Goal: Task Accomplishment & Management: Manage account settings

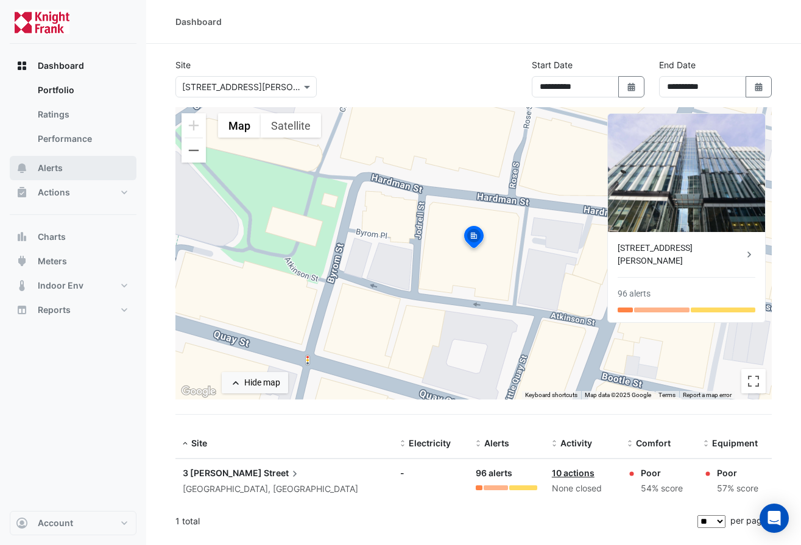
click at [53, 166] on span "Alerts" at bounding box center [50, 168] width 25 height 12
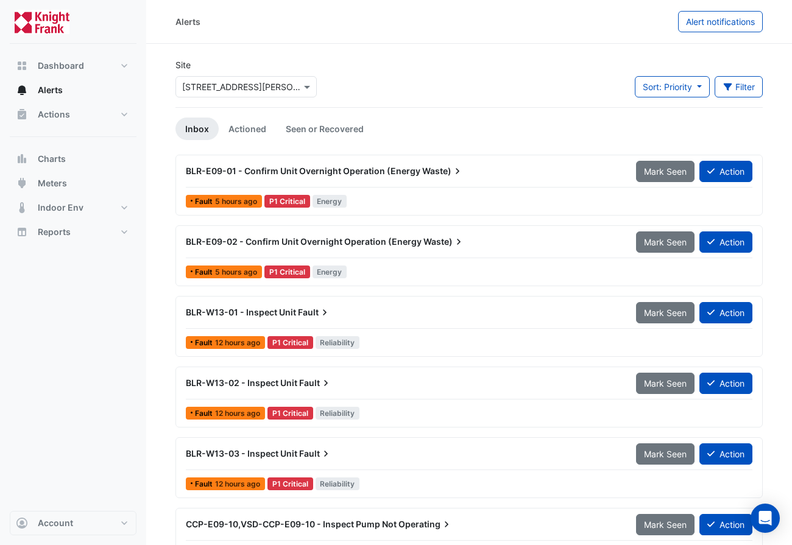
click at [375, 169] on span "BLR-E09-01 - Confirm Unit Overnight Operation (Energy" at bounding box center [303, 171] width 235 height 10
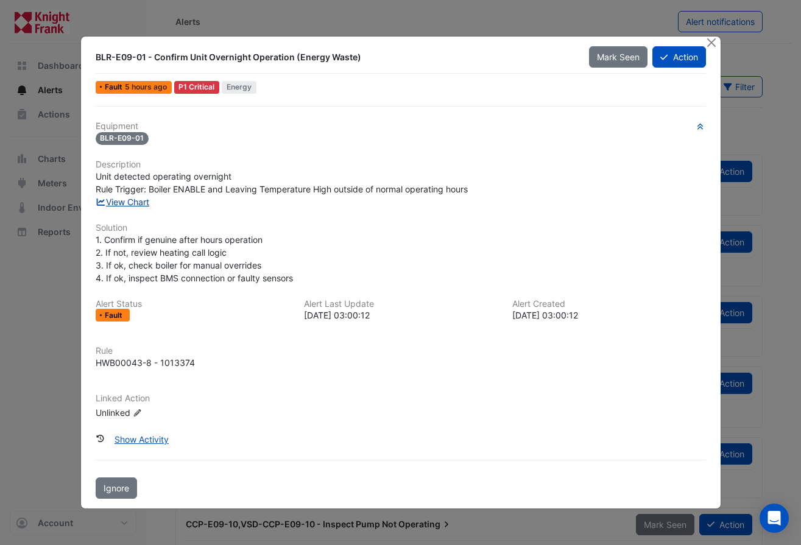
click at [140, 203] on link "View Chart" at bounding box center [123, 202] width 54 height 10
click at [709, 42] on button "Close" at bounding box center [712, 43] width 13 height 13
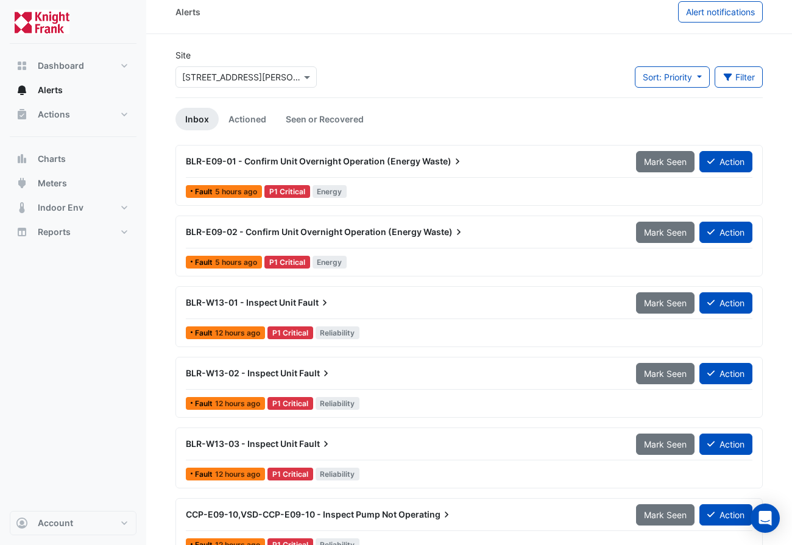
scroll to position [12, 0]
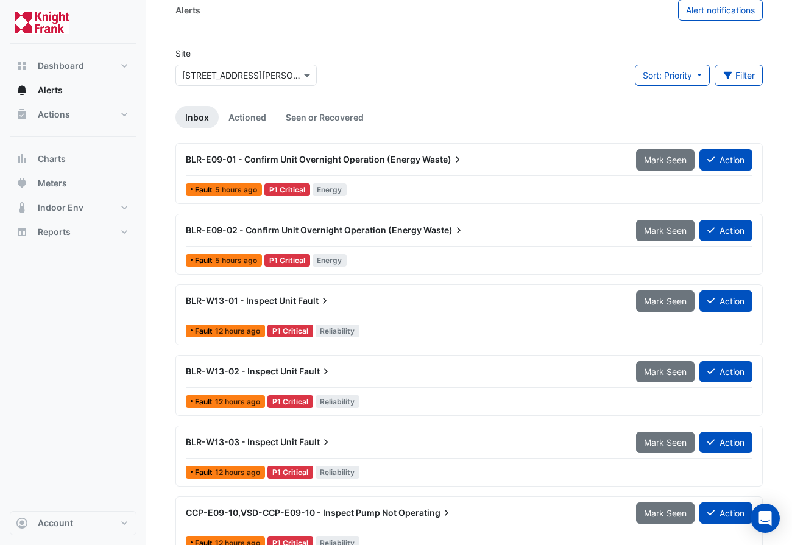
click at [280, 370] on span "BLR-W13-02 - Inspect Unit" at bounding box center [242, 371] width 112 height 10
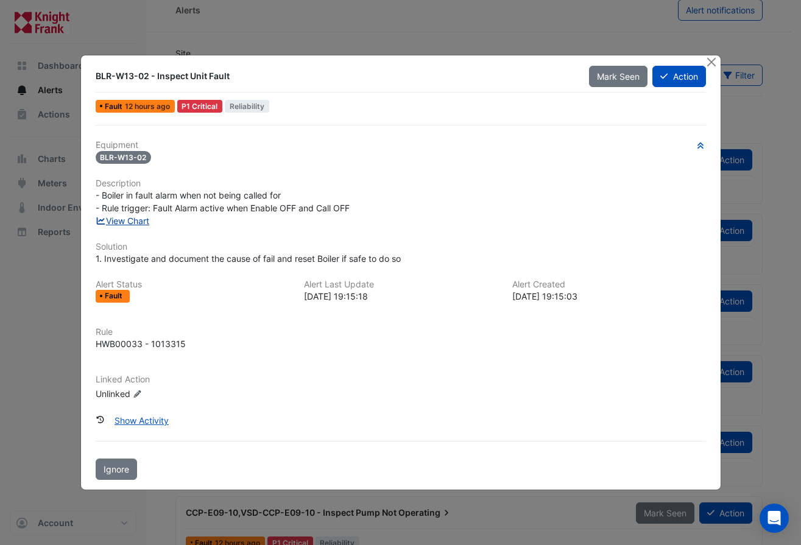
click at [135, 221] on link "View Chart" at bounding box center [123, 221] width 54 height 10
click at [711, 59] on button "Close" at bounding box center [712, 61] width 13 height 13
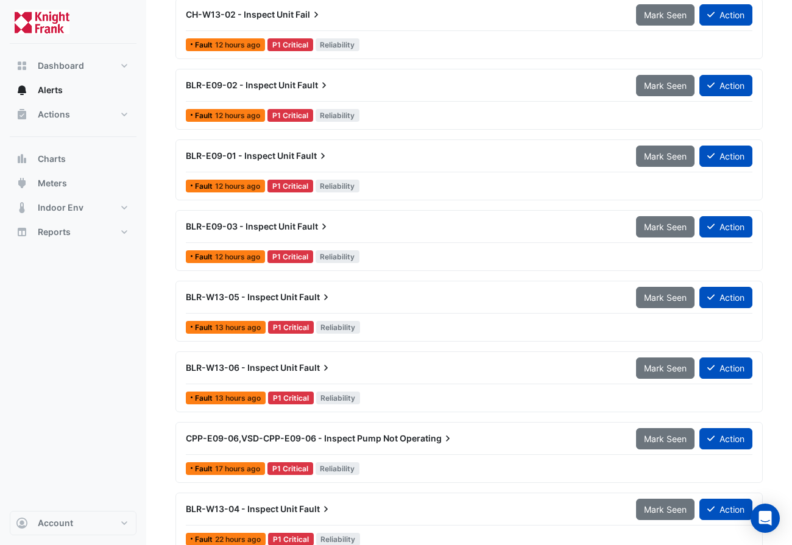
scroll to position [583, 0]
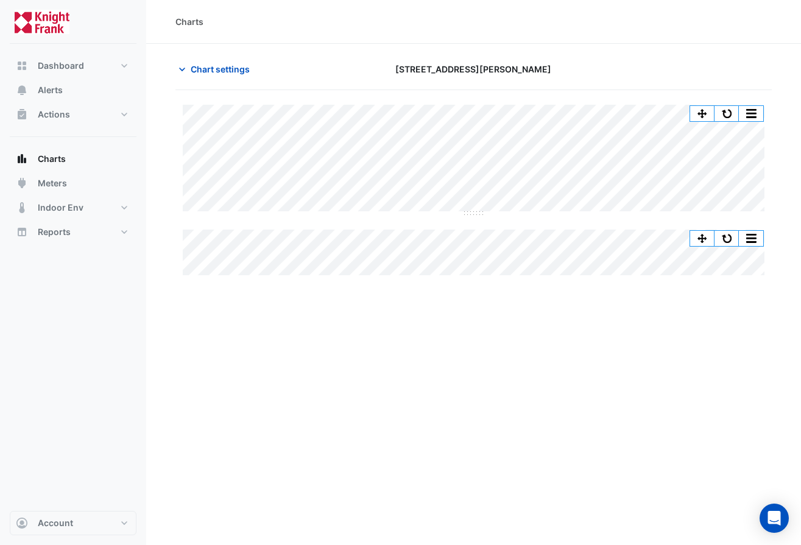
drag, startPoint x: 266, startPoint y: 70, endPoint x: 278, endPoint y: 69, distance: 11.6
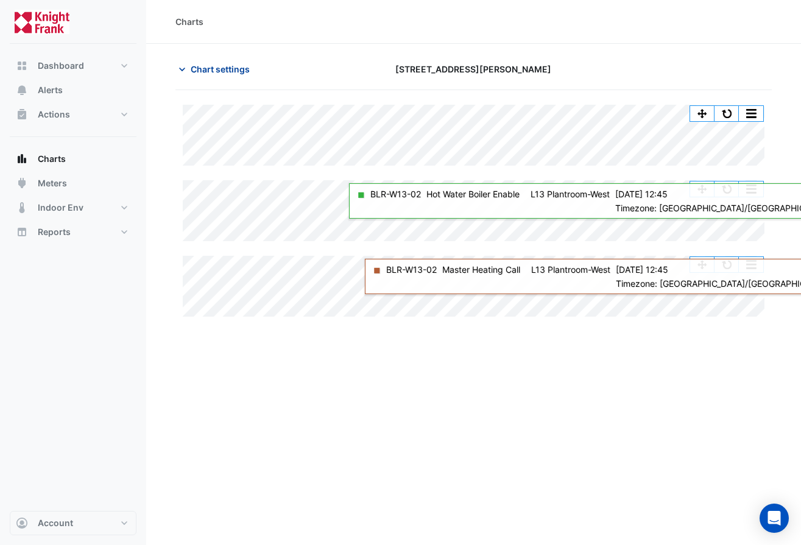
click at [229, 70] on span "Chart settings" at bounding box center [220, 69] width 59 height 13
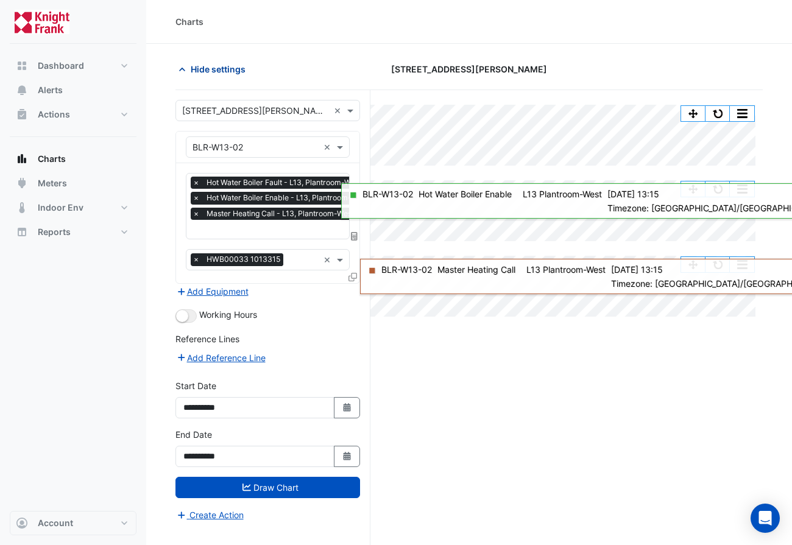
click at [229, 70] on span "Hide settings" at bounding box center [218, 69] width 55 height 13
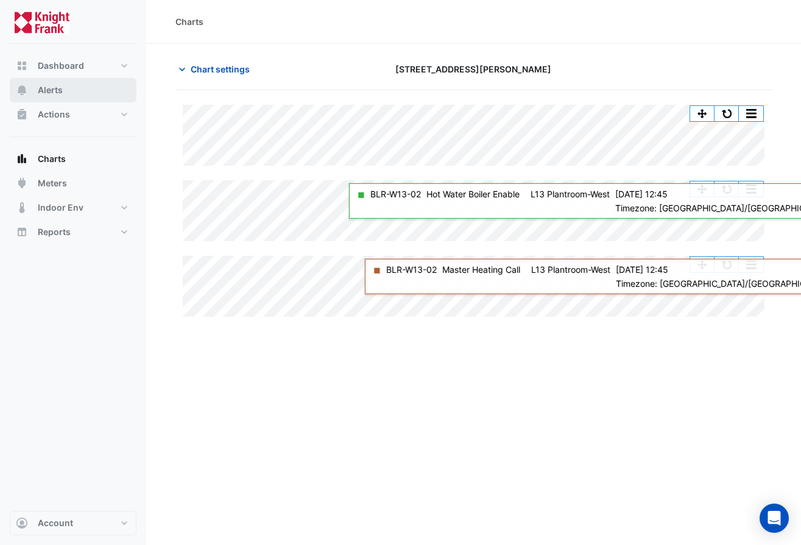
click at [70, 83] on button "Alerts" at bounding box center [73, 90] width 127 height 24
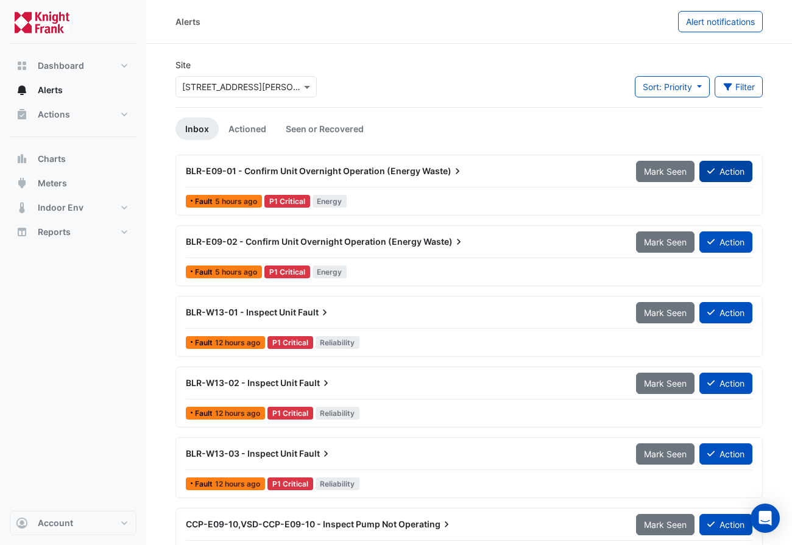
click at [721, 174] on button "Action" at bounding box center [726, 171] width 53 height 21
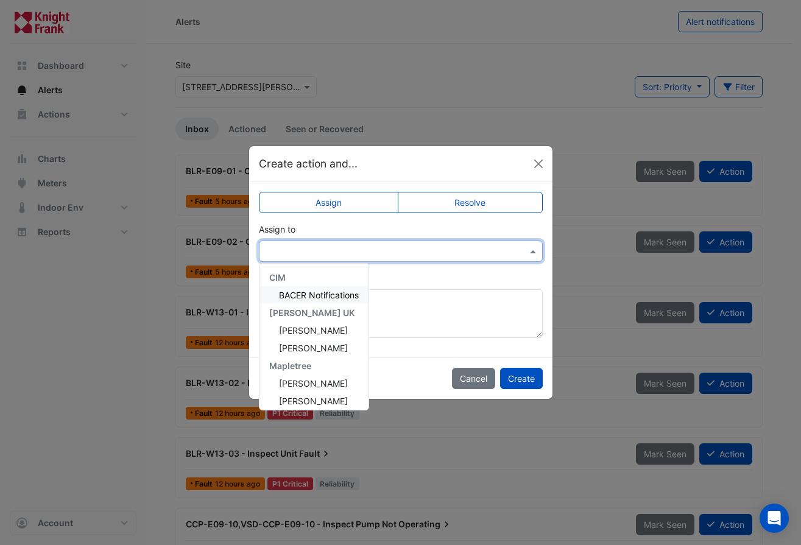
click at [402, 251] on input "text" at bounding box center [389, 252] width 246 height 13
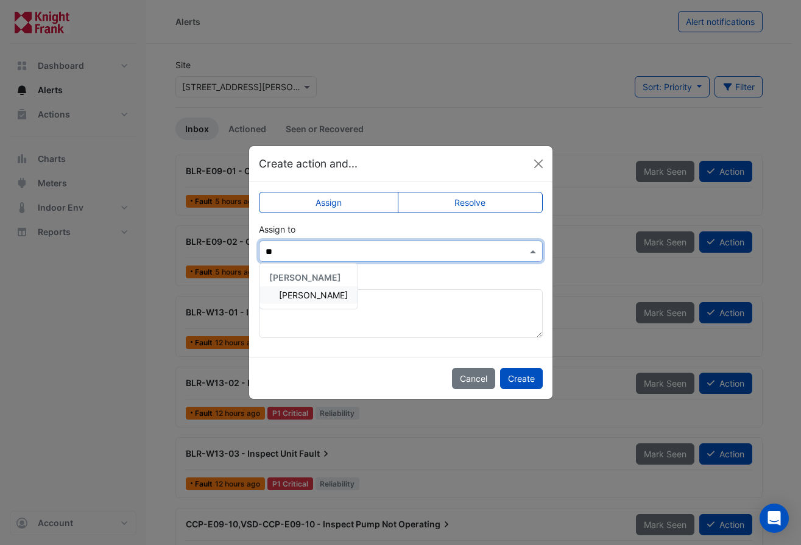
type input "***"
click at [328, 292] on span "Roy Warburton" at bounding box center [313, 295] width 69 height 10
click at [523, 375] on button "Create" at bounding box center [521, 378] width 43 height 21
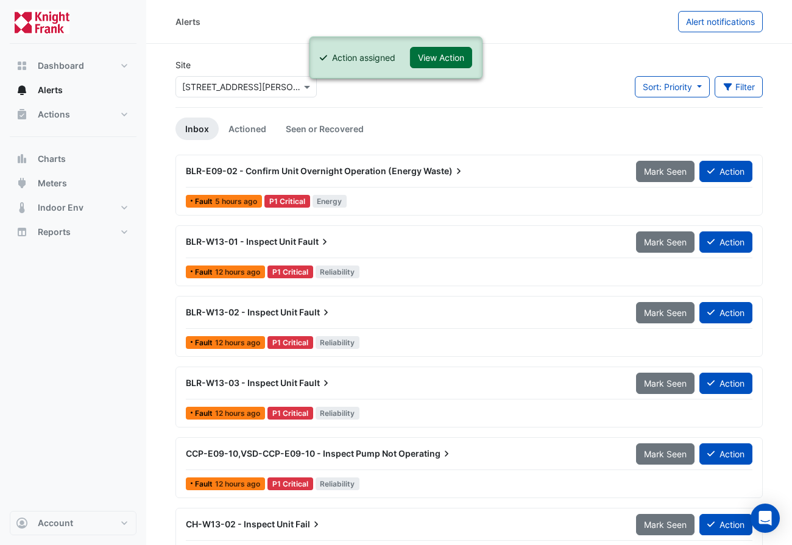
click at [449, 62] on button "View Action" at bounding box center [441, 57] width 62 height 21
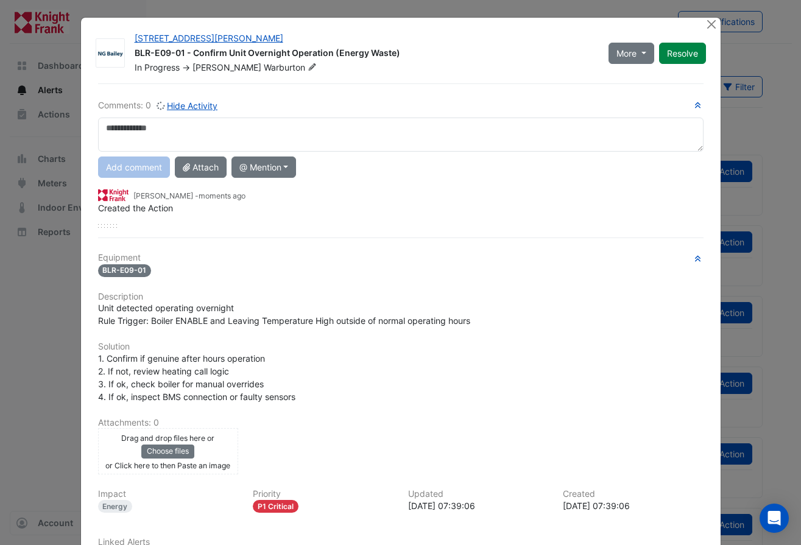
scroll to position [102, 0]
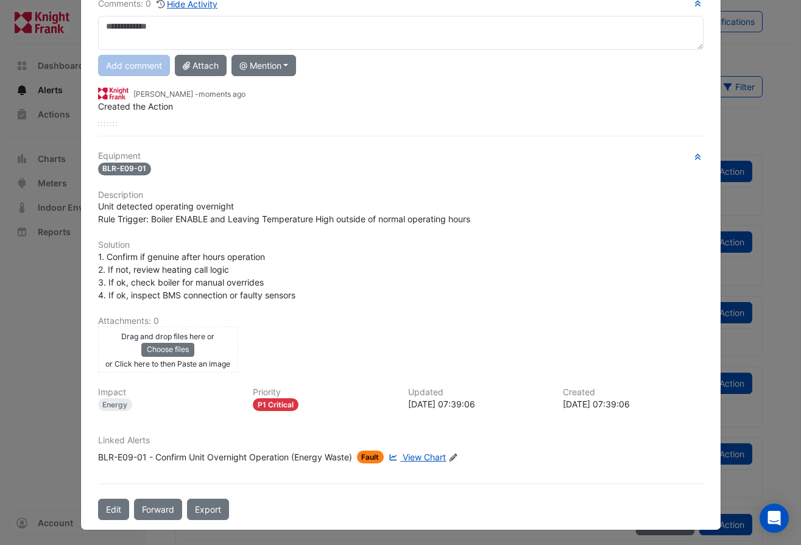
click at [450, 455] on icon "Edit Linked Alerts" at bounding box center [453, 457] width 9 height 7
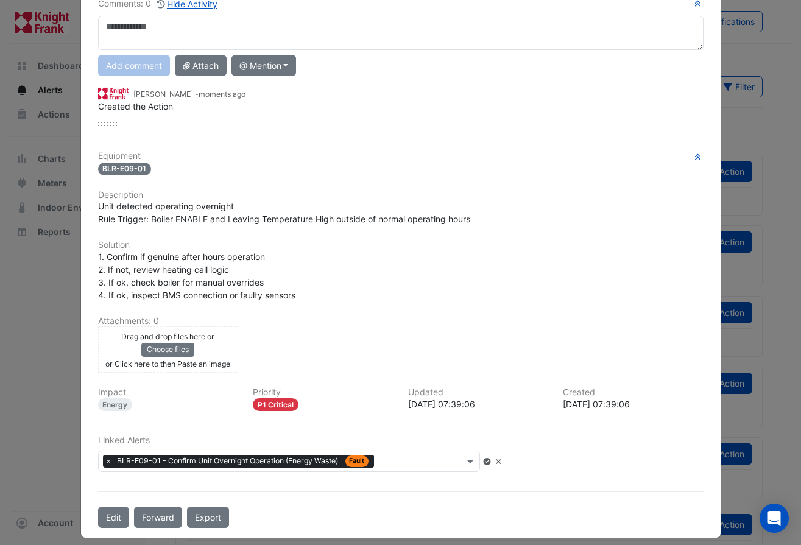
scroll to position [79, 0]
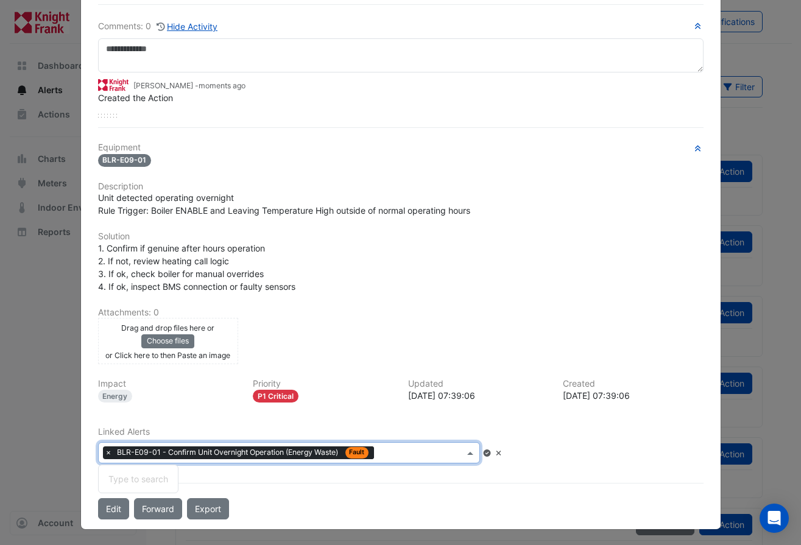
click at [405, 449] on input "text" at bounding box center [421, 454] width 85 height 13
type input "****"
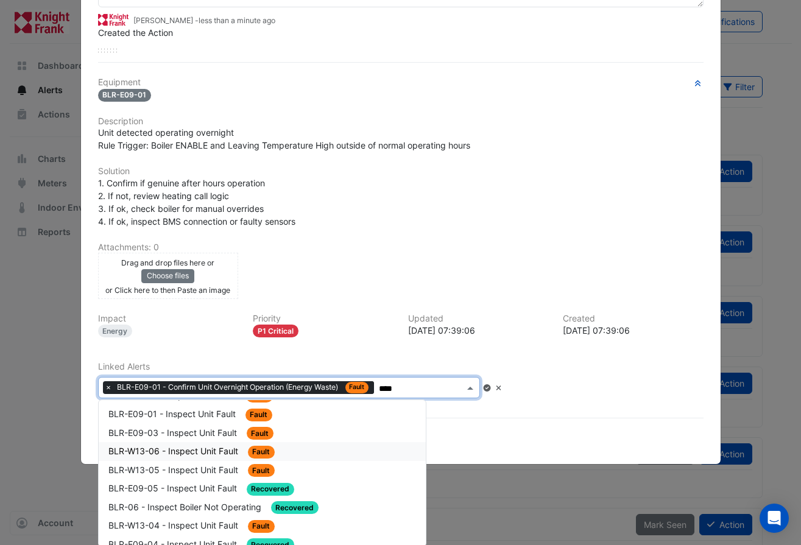
scroll to position [110, 0]
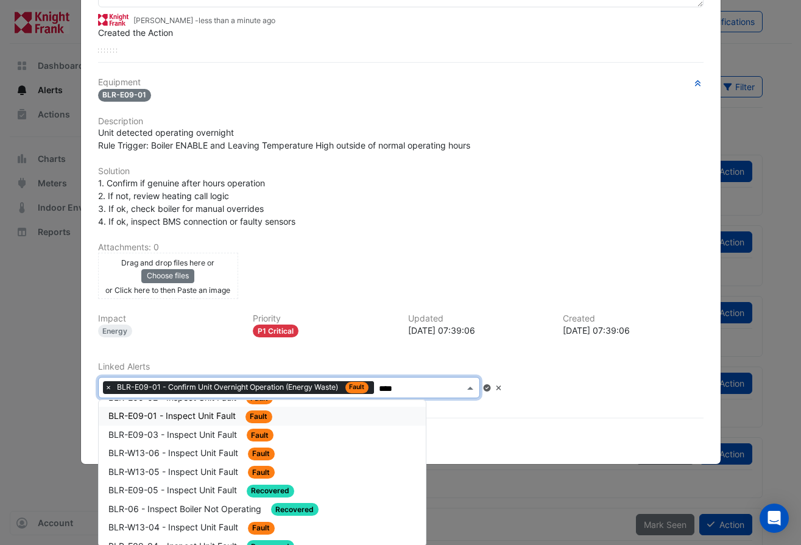
click at [210, 412] on span "BLR-E09-01 - Inspect Unit Fault" at bounding box center [173, 416] width 130 height 10
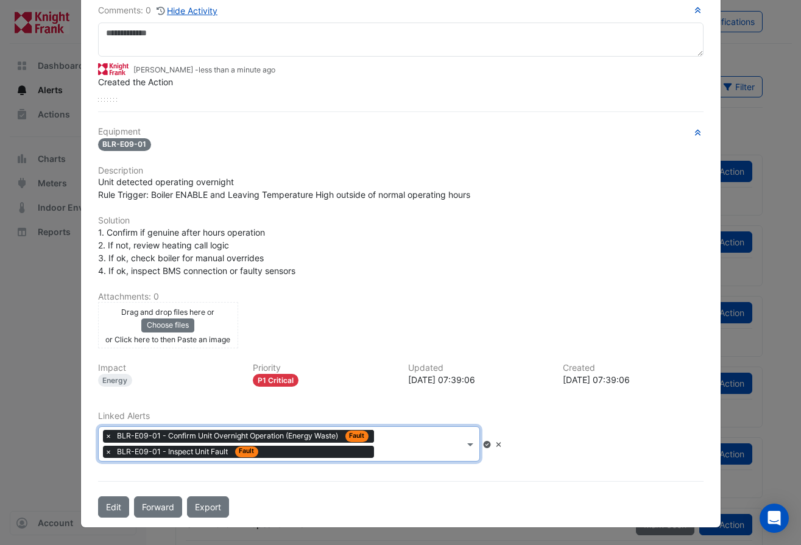
scroll to position [93, 0]
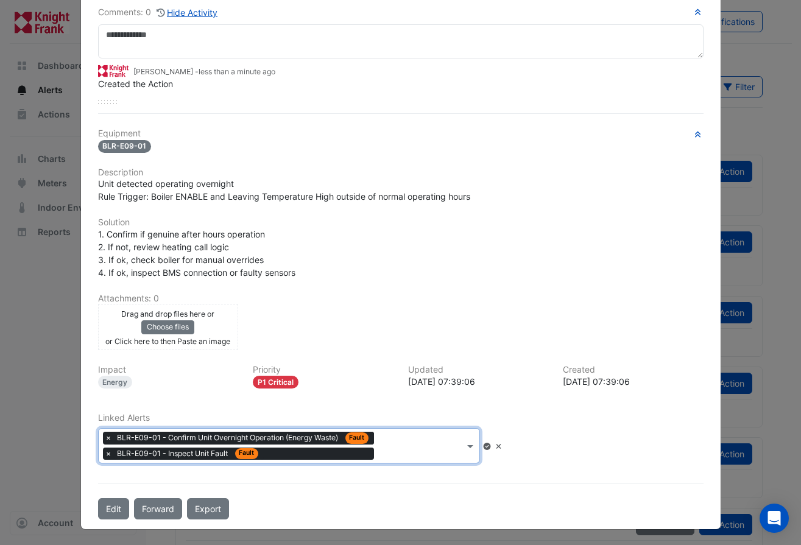
click at [402, 453] on div "Type to search tickets × BLR-E09-01 - Confirm Unit Overnight Operation (Energy …" at bounding box center [282, 446] width 366 height 34
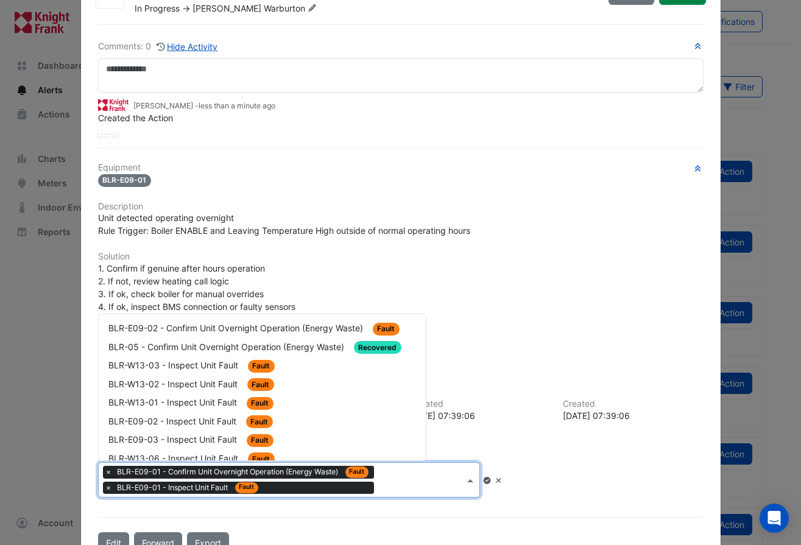
scroll to position [0, 0]
click at [178, 360] on span "BLR-W13-03 - Inspect Unit Fault" at bounding box center [174, 365] width 132 height 10
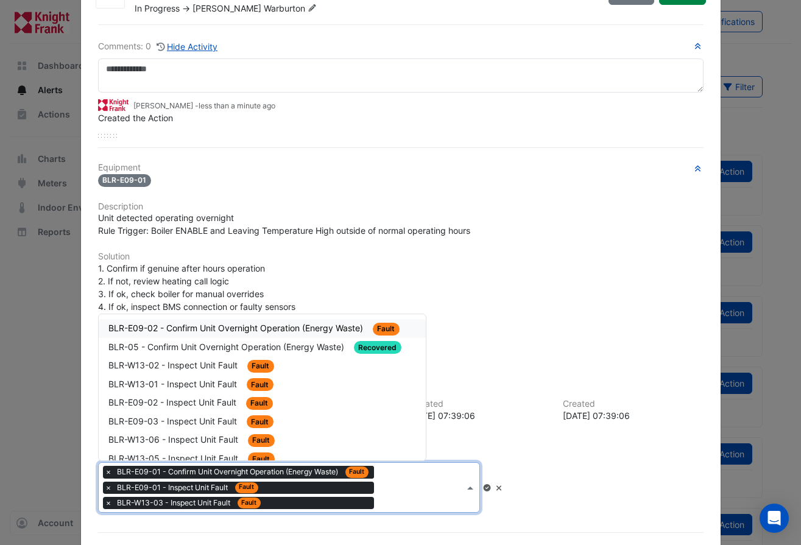
click at [385, 483] on input "text" at bounding box center [421, 489] width 85 height 13
click at [388, 486] on input "text" at bounding box center [421, 489] width 85 height 13
click at [389, 500] on div "Type to search tickets × BLR-E09-01 - Confirm Unit Overnight Operation (Energy …" at bounding box center [282, 487] width 366 height 49
click at [380, 505] on div "Type to search tickets × BLR-E09-01 - Confirm Unit Overnight Operation (Energy …" at bounding box center [282, 487] width 366 height 49
click at [380, 503] on div "Type to search tickets × BLR-E09-01 - Confirm Unit Overnight Operation (Energy …" at bounding box center [282, 487] width 366 height 49
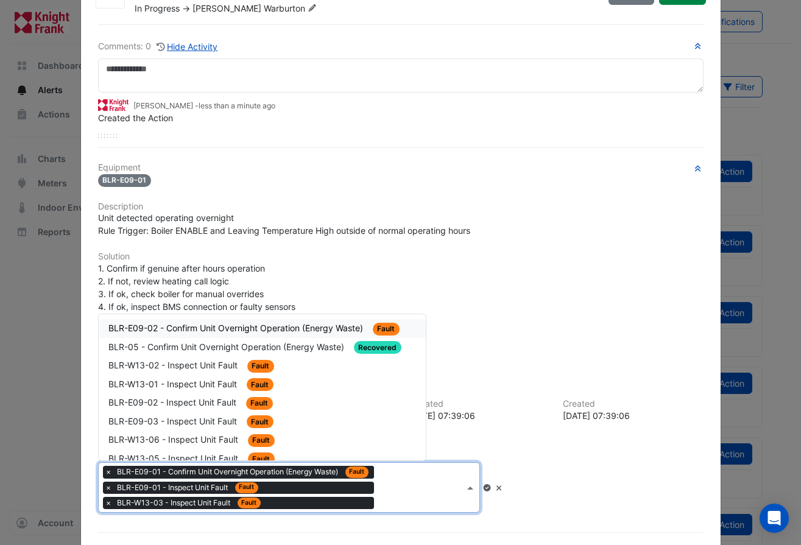
click at [380, 503] on div "Type to search tickets × BLR-E09-01 - Confirm Unit Overnight Operation (Energy …" at bounding box center [282, 487] width 366 height 49
click at [380, 502] on div "Type to search tickets × BLR-E09-01 - Confirm Unit Overnight Operation (Energy …" at bounding box center [282, 487] width 366 height 49
click at [383, 497] on div "Type to search tickets × BLR-E09-01 - Confirm Unit Overnight Operation (Energy …" at bounding box center [282, 487] width 366 height 49
click at [384, 494] on div "Type to search tickets × BLR-E09-01 - Confirm Unit Overnight Operation (Energy …" at bounding box center [282, 487] width 366 height 49
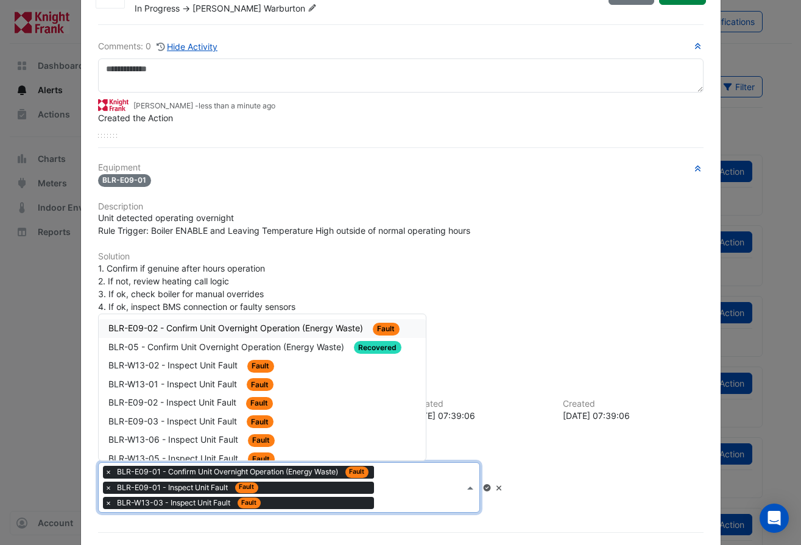
click at [385, 494] on div at bounding box center [420, 490] width 87 height 16
click at [388, 486] on input "text" at bounding box center [421, 489] width 85 height 13
click at [374, 488] on div "× BLR-E09-01 - Confirm Unit Overnight Operation (Energy Waste) Fault × BLR-E09-…" at bounding box center [240, 489] width 275 height 46
click at [377, 488] on div at bounding box center [420, 490] width 87 height 16
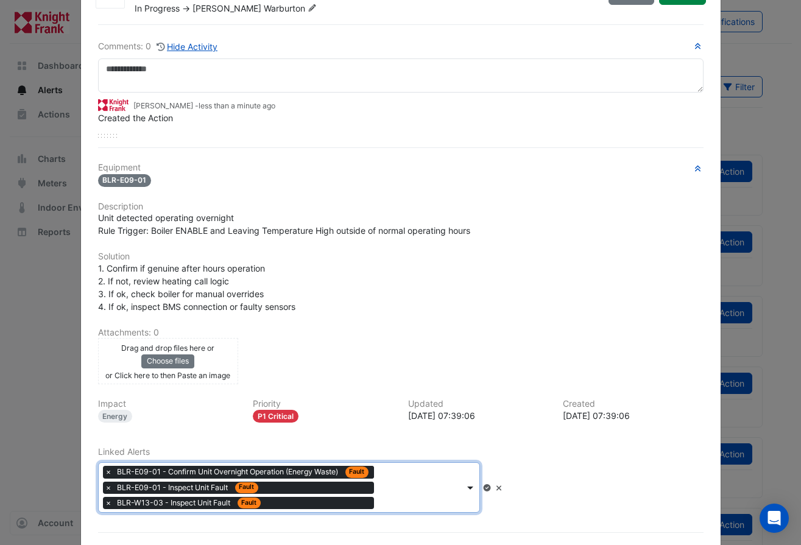
click at [480, 484] on span at bounding box center [471, 488] width 15 height 13
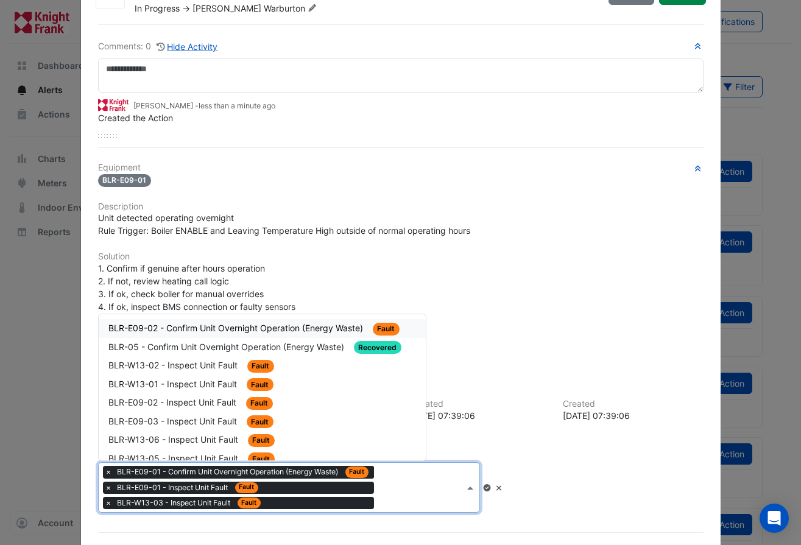
click at [480, 484] on span at bounding box center [471, 488] width 15 height 13
click at [283, 366] on div "BLR-W13-02 - Inspect Unit Fault Fault" at bounding box center [262, 366] width 308 height 14
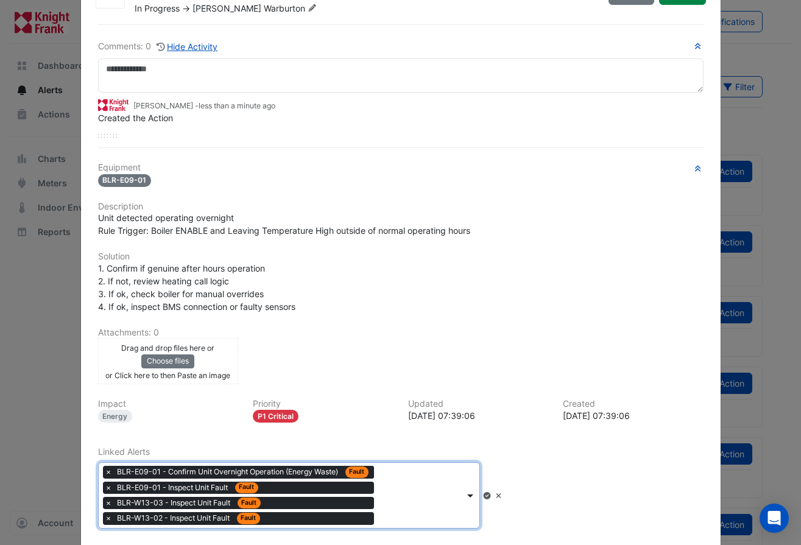
click at [478, 492] on span at bounding box center [471, 495] width 15 height 13
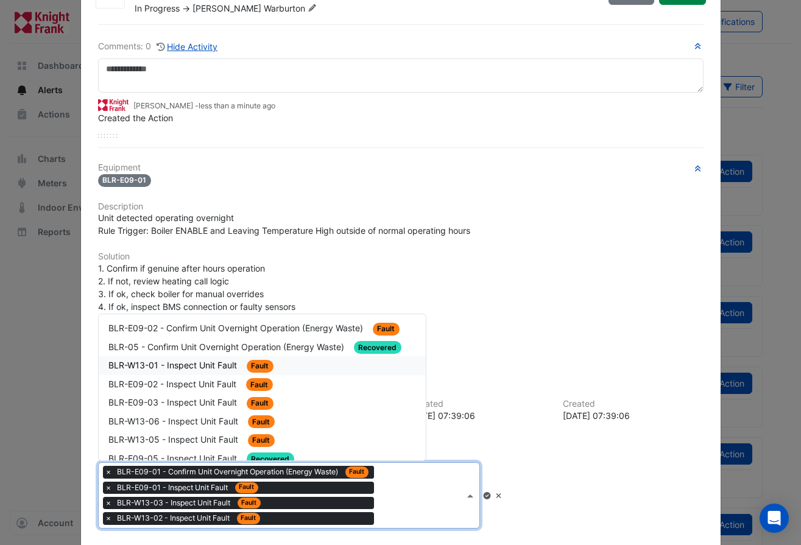
click at [252, 364] on span "Fault" at bounding box center [260, 366] width 27 height 13
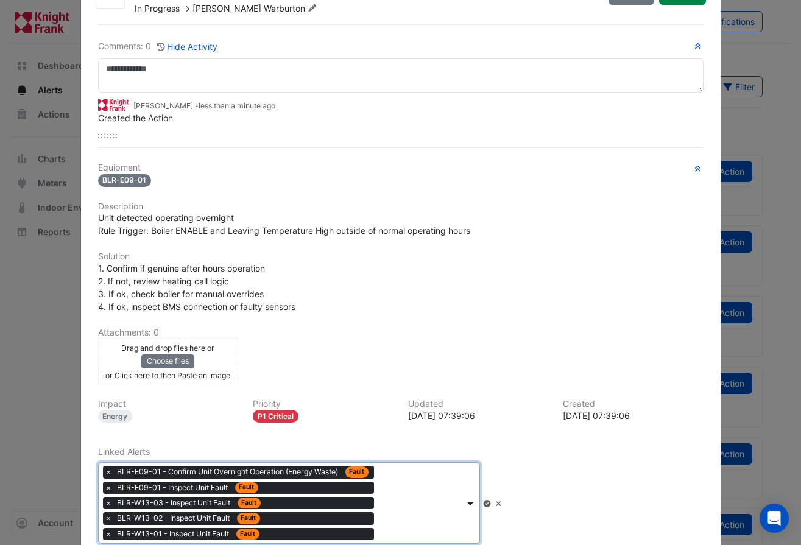
click at [480, 502] on span at bounding box center [471, 503] width 15 height 13
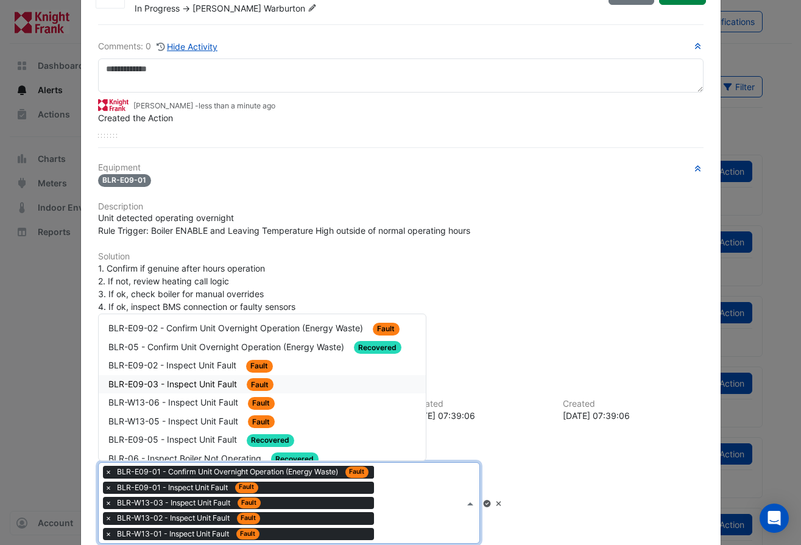
click at [253, 381] on span "Fault" at bounding box center [260, 384] width 27 height 13
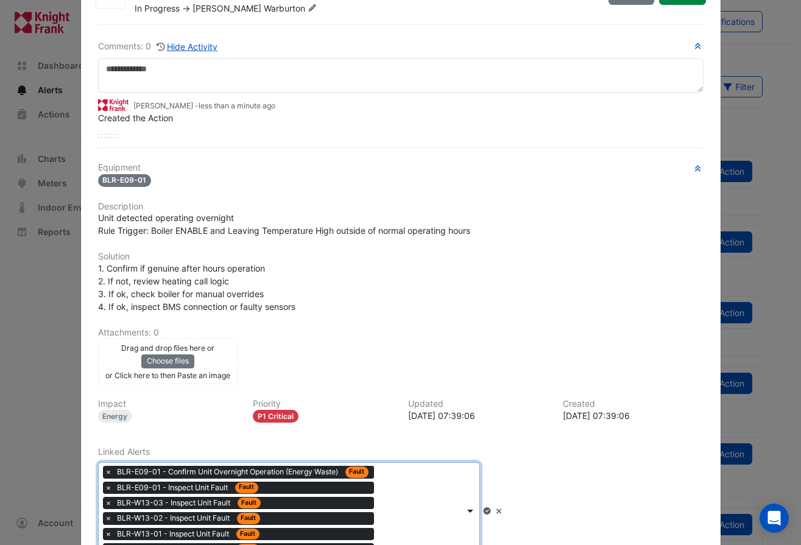
click at [477, 506] on span at bounding box center [471, 511] width 15 height 13
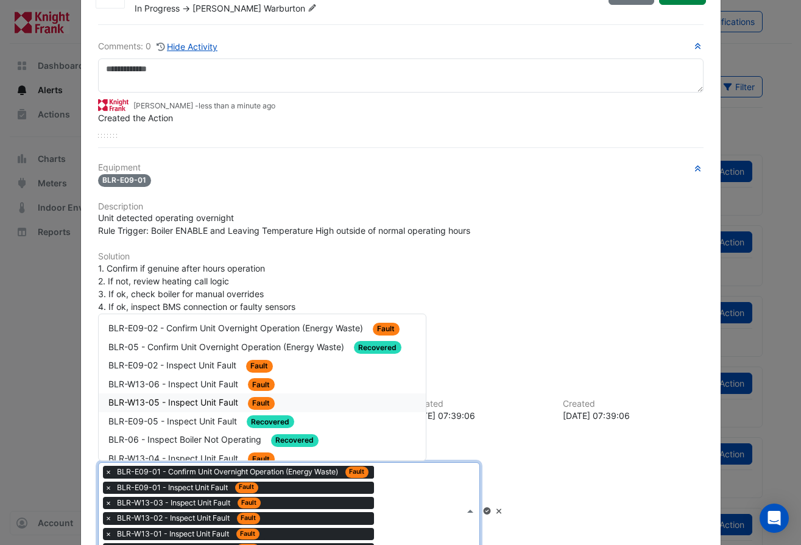
click at [308, 394] on div "BLR-W13-05 - Inspect Unit Fault Fault" at bounding box center [263, 403] width 328 height 19
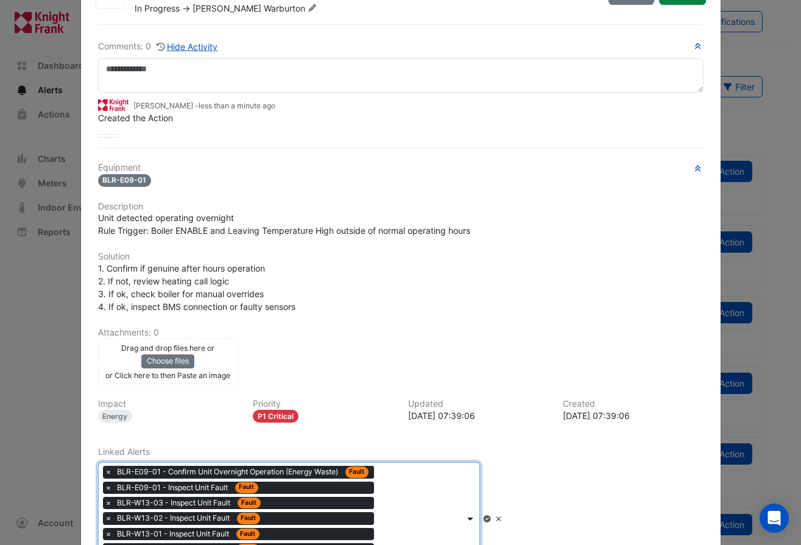
click at [477, 519] on span at bounding box center [471, 519] width 15 height 13
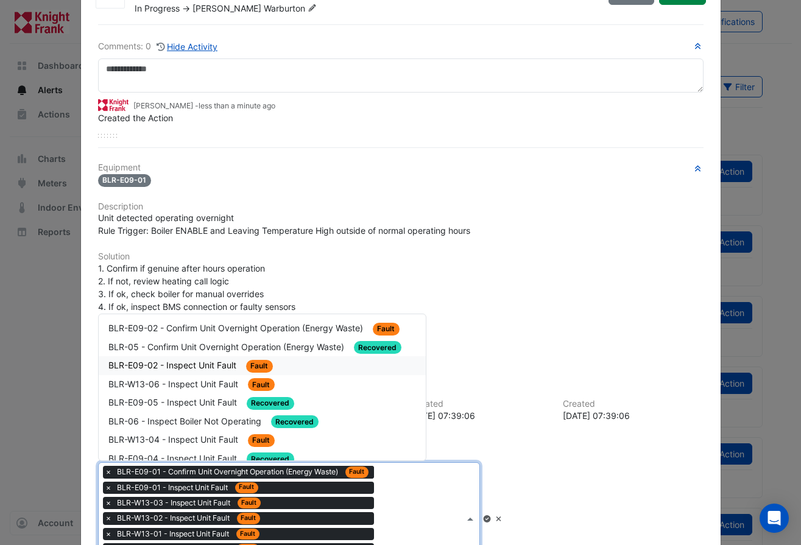
click at [254, 366] on span "Fault" at bounding box center [259, 366] width 27 height 13
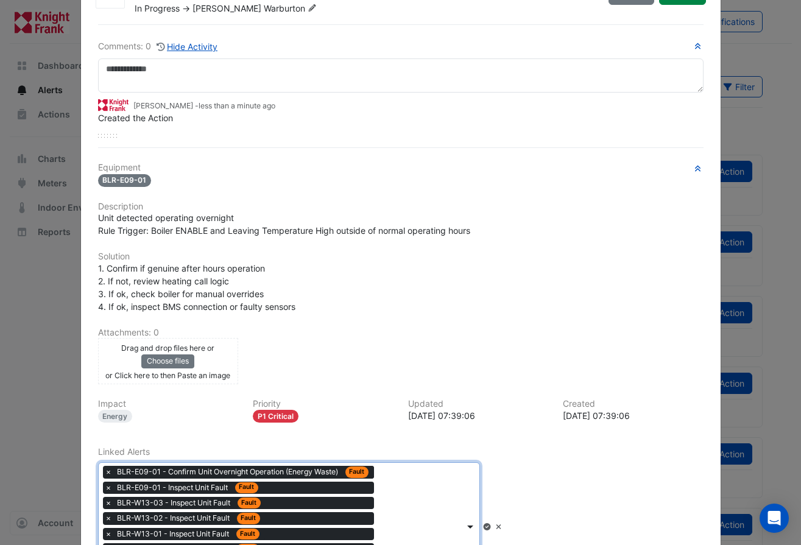
click at [480, 523] on span at bounding box center [471, 527] width 15 height 13
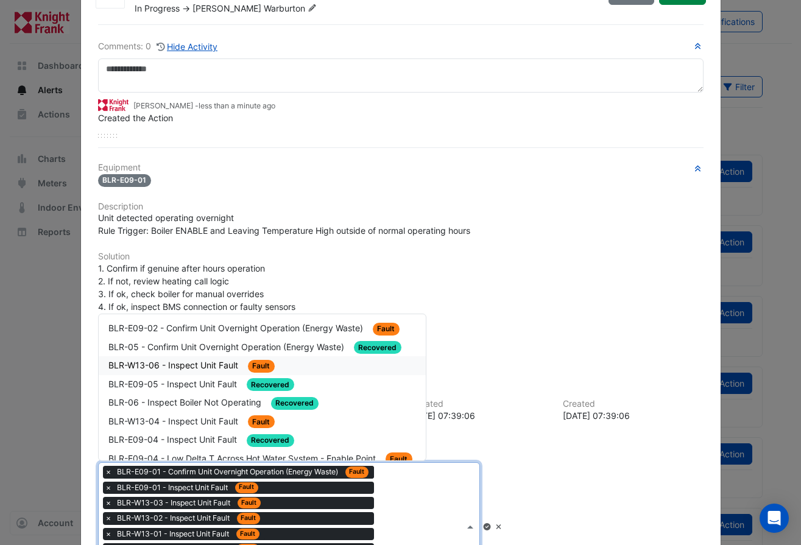
click at [281, 360] on div "BLR-W13-06 - Inspect Unit Fault Fault" at bounding box center [262, 366] width 308 height 14
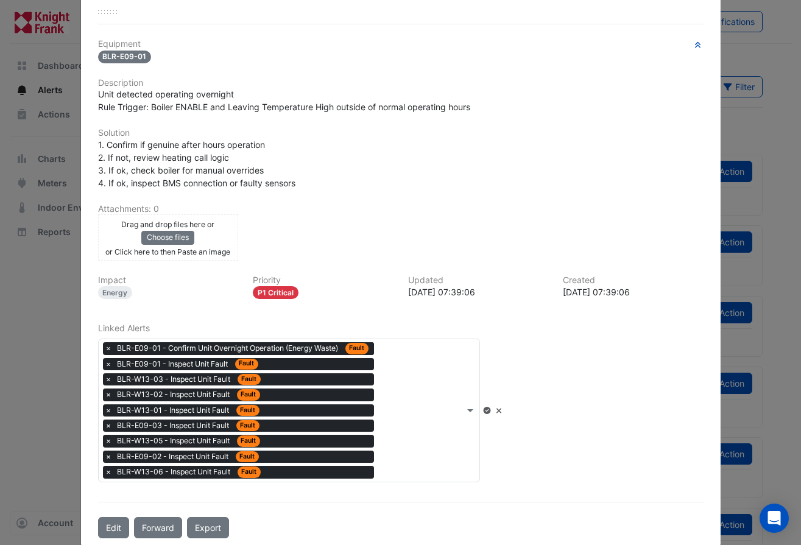
scroll to position [202, 0]
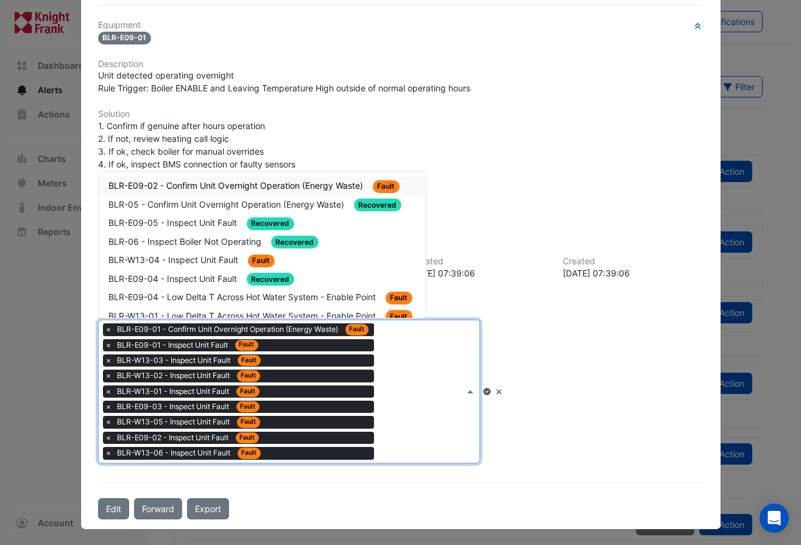
drag, startPoint x: 408, startPoint y: 379, endPoint x: 410, endPoint y: 403, distance: 24.4
click at [408, 381] on div "Type to search tickets × BLR-E09-01 - Confirm Unit Overnight Operation (Energy …" at bounding box center [282, 392] width 366 height 142
click at [220, 257] on span "BLR-W13-04 - Inspect Unit Fault" at bounding box center [174, 260] width 132 height 10
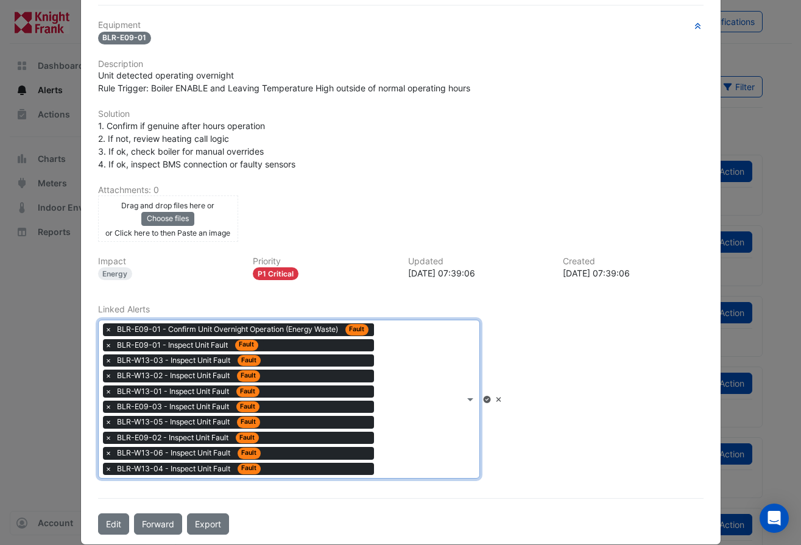
click at [430, 390] on div "Type to search tickets × BLR-E09-01 - Confirm Unit Overnight Operation (Energy …" at bounding box center [282, 400] width 366 height 158
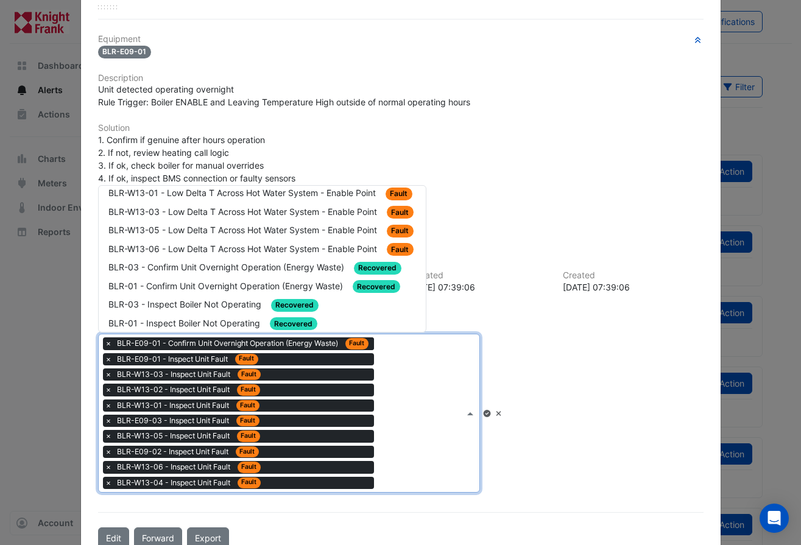
scroll to position [119, 0]
click at [538, 382] on div "Linked Alerts Type to search tickets × BLR-E09-01 - Confirm Unit Overnight Oper…" at bounding box center [401, 406] width 620 height 174
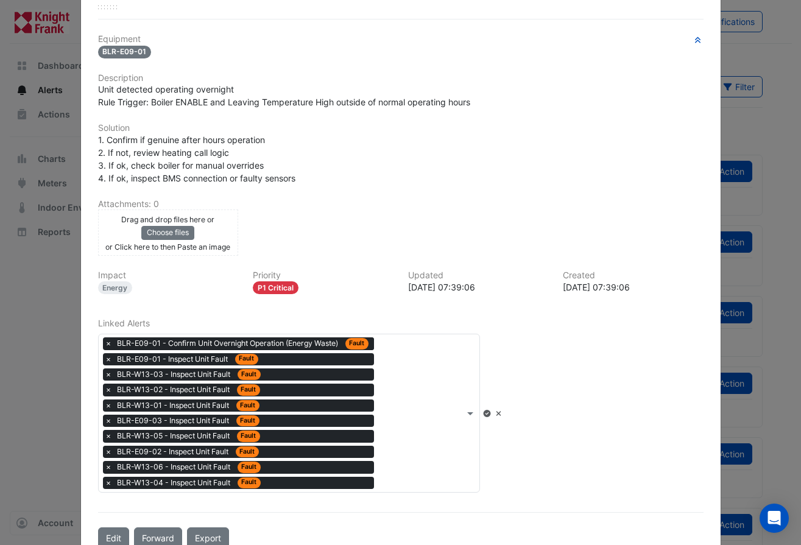
click at [491, 413] on icon at bounding box center [487, 413] width 7 height 7
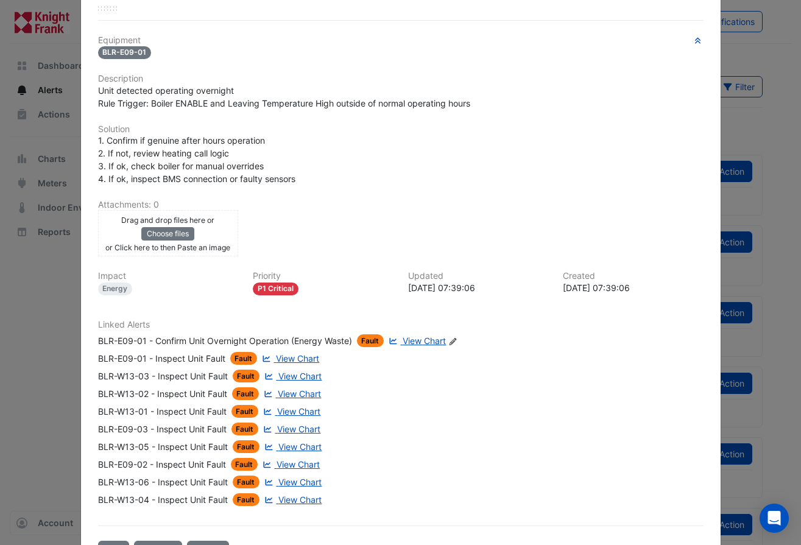
scroll to position [0, 0]
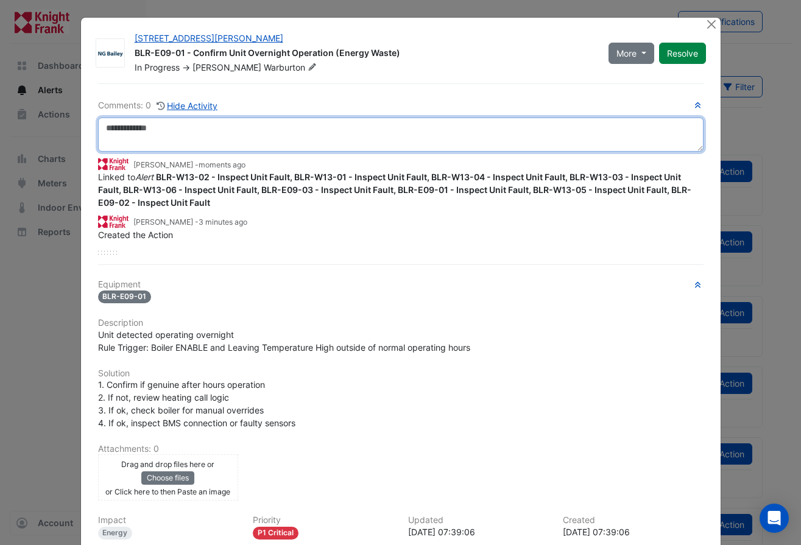
click at [160, 130] on textarea at bounding box center [401, 135] width 606 height 34
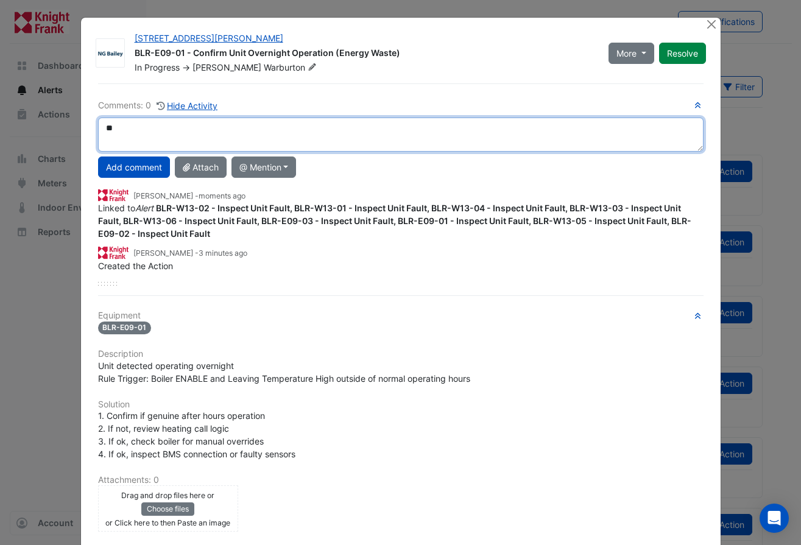
type textarea "*"
type textarea "**********"
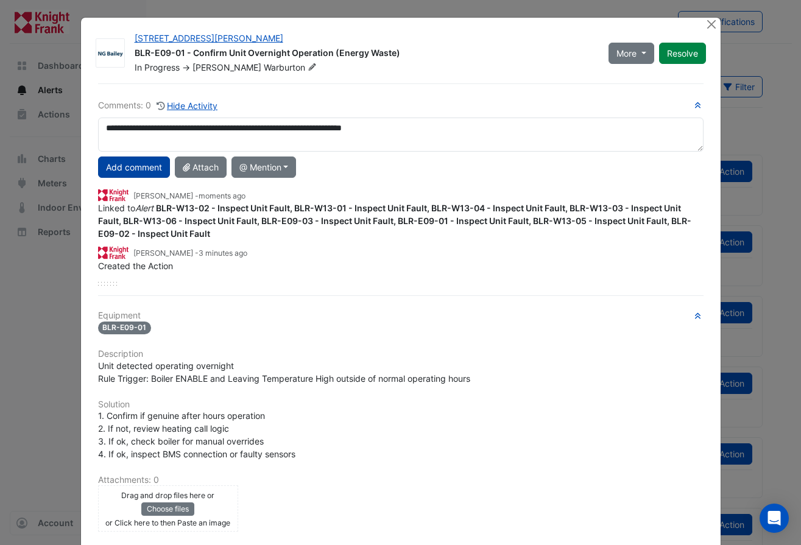
click at [114, 169] on button "Add comment" at bounding box center [134, 167] width 72 height 21
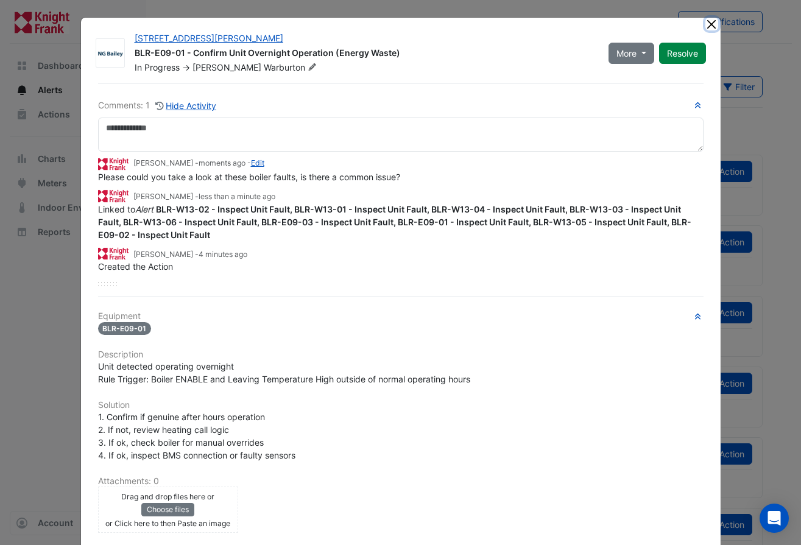
click at [706, 21] on button "Close" at bounding box center [712, 24] width 13 height 13
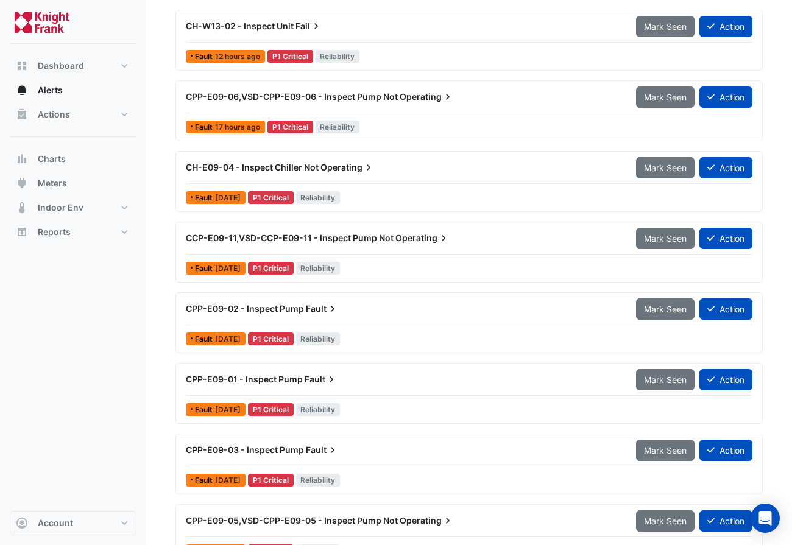
scroll to position [276, 0]
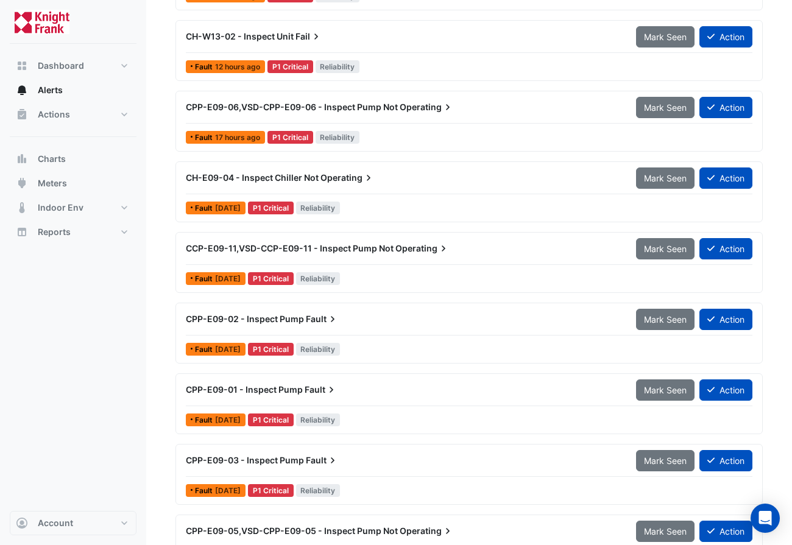
click at [325, 248] on span "CCP-E09-11,VSD-CCP-E09-11 - Inspect Pump Not" at bounding box center [290, 248] width 208 height 10
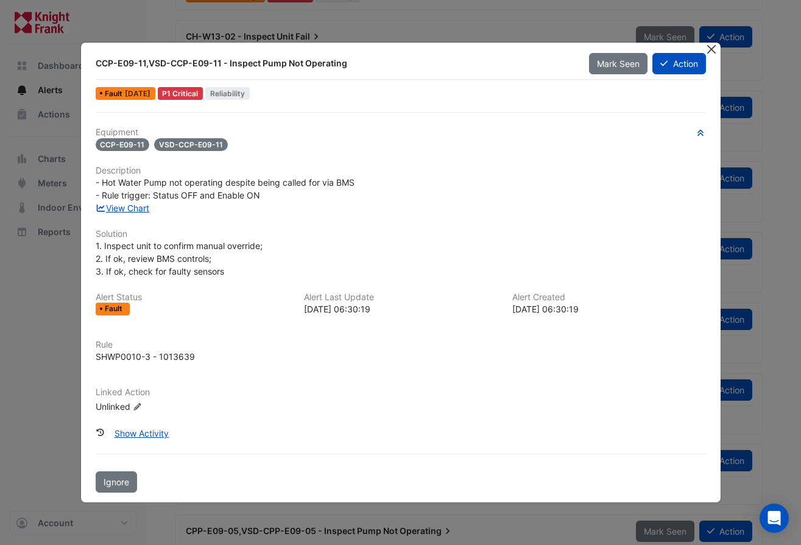
click at [715, 51] on button "Close" at bounding box center [712, 49] width 13 height 13
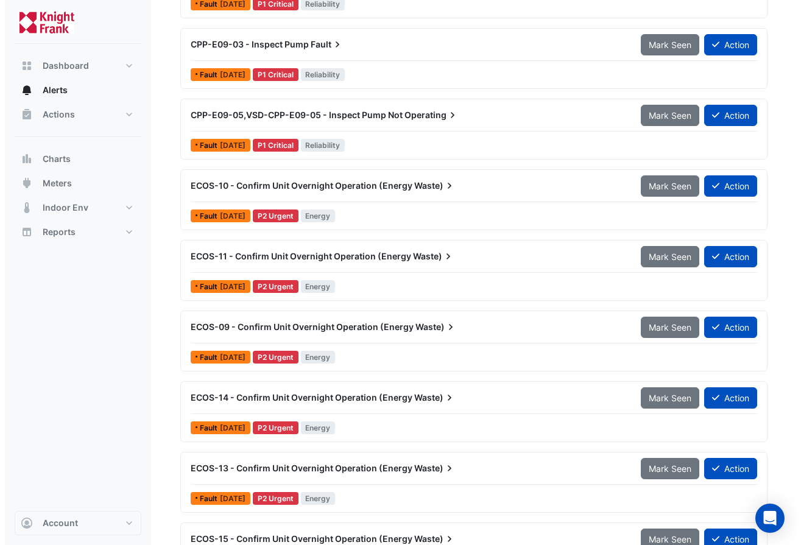
scroll to position [702, 0]
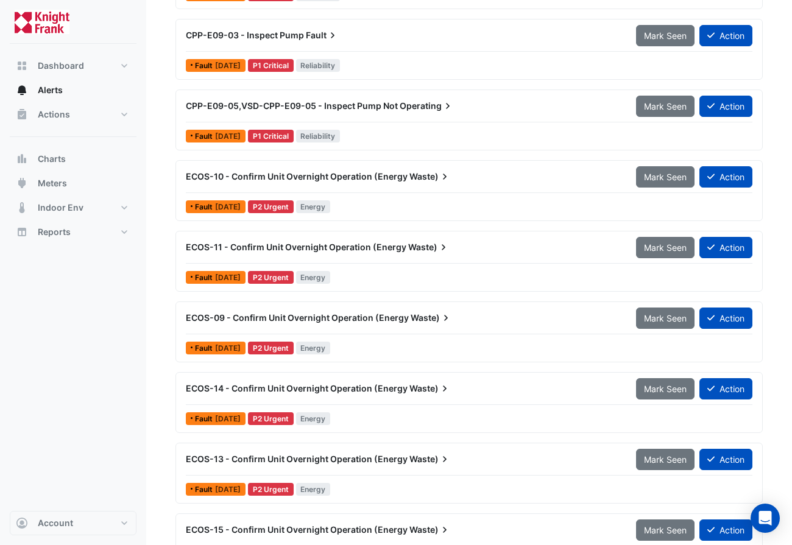
click at [325, 178] on span "ECOS-10 - Confirm Unit Overnight Operation (Energy" at bounding box center [297, 176] width 222 height 10
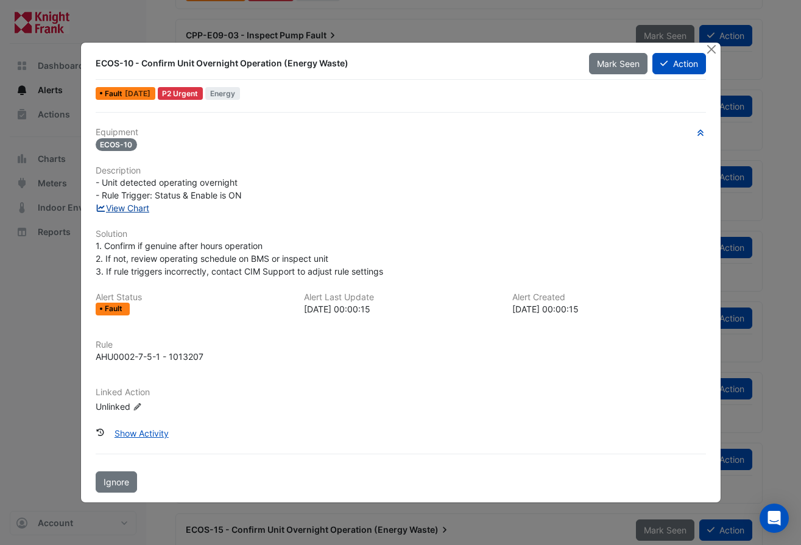
click at [139, 205] on link "View Chart" at bounding box center [123, 208] width 54 height 10
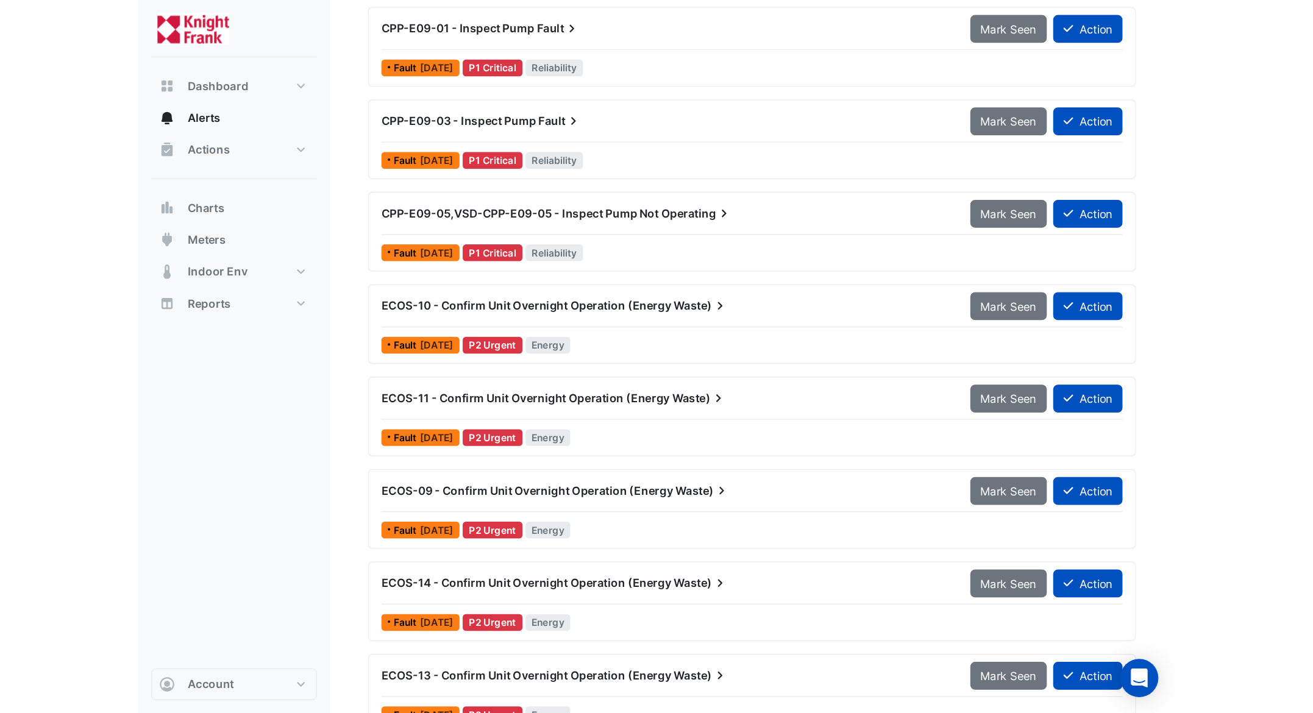
scroll to position [680, 0]
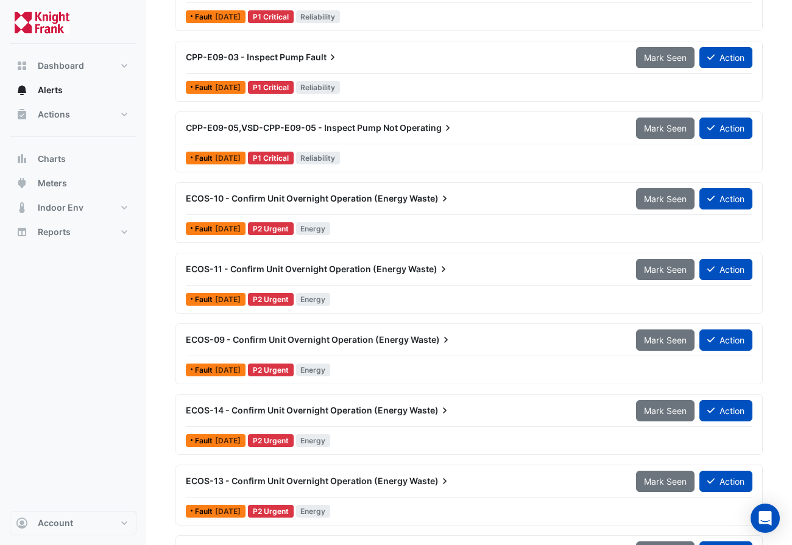
click at [317, 194] on span "ECOS-10 - Confirm Unit Overnight Operation (Energy" at bounding box center [297, 198] width 222 height 10
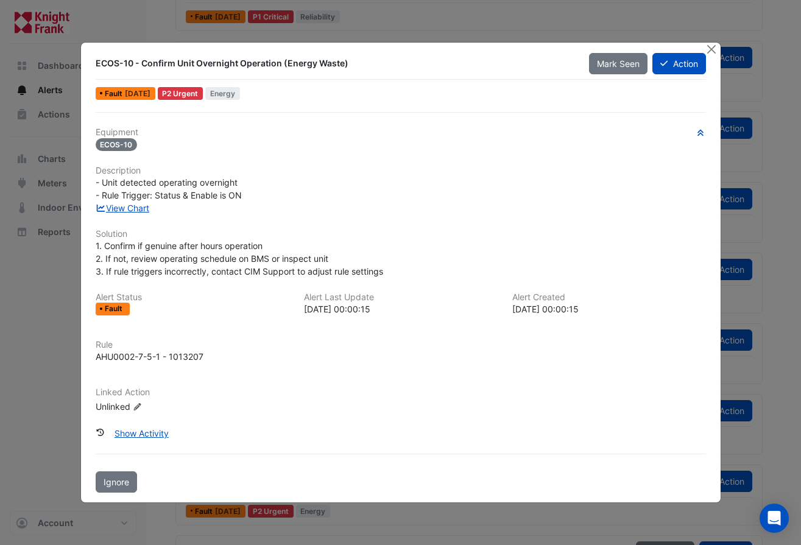
click at [138, 405] on icon at bounding box center [136, 406] width 7 height 7
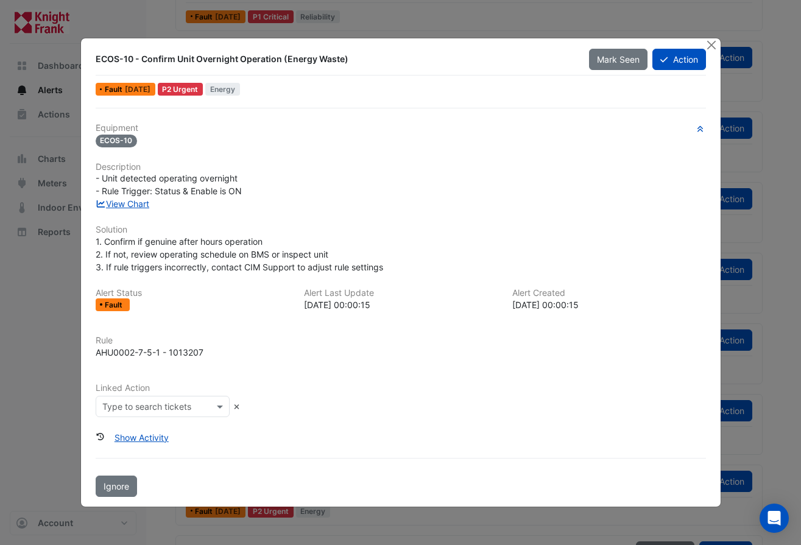
click at [196, 406] on input "text" at bounding box center [150, 407] width 97 height 13
type input "****"
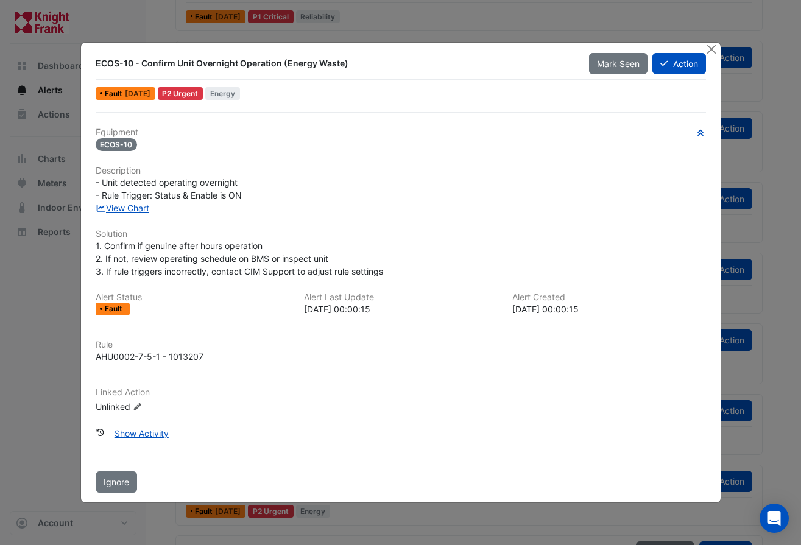
click at [135, 408] on icon at bounding box center [136, 406] width 7 height 7
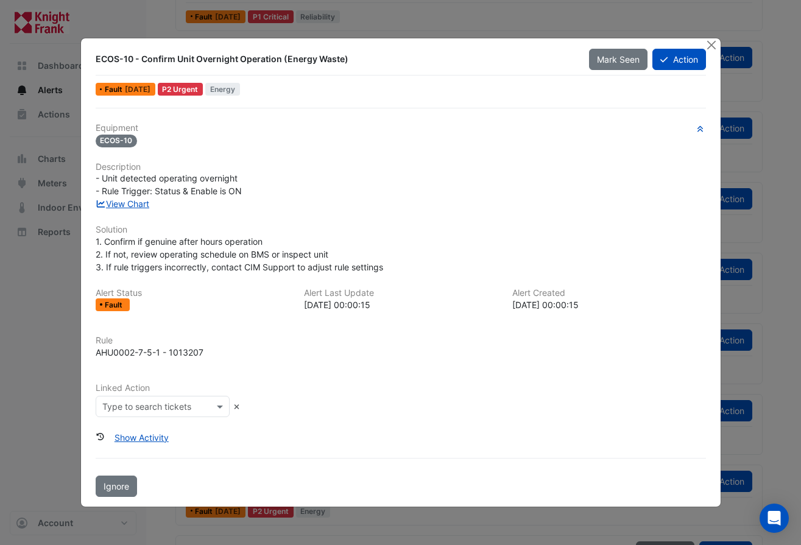
click at [166, 407] on input "text" at bounding box center [150, 407] width 97 height 13
type input "*****"
drag, startPoint x: 489, startPoint y: 49, endPoint x: 731, endPoint y: 277, distance: 332.4
click at [518, 46] on div "ECOS-10 - Confirm Unit Overnight Operation (Energy Waste) Mark Seen Action Faul…" at bounding box center [401, 272] width 640 height 468
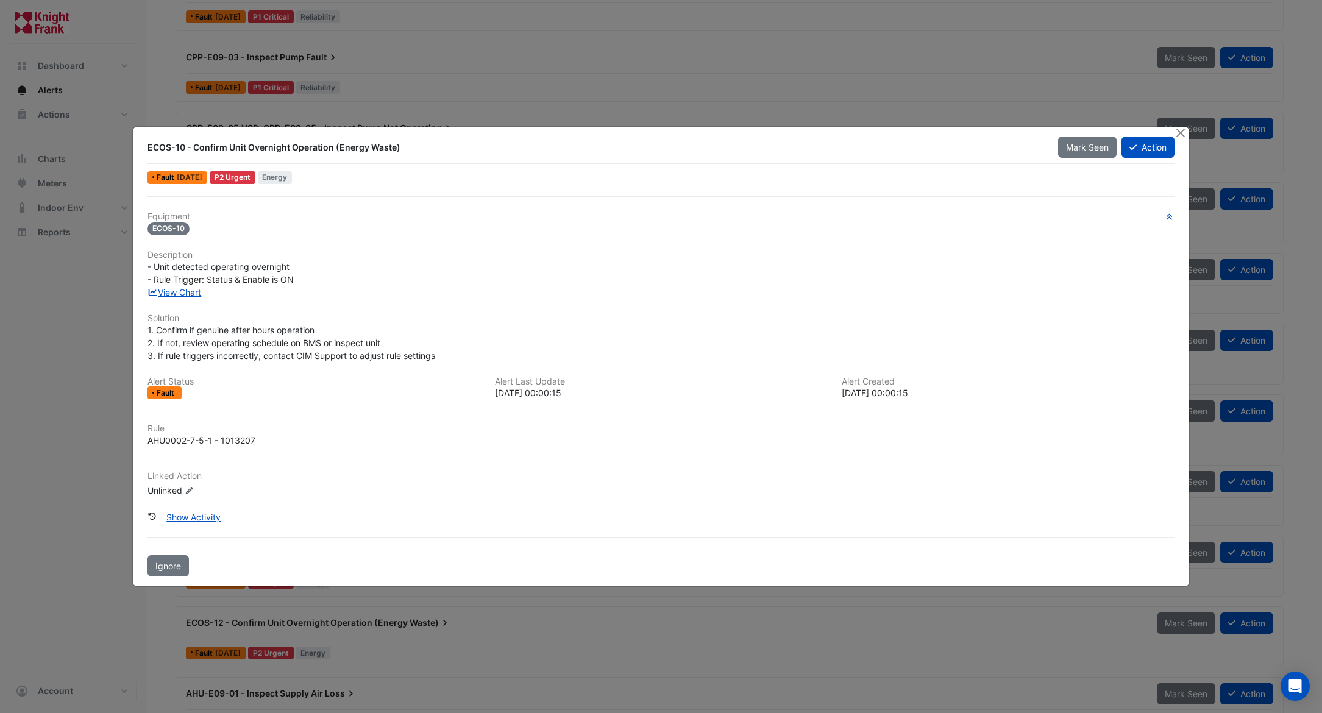
click at [190, 488] on icon at bounding box center [188, 490] width 7 height 7
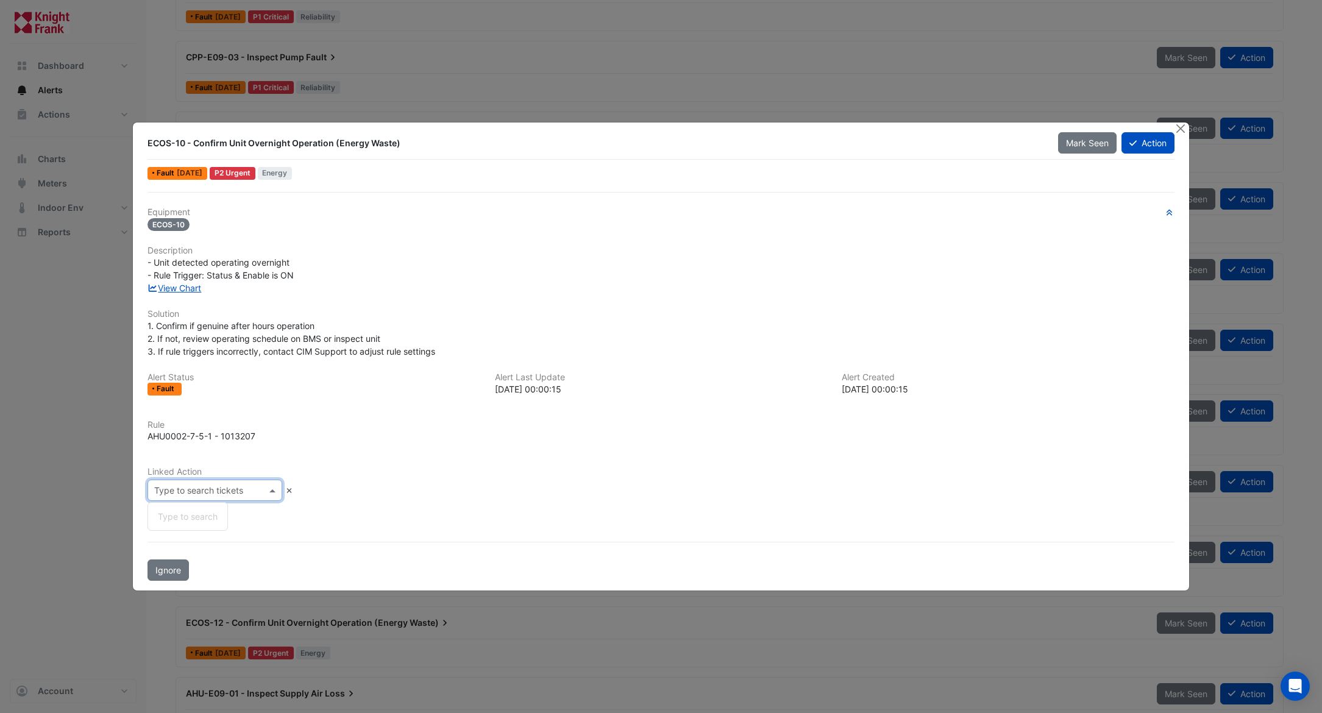
click at [236, 489] on input "text" at bounding box center [202, 491] width 97 height 13
type input "*"
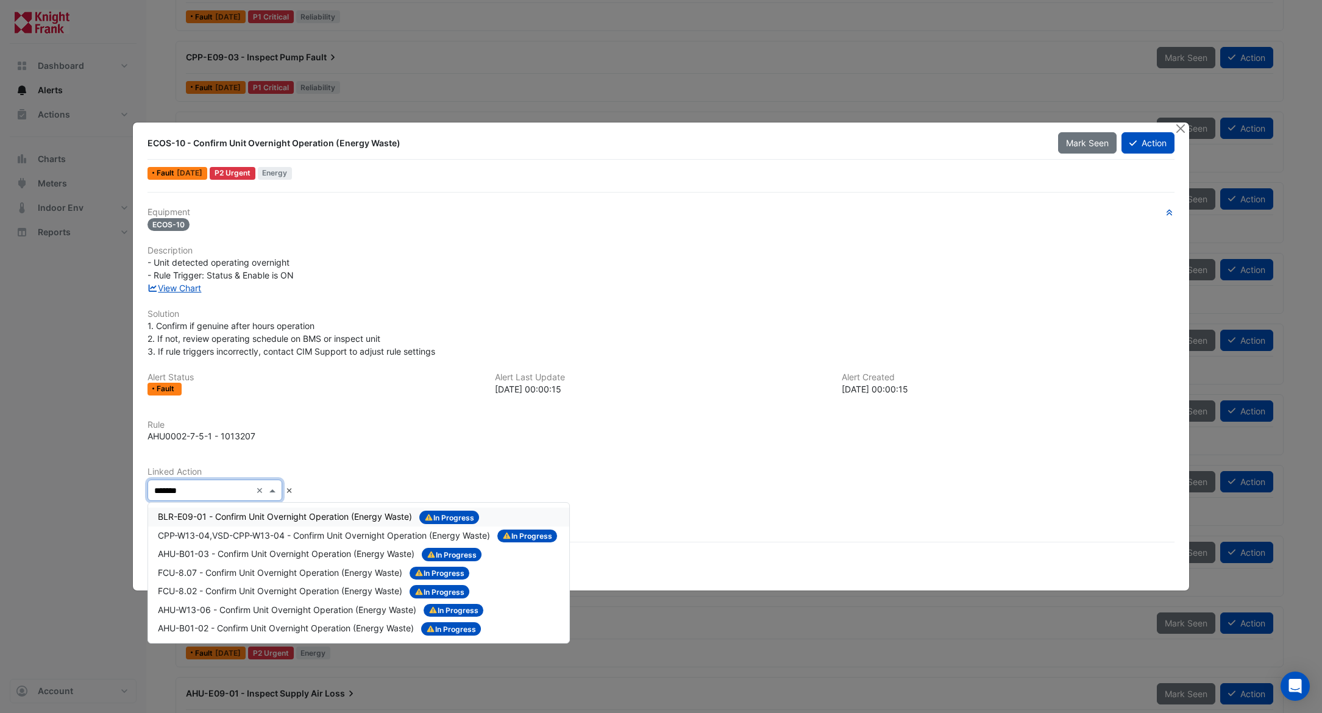
type input "*******"
click at [341, 451] on div "Rule AHU0002-7-5-1 - 1013207" at bounding box center [661, 436] width 1042 height 33
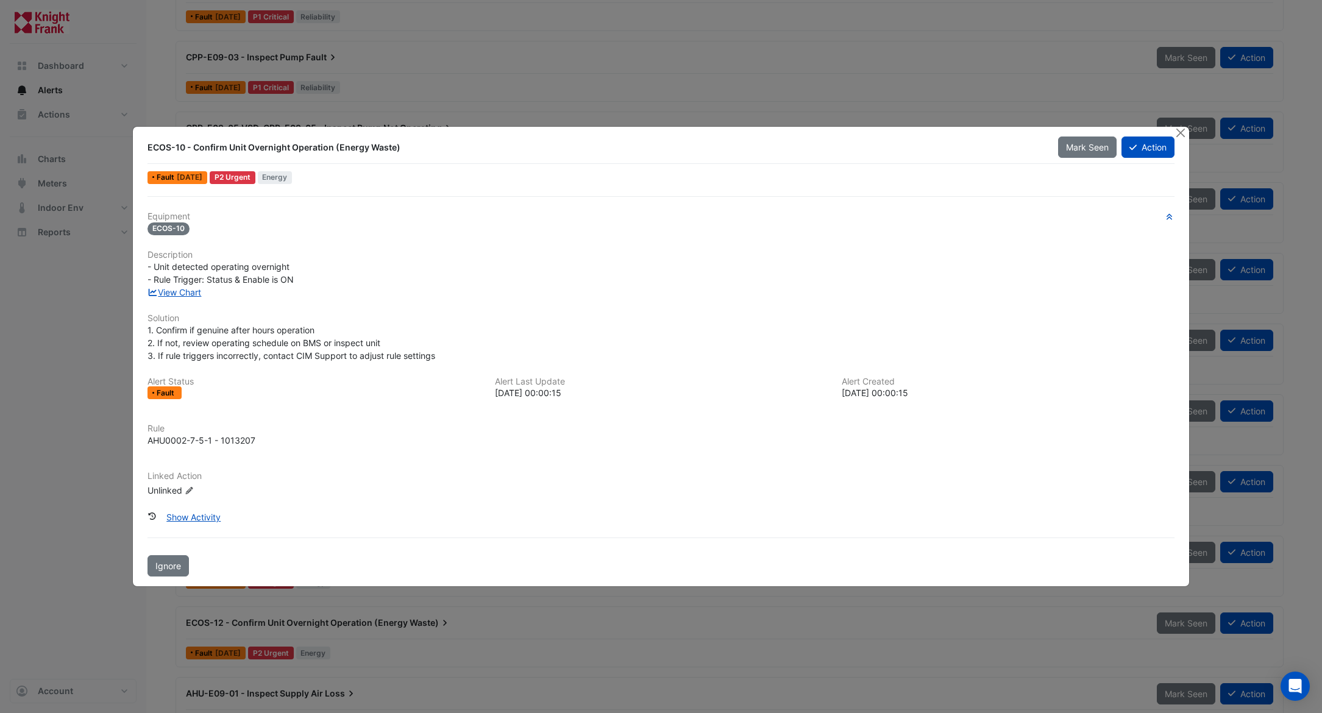
click at [191, 489] on icon "Edit Linked Action" at bounding box center [189, 490] width 9 height 7
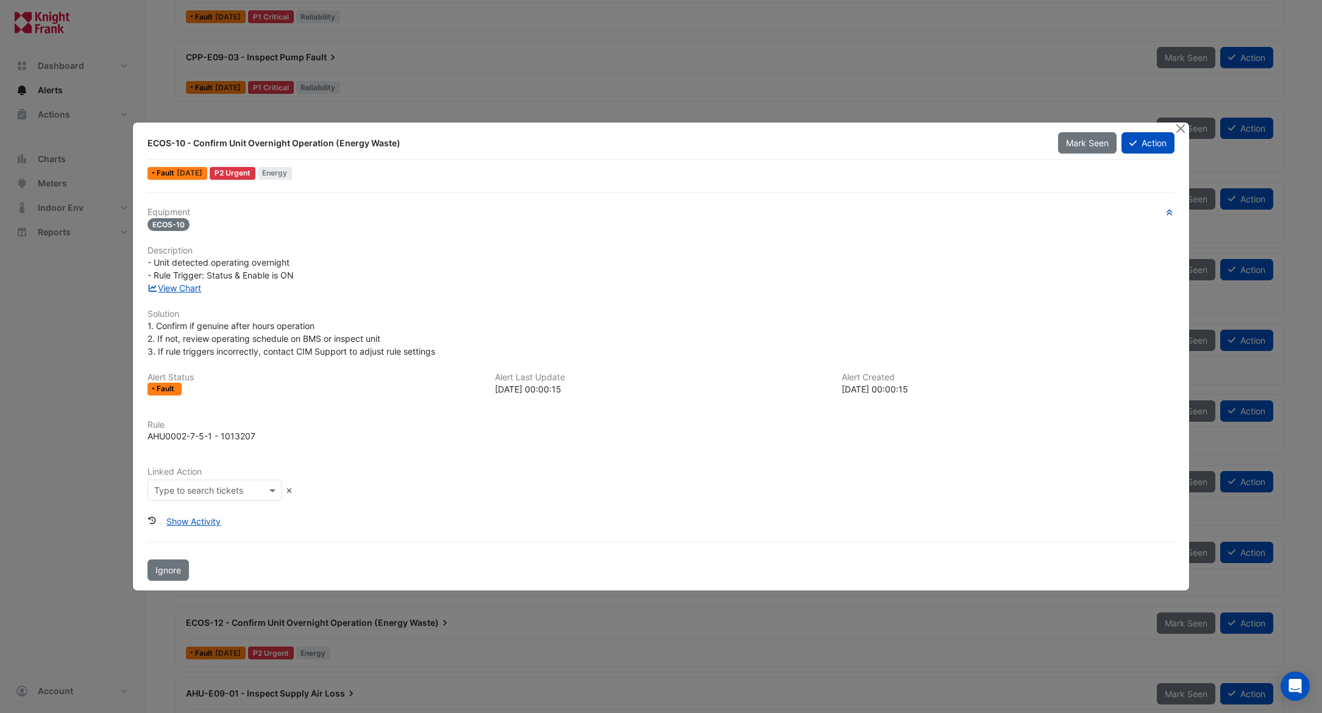
click at [227, 490] on input "text" at bounding box center [202, 491] width 97 height 13
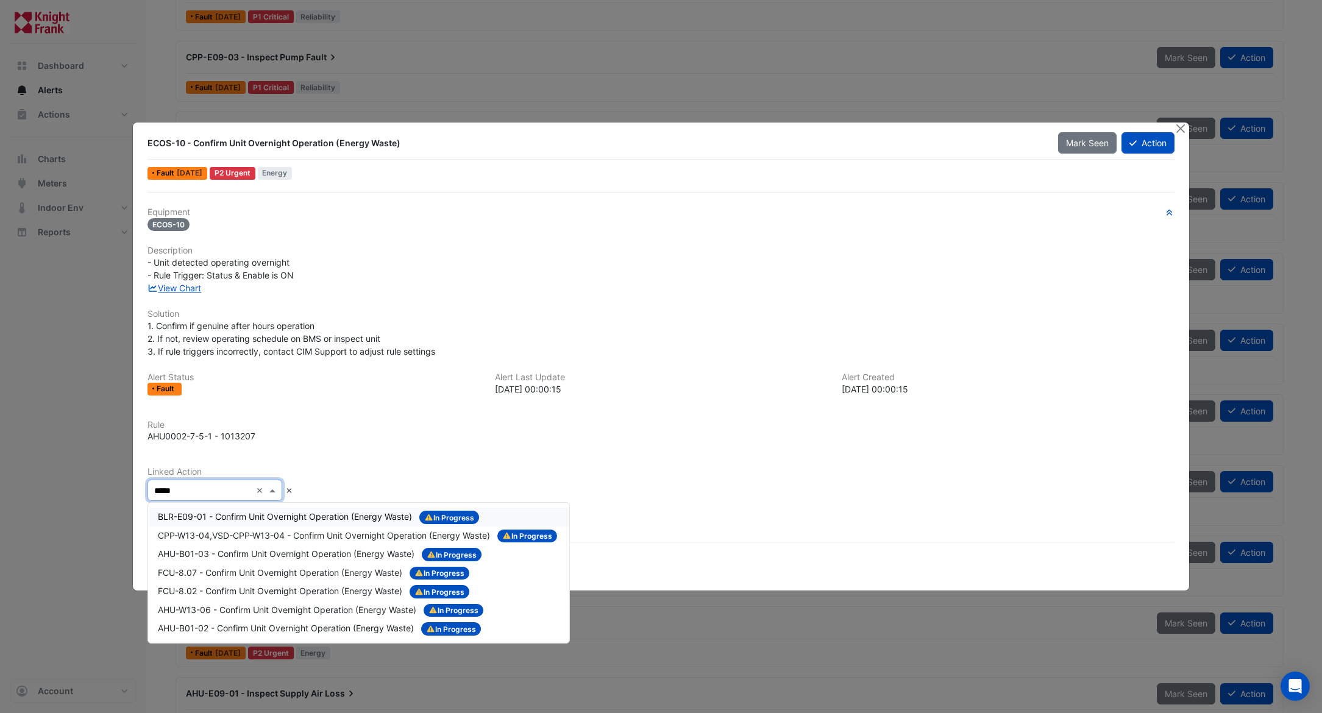
type input "******"
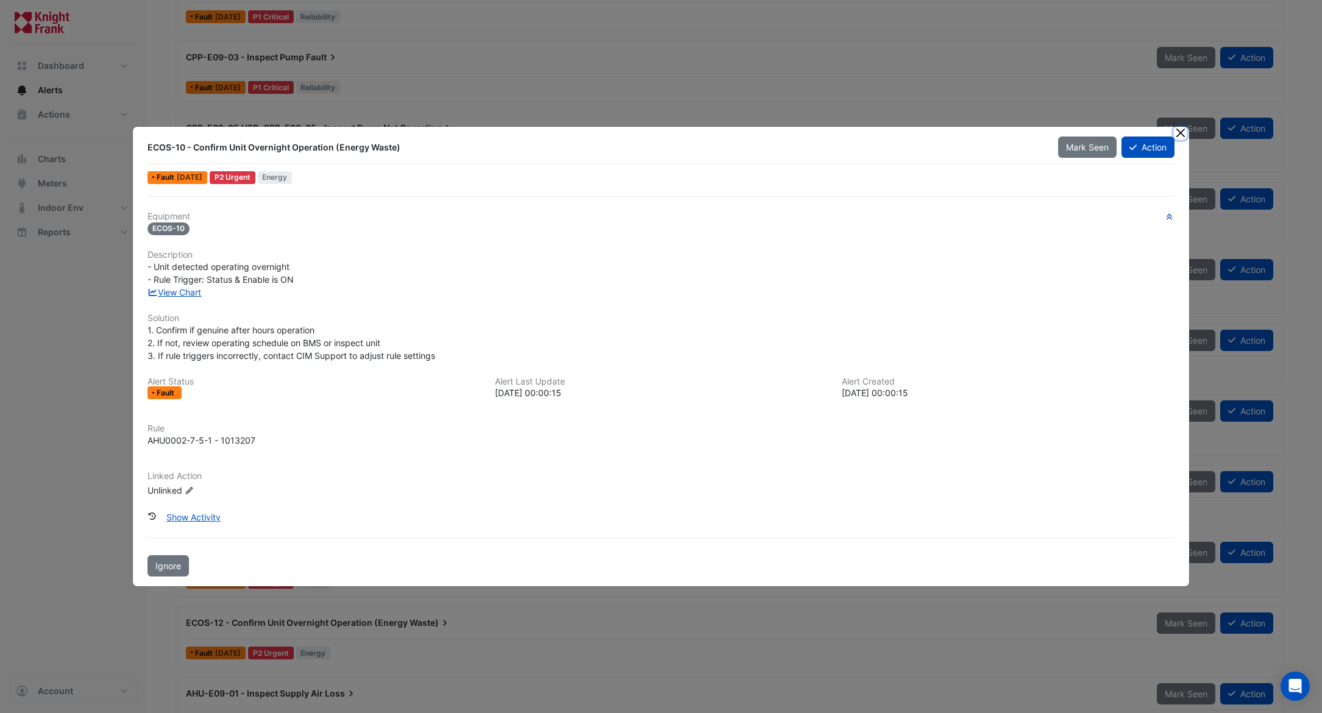
click at [801, 134] on button "Close" at bounding box center [1180, 133] width 13 height 13
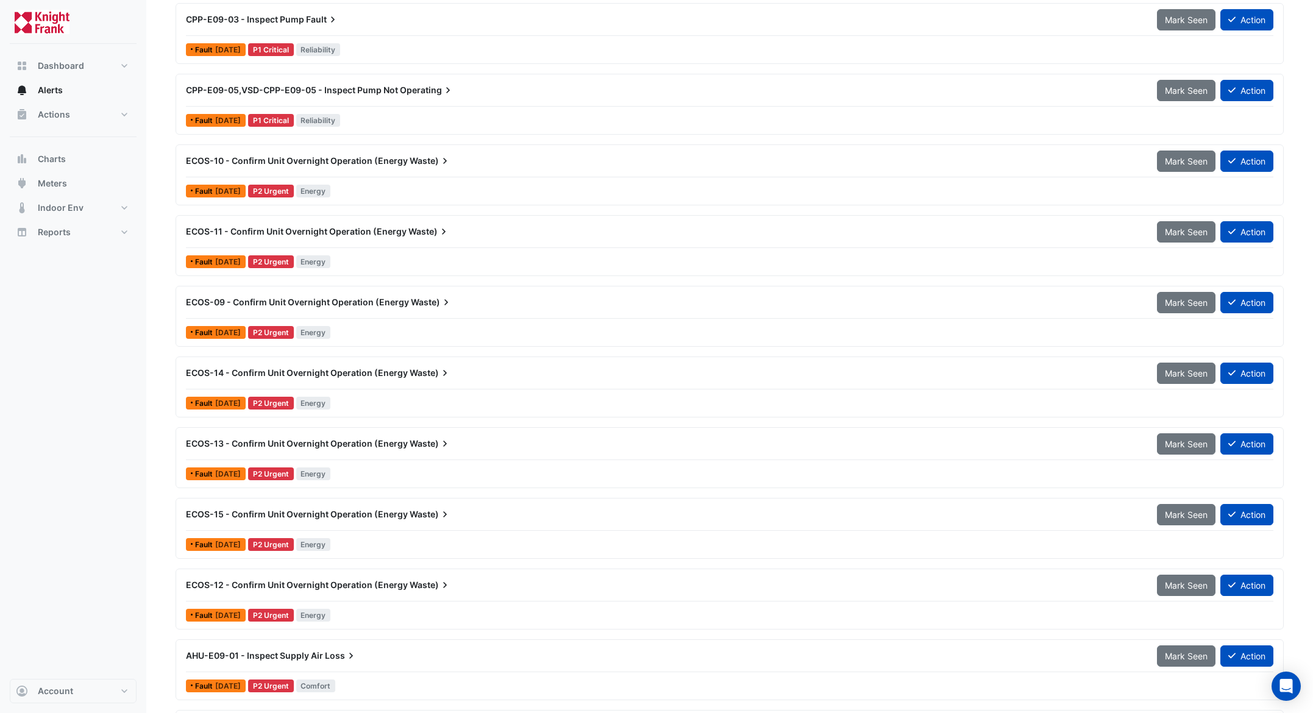
scroll to position [717, 0]
click at [260, 158] on span "ECOS-10 - Confirm Unit Overnight Operation (Energy" at bounding box center [297, 161] width 222 height 10
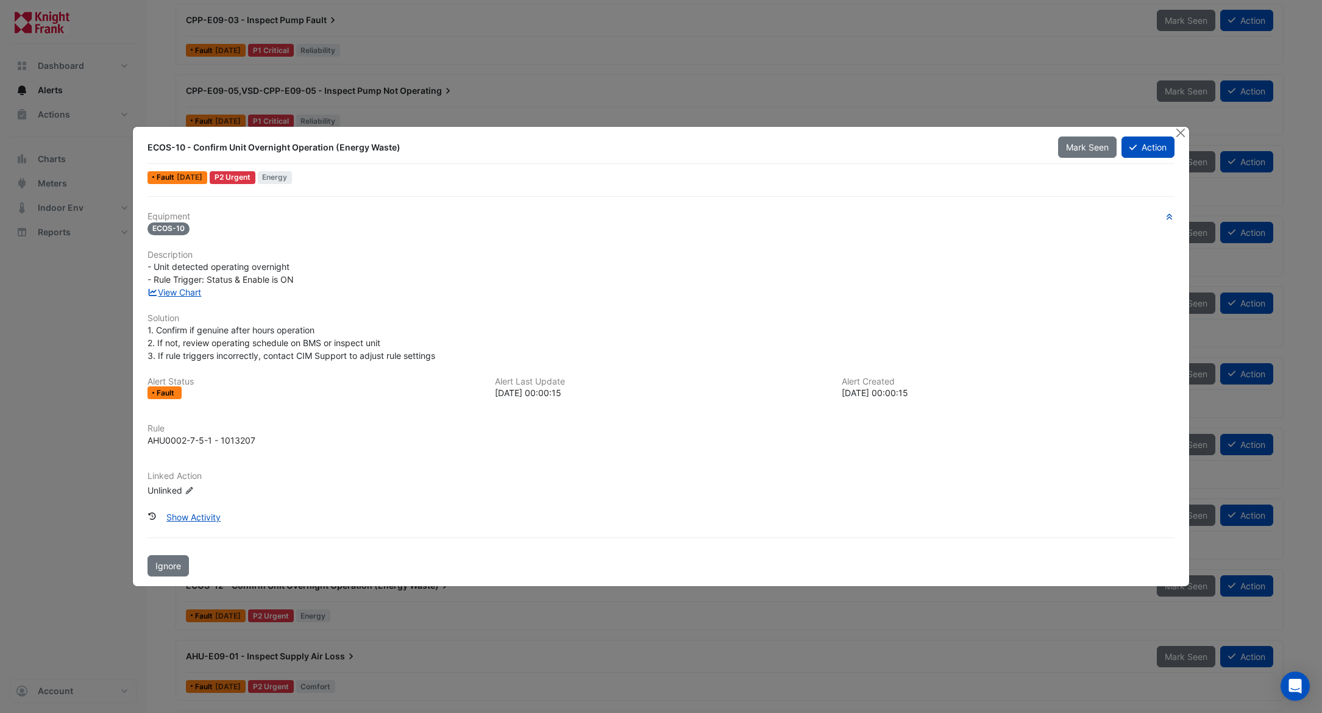
click at [190, 491] on icon at bounding box center [188, 490] width 7 height 7
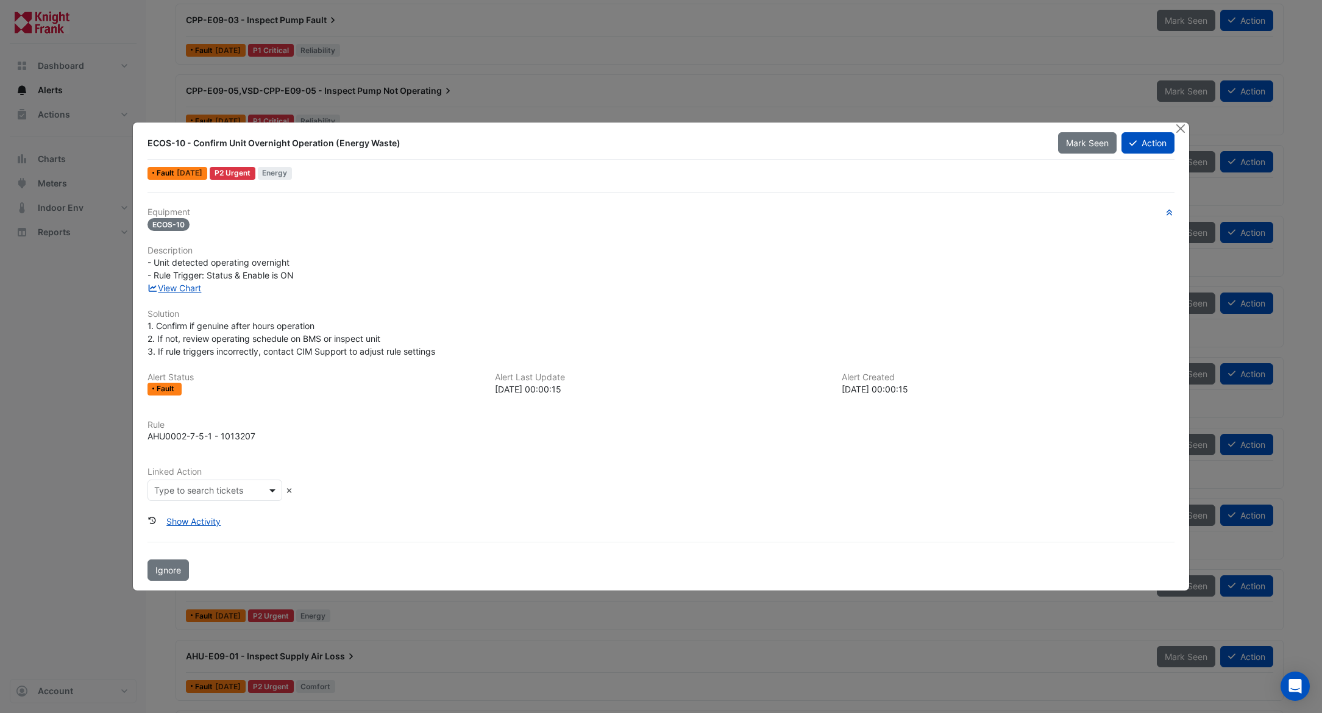
click at [271, 489] on span at bounding box center [273, 490] width 15 height 13
type input "**********"
click at [801, 131] on button "Close" at bounding box center [1180, 129] width 13 height 13
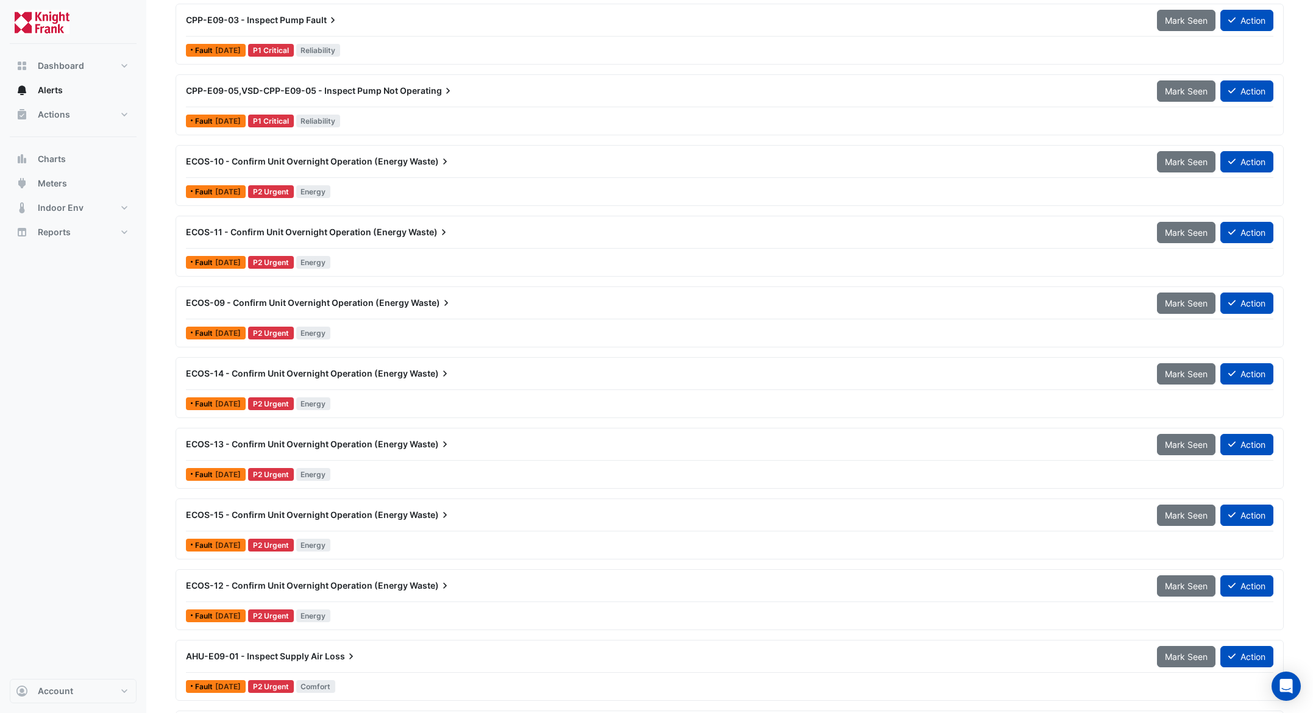
click at [288, 157] on span "ECOS-10 - Confirm Unit Overnight Operation (Energy" at bounding box center [297, 161] width 222 height 10
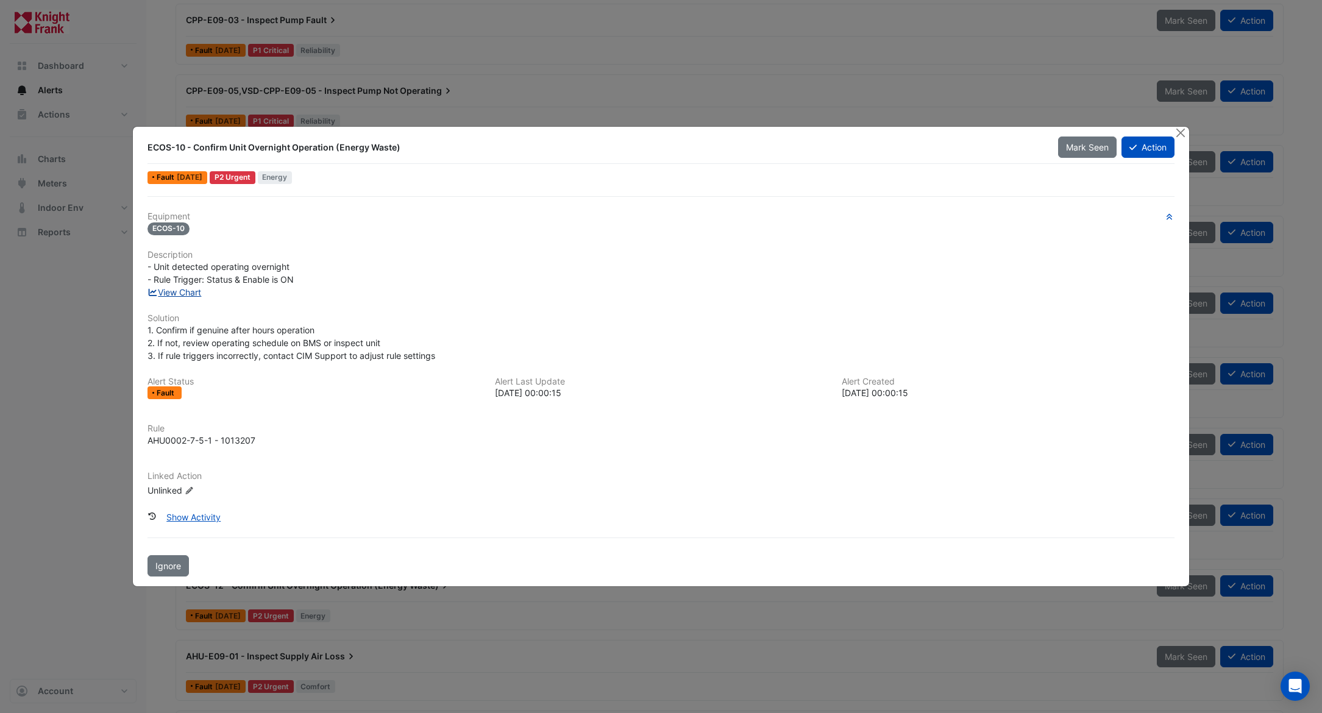
click at [189, 291] on link "View Chart" at bounding box center [174, 292] width 54 height 10
click at [179, 229] on span "ECOS-10" at bounding box center [168, 228] width 42 height 13
click at [191, 493] on icon "Edit Linked Action" at bounding box center [189, 490] width 9 height 7
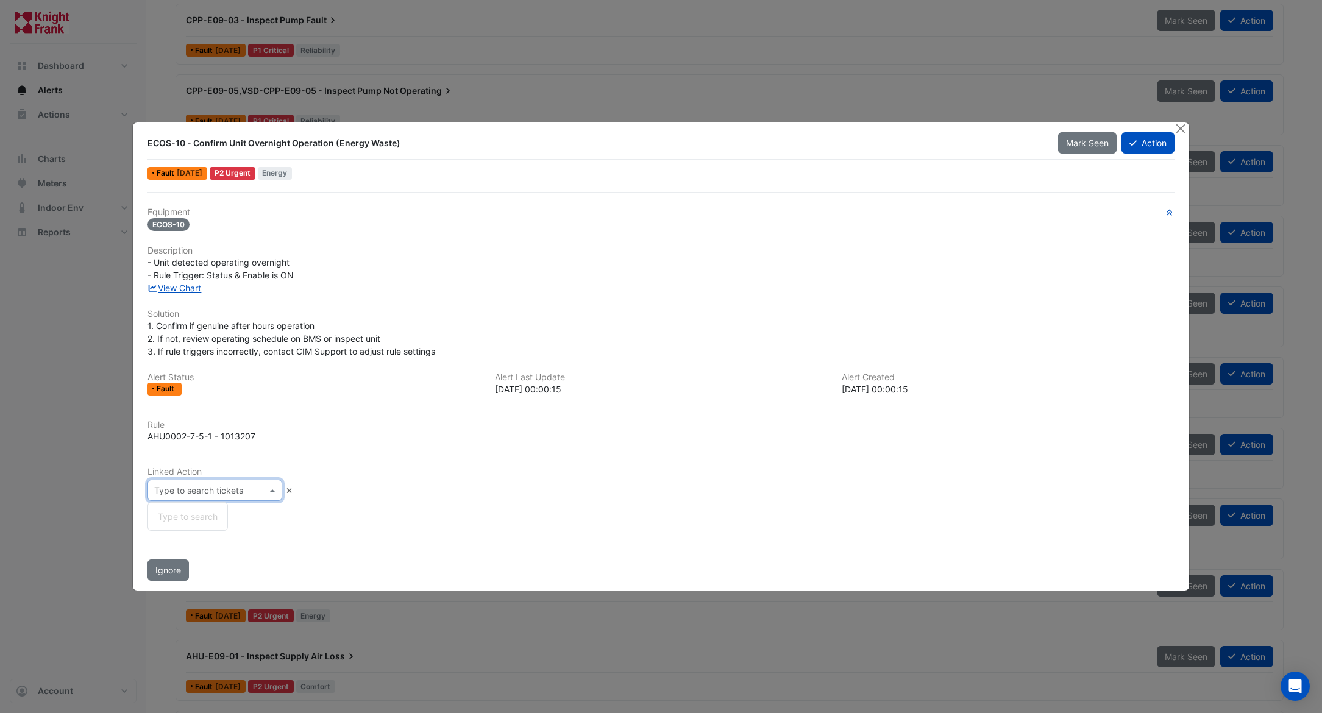
click at [204, 490] on input "text" at bounding box center [202, 491] width 97 height 13
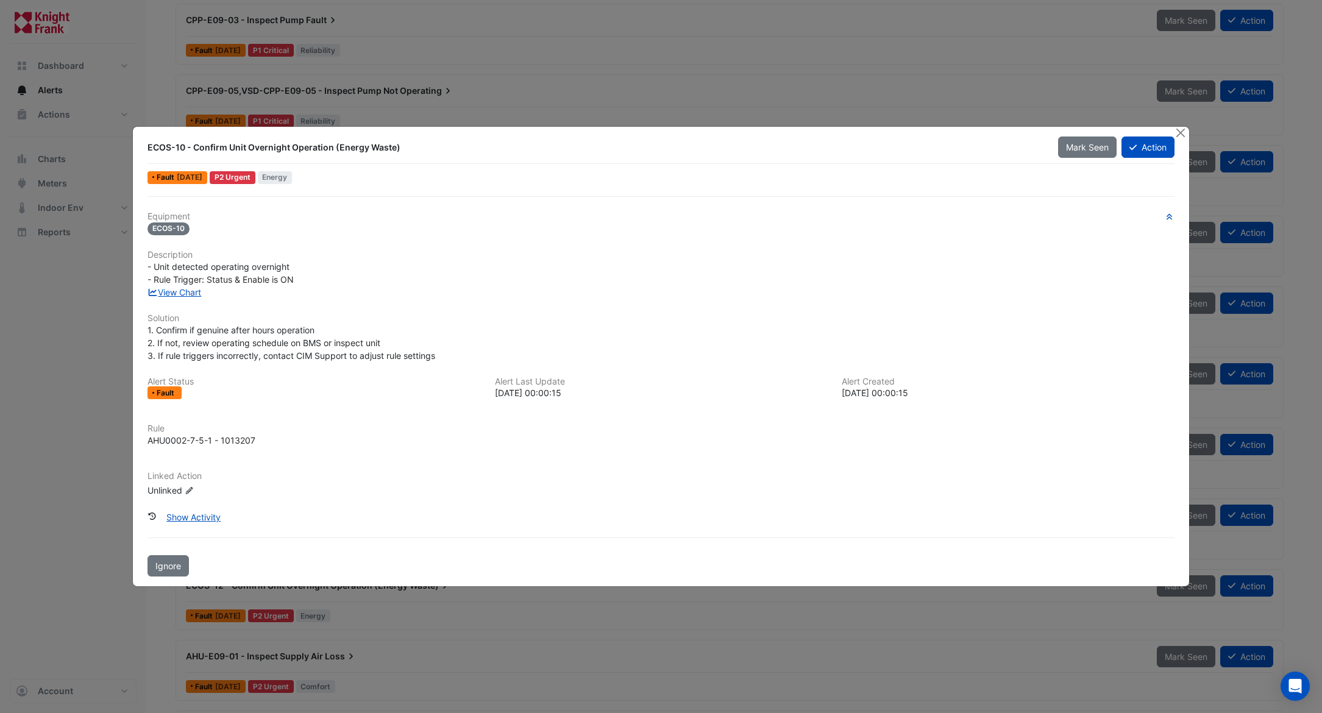
click at [190, 490] on icon at bounding box center [188, 490] width 7 height 7
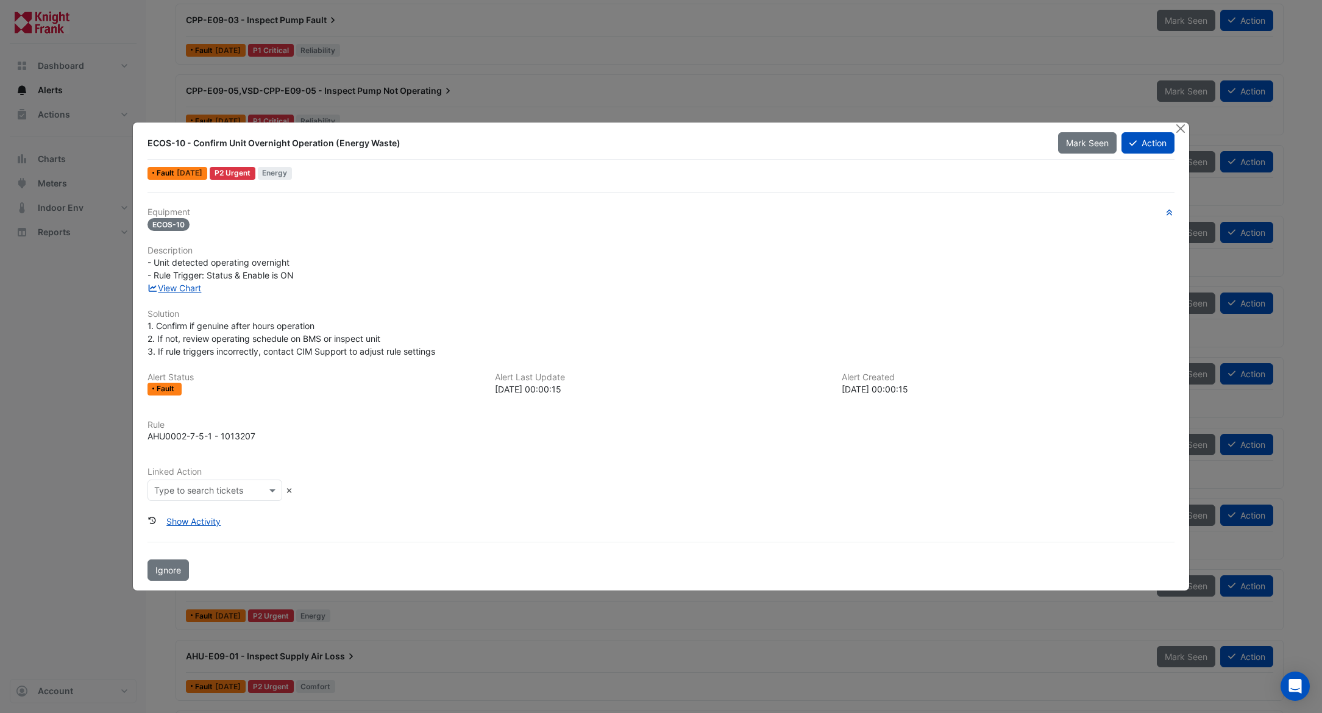
click at [192, 490] on input "text" at bounding box center [202, 491] width 97 height 13
type input "****"
click at [801, 130] on button "Close" at bounding box center [1180, 129] width 13 height 13
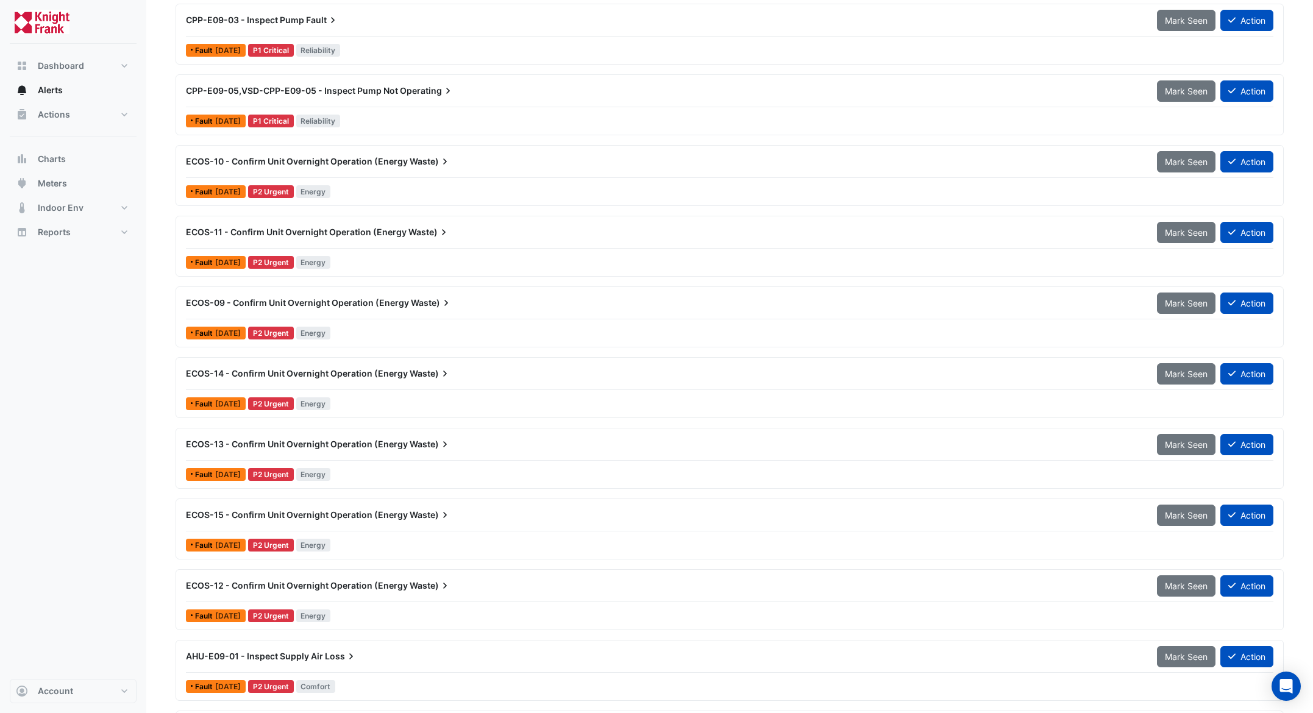
click at [299, 372] on span "ECOS-14 - Confirm Unit Overnight Operation (Energy" at bounding box center [297, 373] width 222 height 10
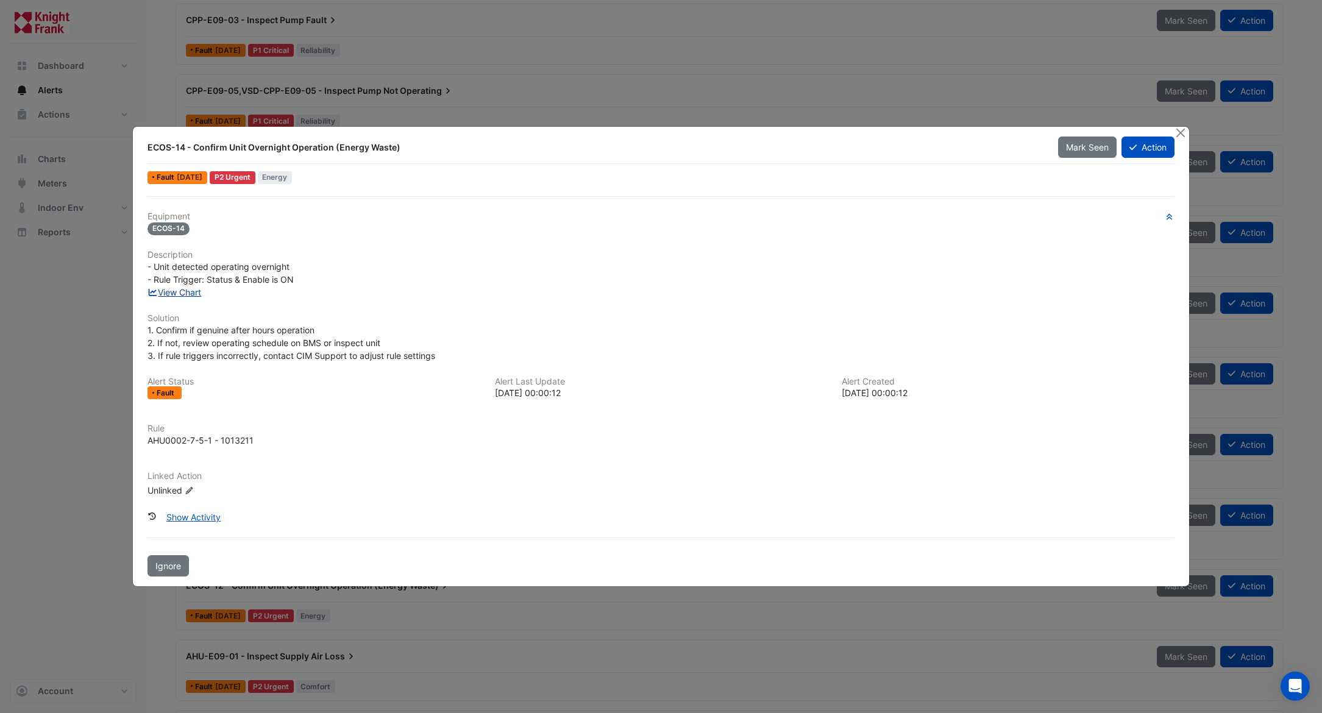
click at [171, 295] on link "View Chart" at bounding box center [174, 292] width 54 height 10
click at [187, 489] on icon "Edit Linked Action" at bounding box center [189, 490] width 9 height 7
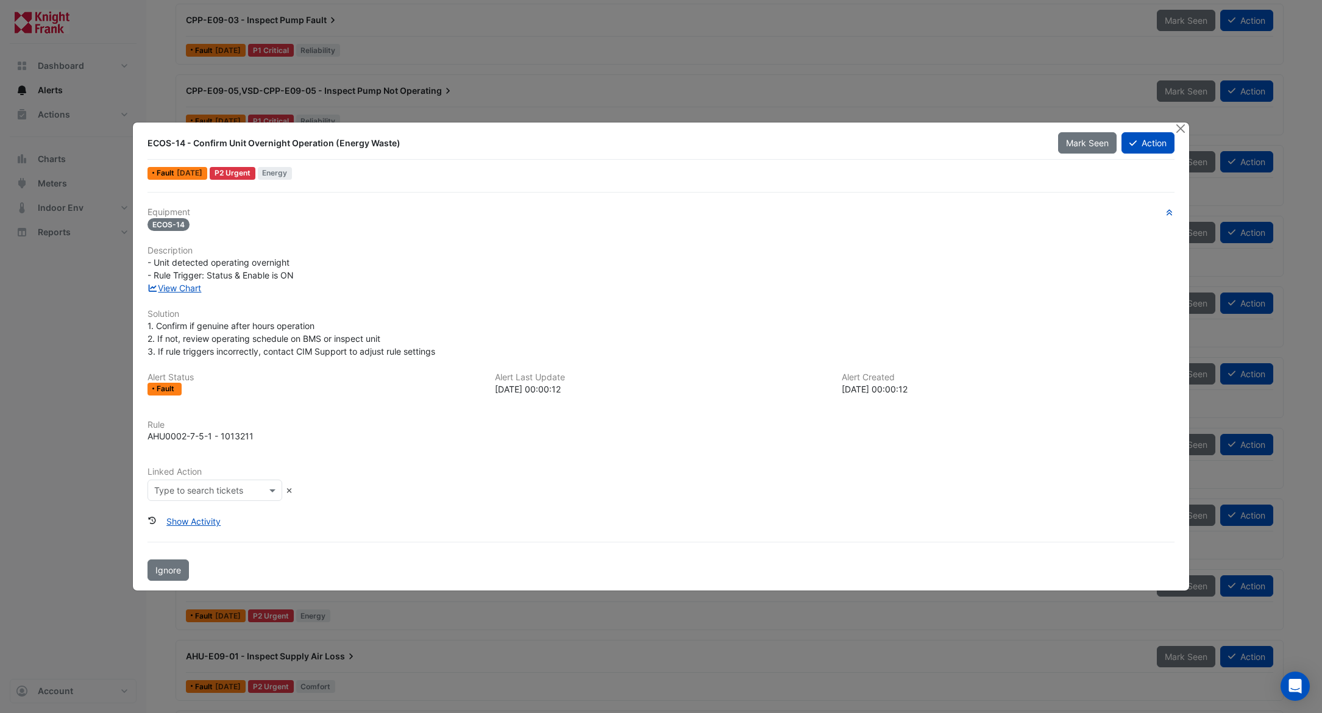
click at [222, 488] on input "text" at bounding box center [202, 491] width 97 height 13
type input "**********"
click at [325, 457] on div "Equipment ECOS-14 Description - Unit detected operating overnight - Rule Trigge…" at bounding box center [660, 359] width 1027 height 304
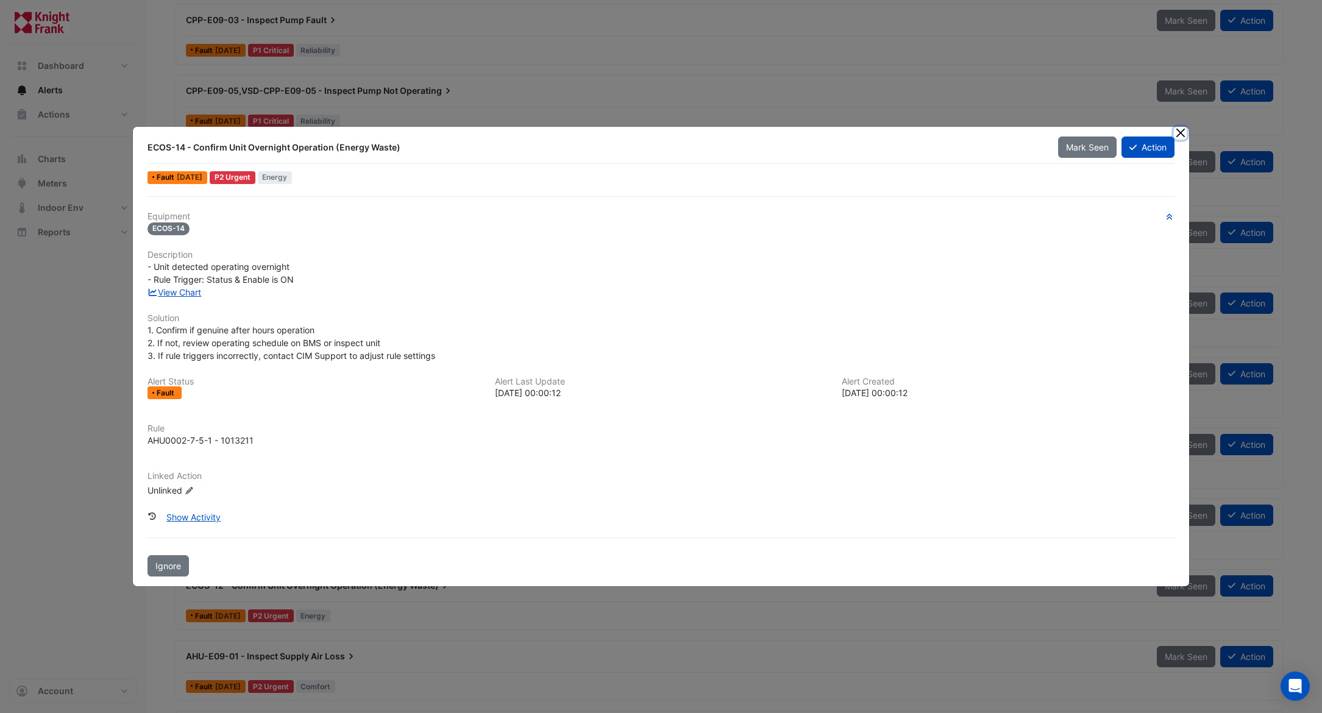
click at [801, 130] on button "Close" at bounding box center [1180, 133] width 13 height 13
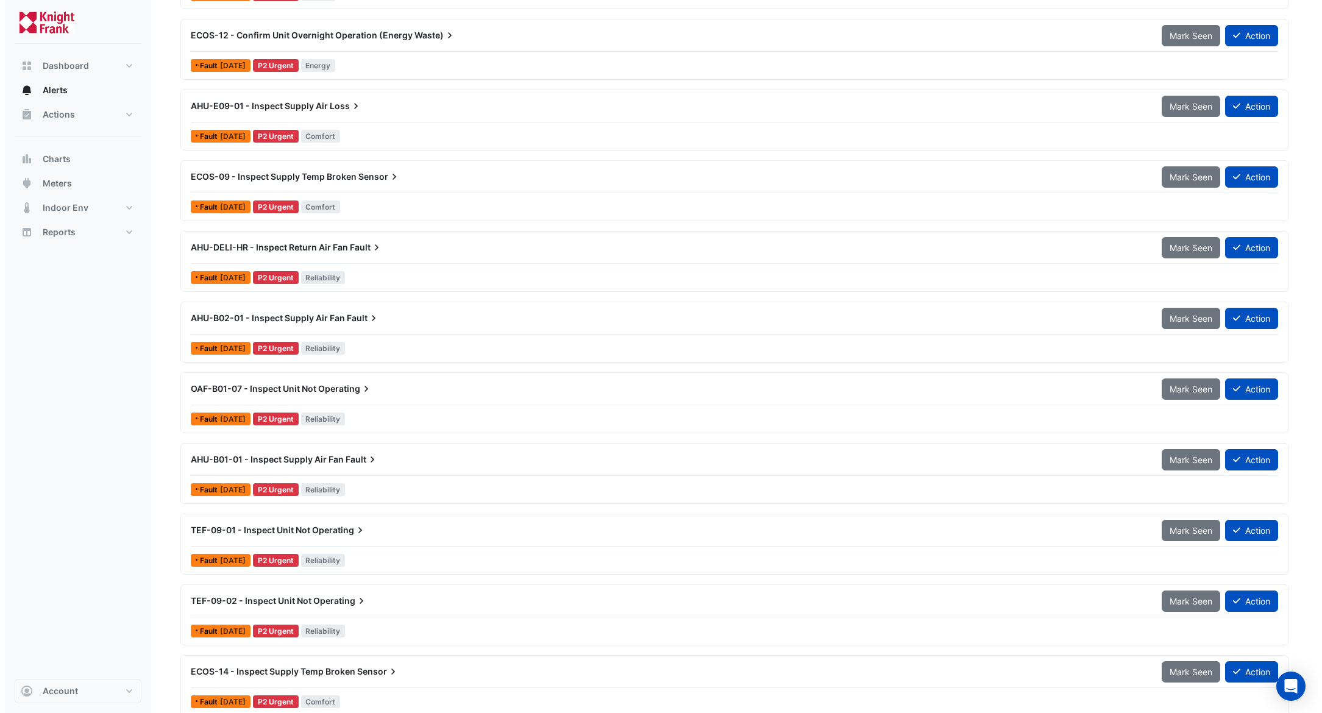
scroll to position [1279, 0]
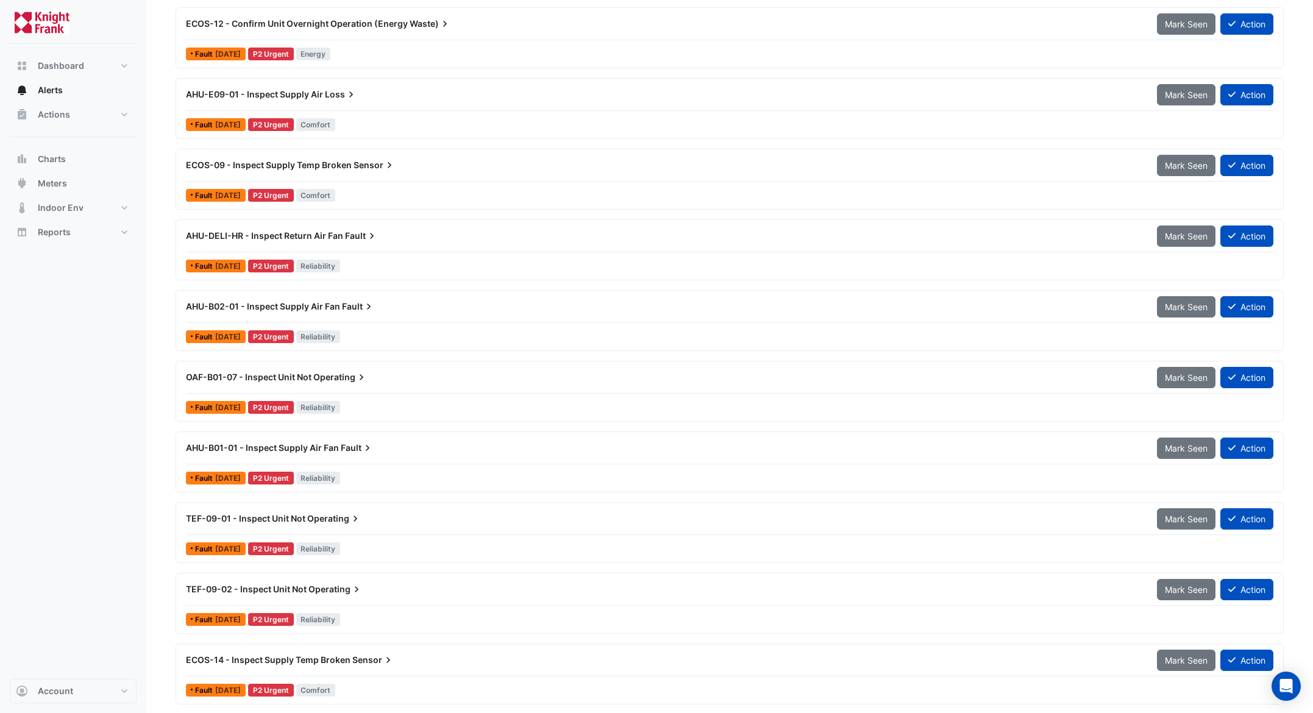
click at [322, 447] on span "AHU-B01-01 - Inspect Supply Air Fan" at bounding box center [262, 447] width 153 height 10
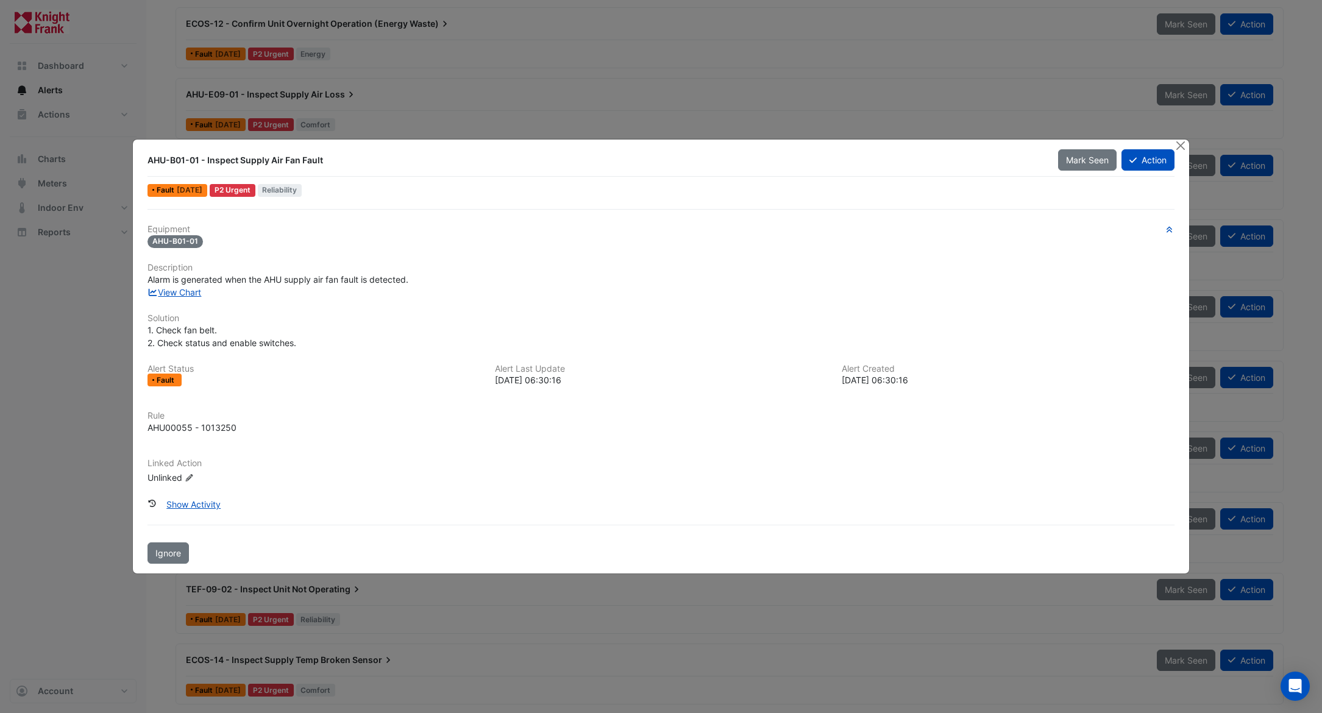
click at [188, 476] on icon "Edit Linked Action" at bounding box center [189, 477] width 9 height 7
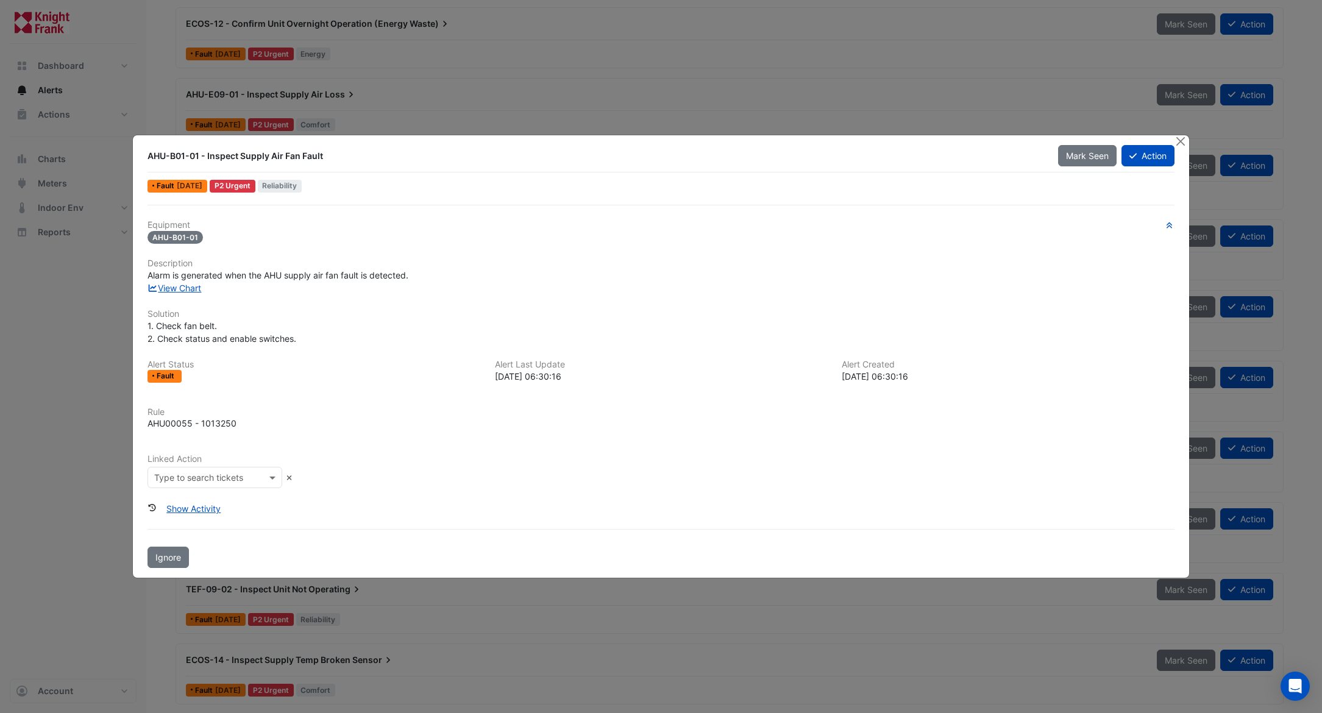
click at [235, 472] on input "text" at bounding box center [202, 478] width 97 height 13
type input "*"
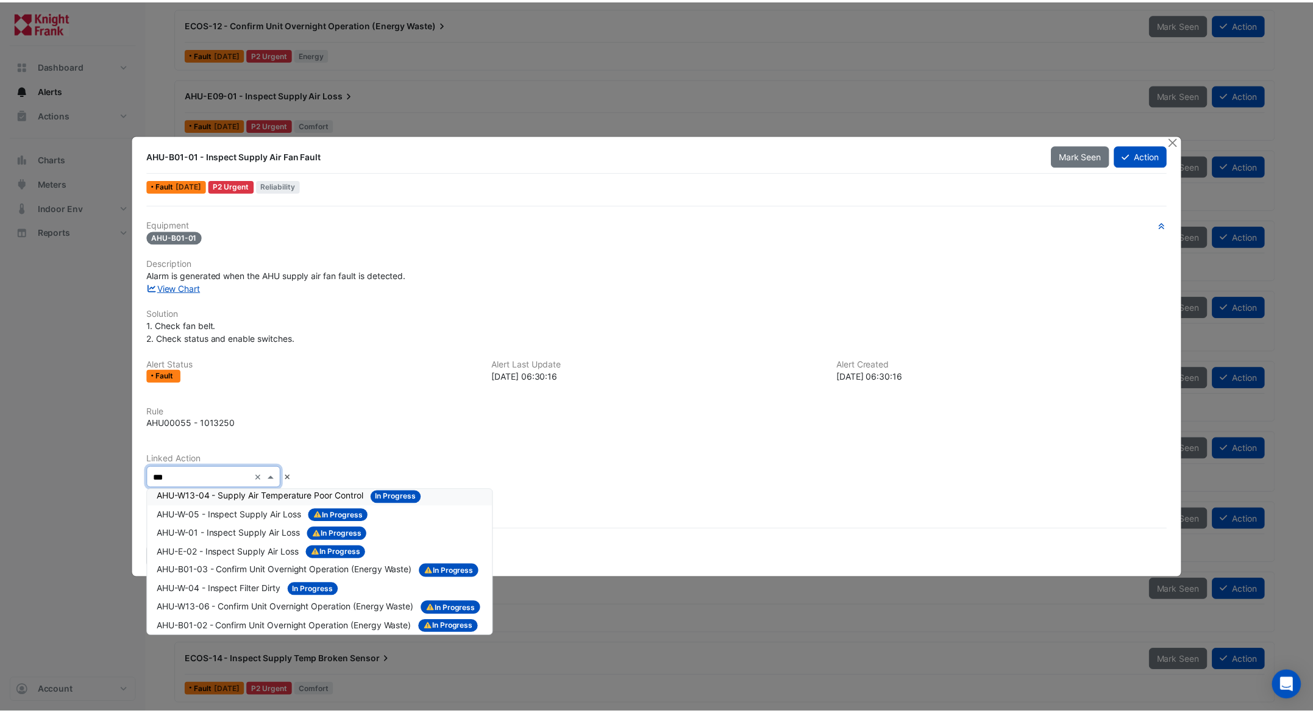
scroll to position [7, 0]
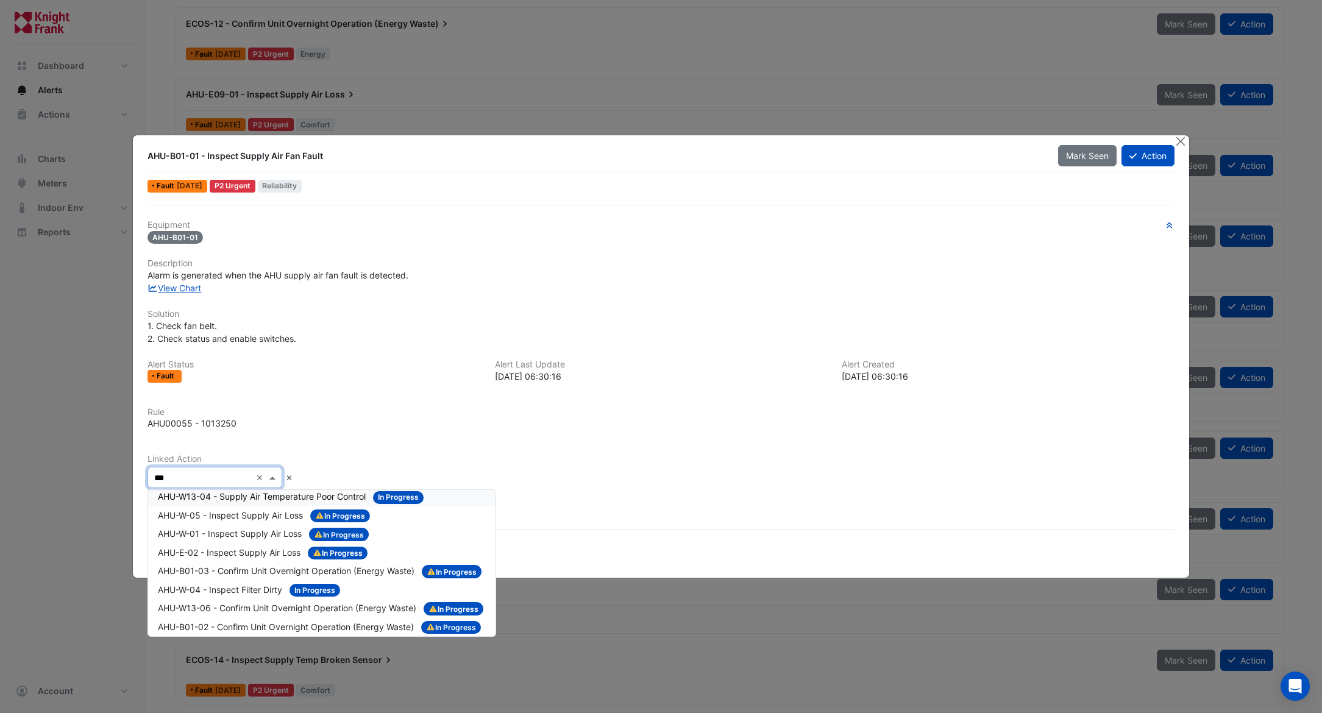
type input "***"
click at [446, 402] on div "Equipment AHU-B01-01 Description Alarm is generated when the AHU supply air fan…" at bounding box center [660, 359] width 1027 height 278
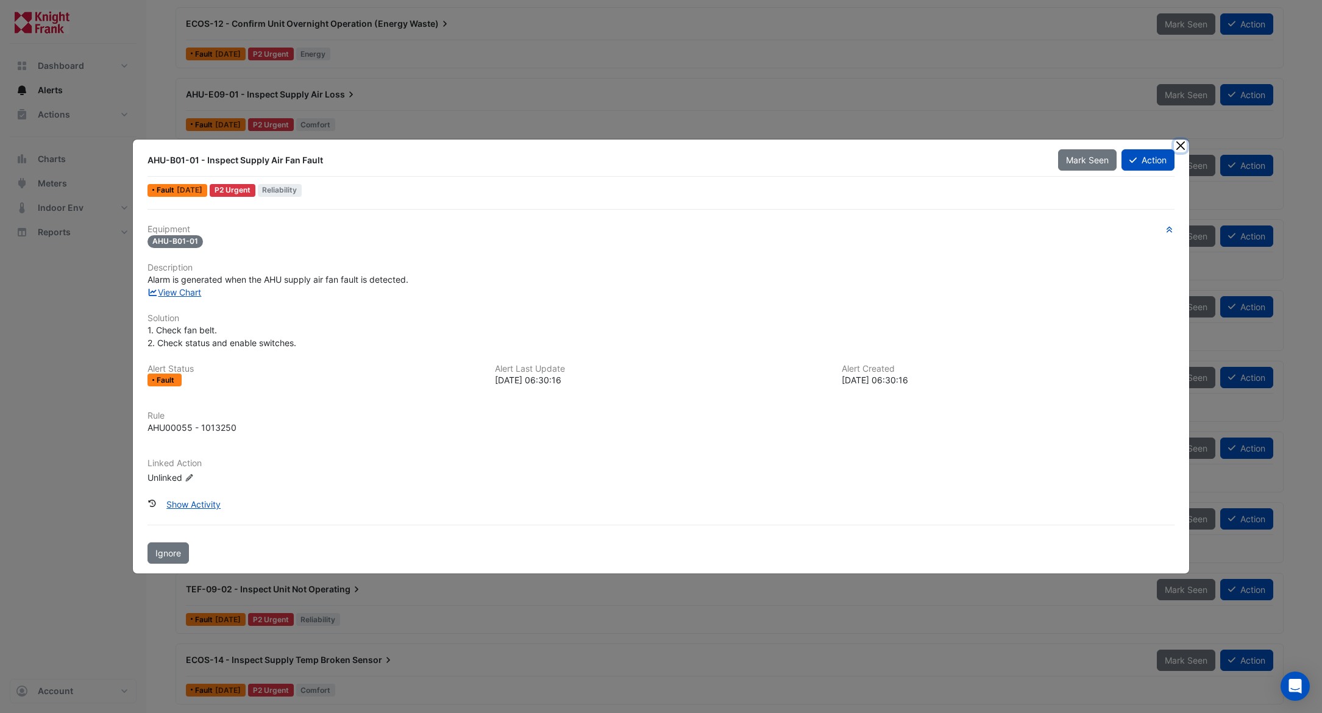
click at [801, 147] on button "Close" at bounding box center [1180, 146] width 13 height 13
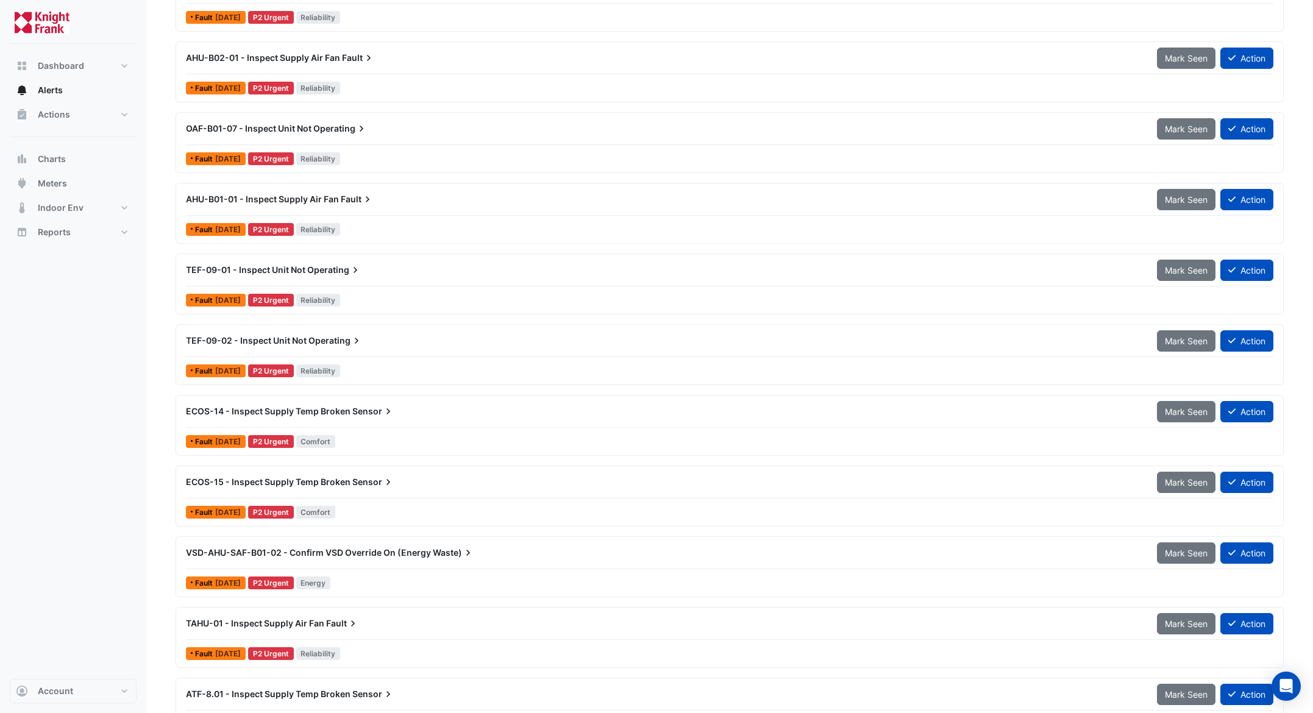
scroll to position [1543, 0]
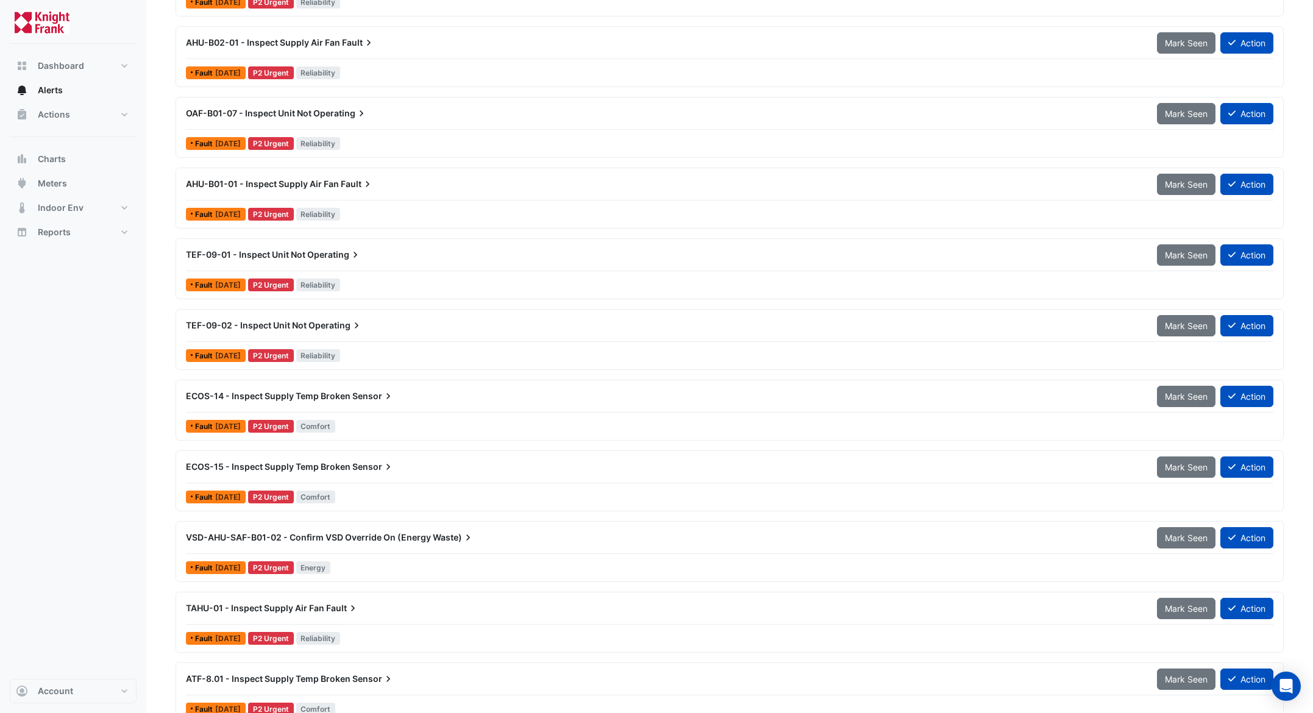
click at [305, 254] on div "TEF-09-01 - Inspect Unit Not Operating" at bounding box center [664, 255] width 956 height 12
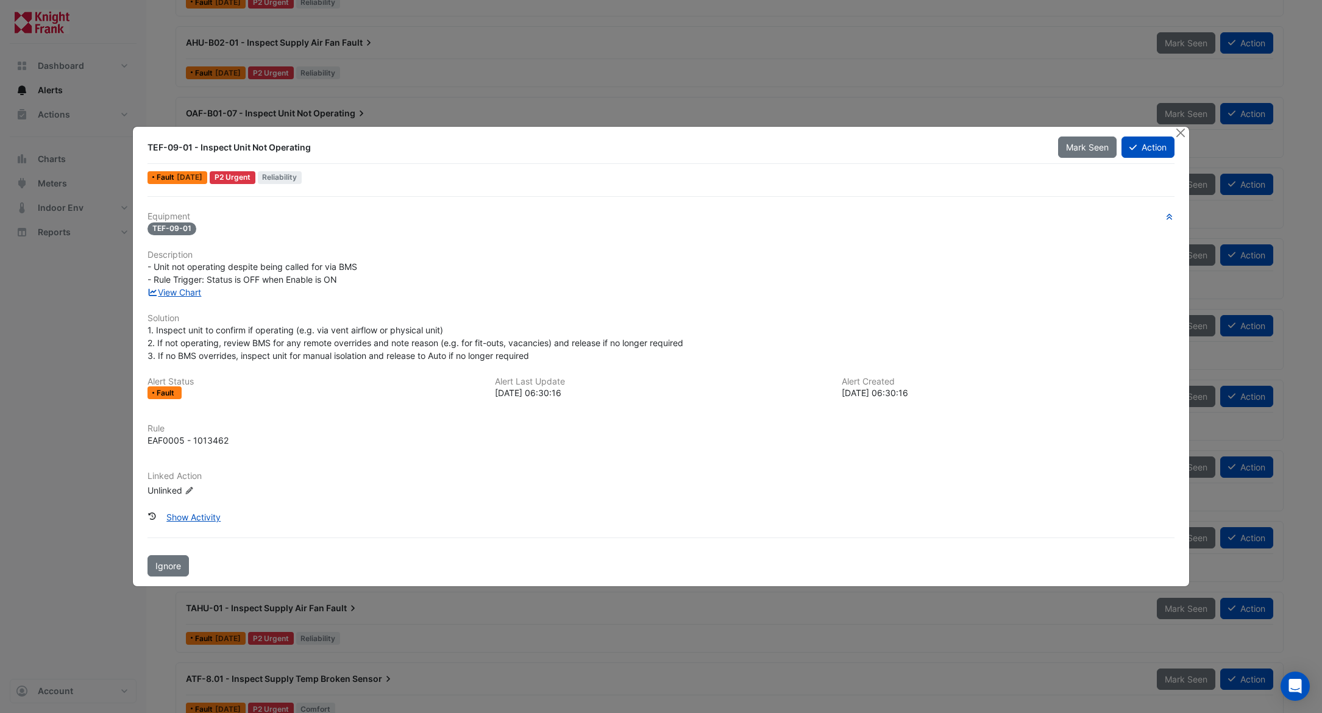
click at [189, 488] on icon "Edit Linked Action" at bounding box center [189, 490] width 9 height 7
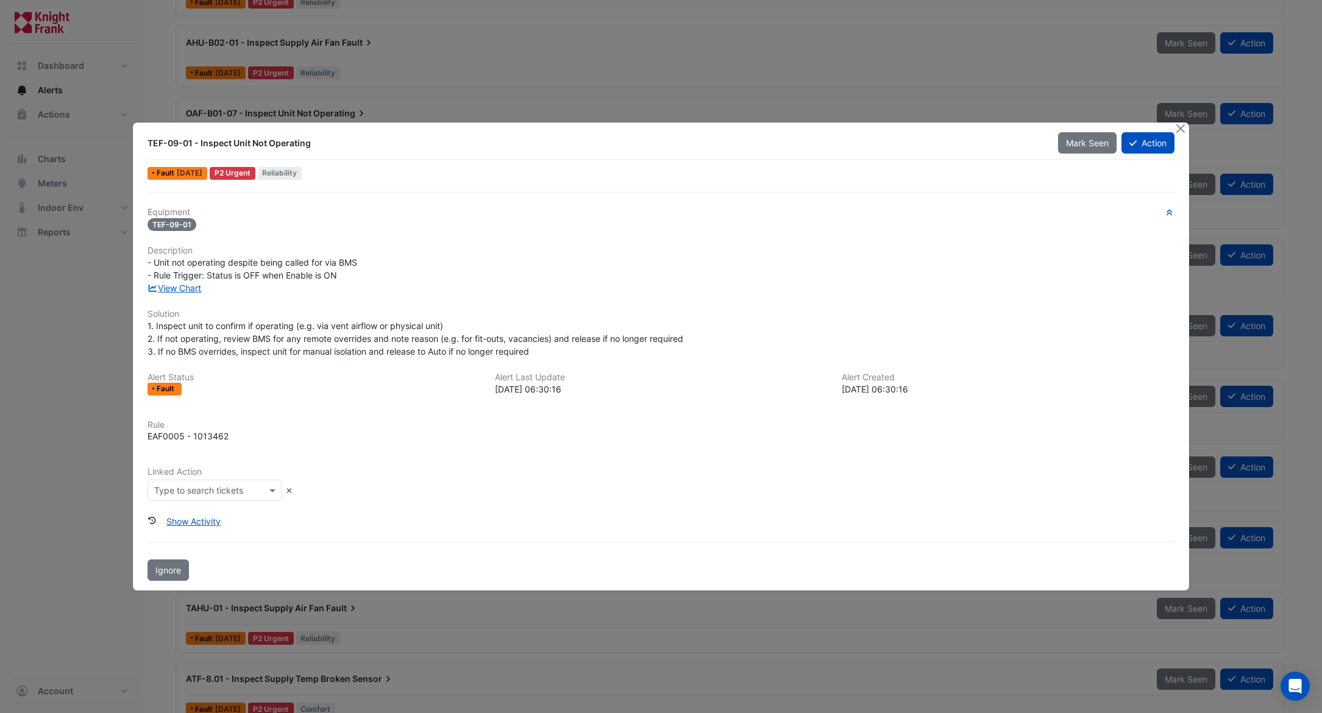
click at [219, 491] on input "text" at bounding box center [202, 491] width 97 height 13
type input "******"
click at [325, 482] on div "Linked Action Type to search tickets ****** × No items found" at bounding box center [661, 484] width 1042 height 34
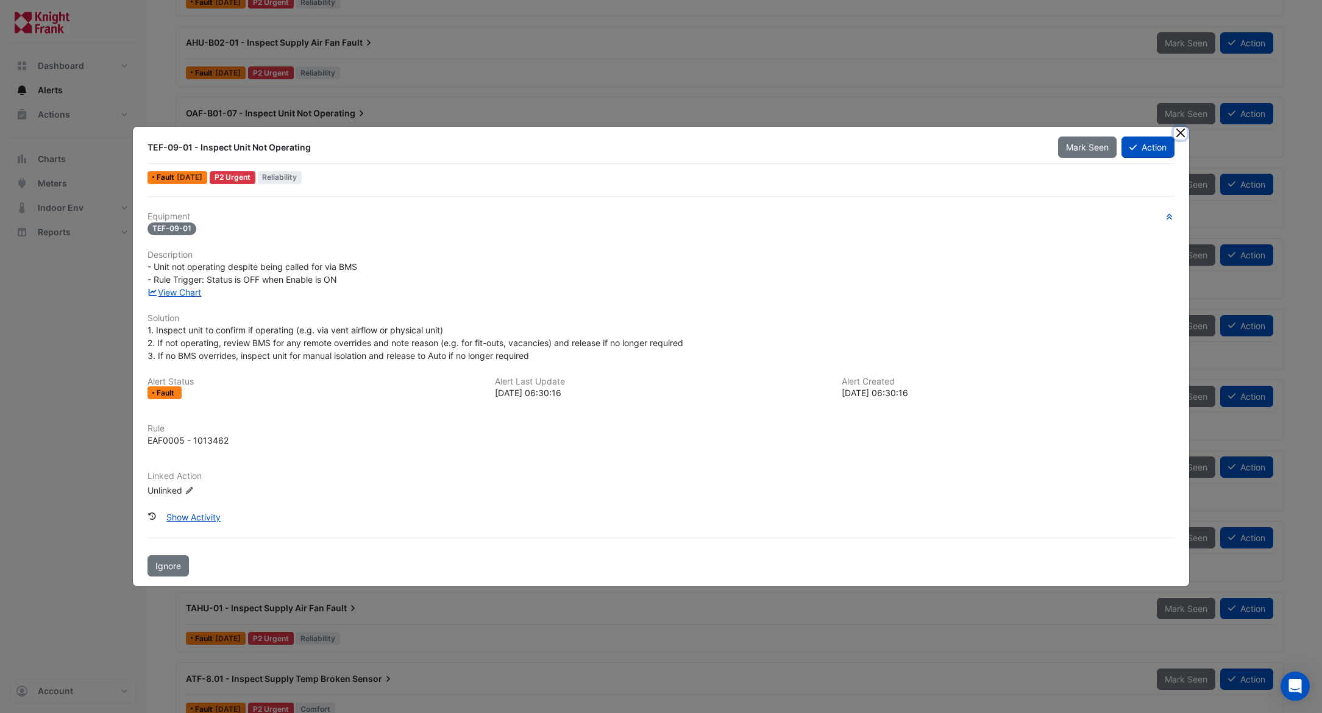
click at [801, 132] on button "Close" at bounding box center [1180, 133] width 13 height 13
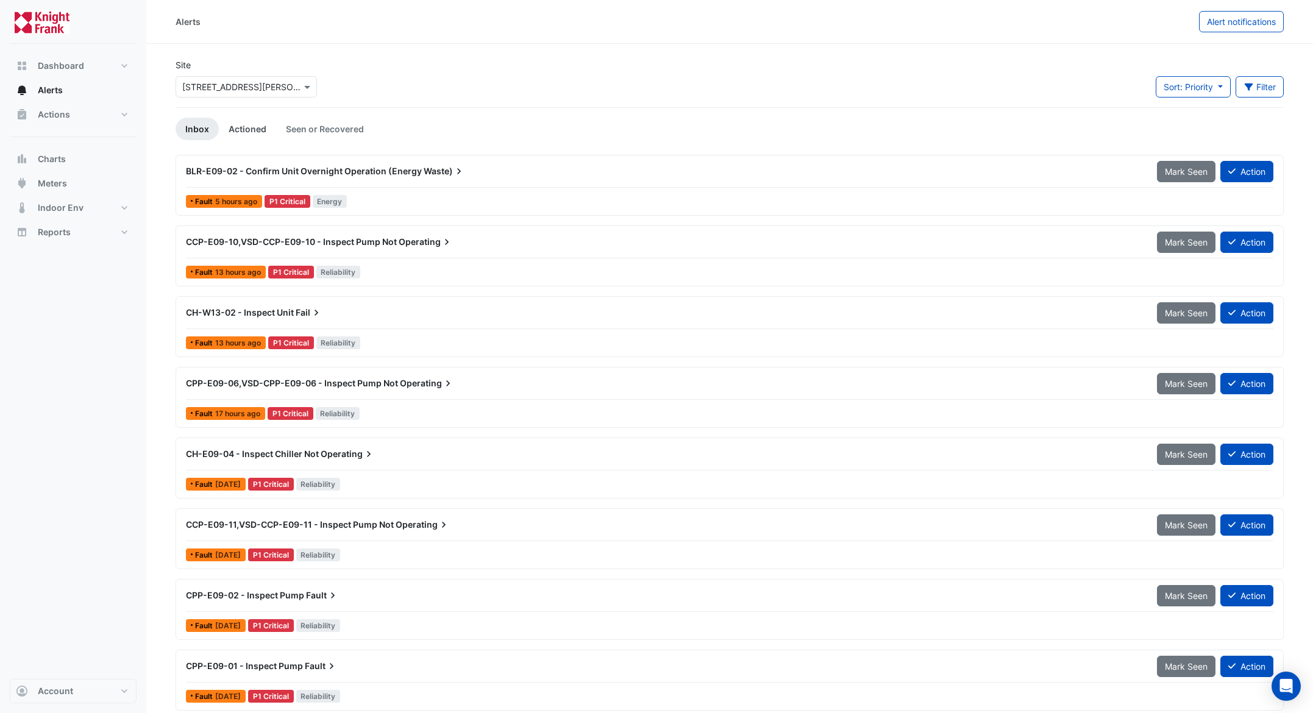
click at [233, 125] on link "Actioned" at bounding box center [247, 129] width 57 height 23
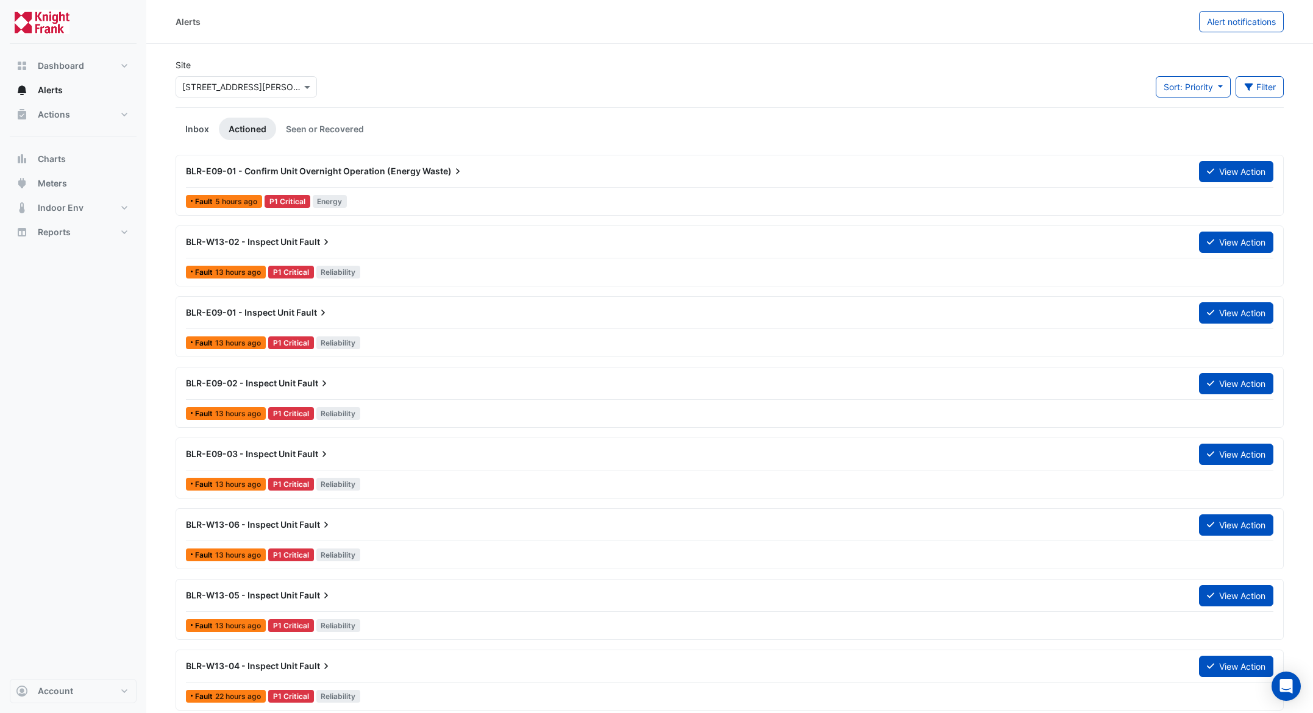
click at [197, 123] on link "Inbox" at bounding box center [197, 129] width 43 height 23
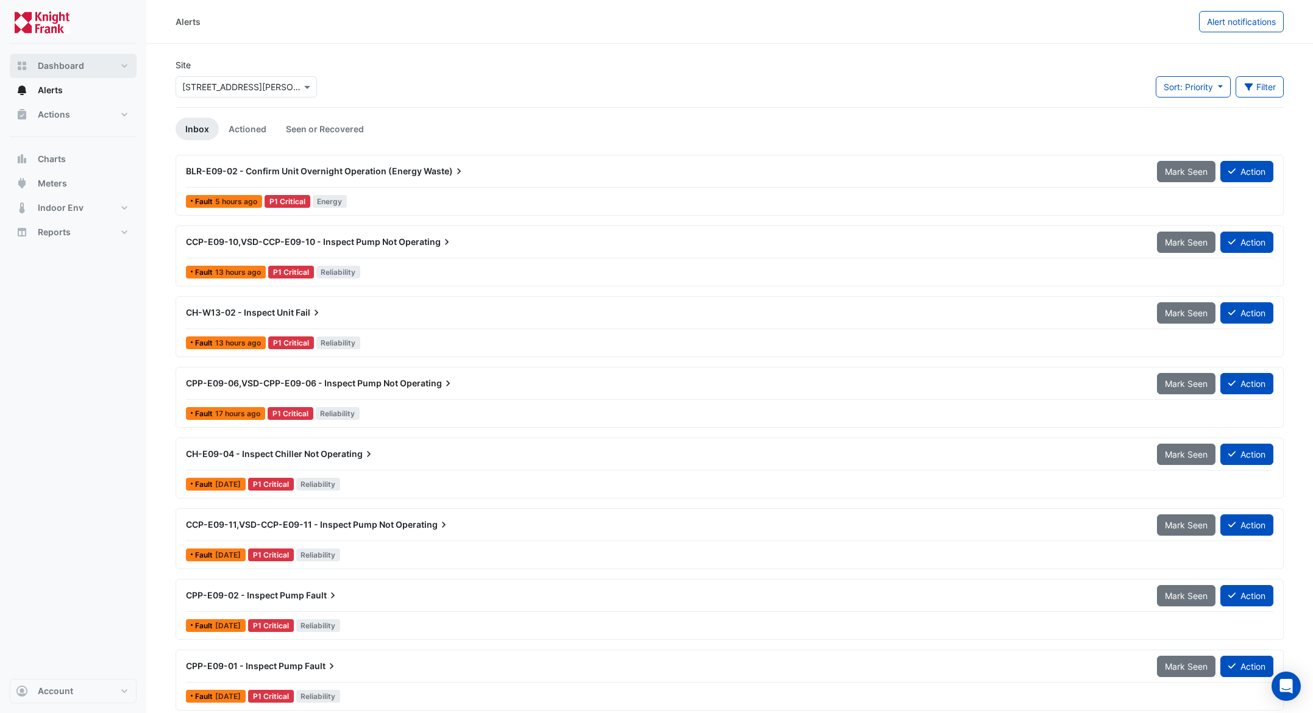
click at [79, 69] on span "Dashboard" at bounding box center [61, 66] width 46 height 12
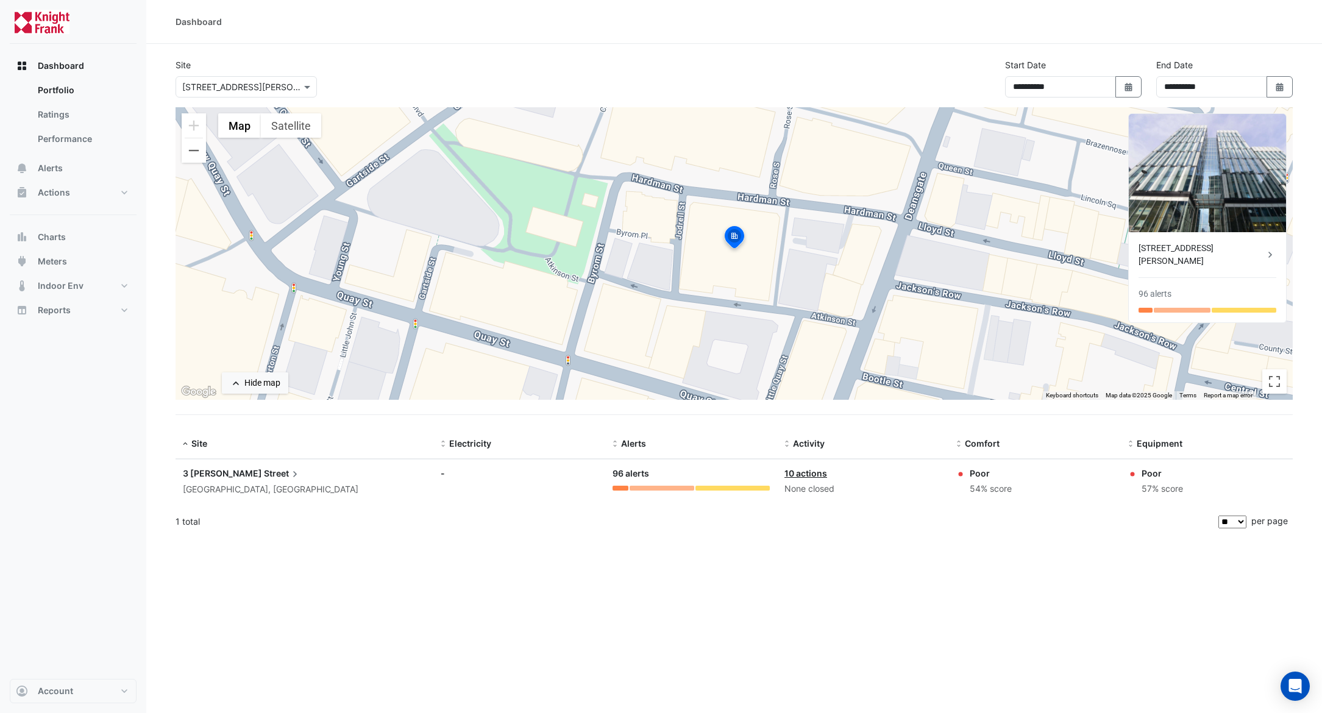
click at [801, 477] on link "10 actions" at bounding box center [805, 473] width 43 height 10
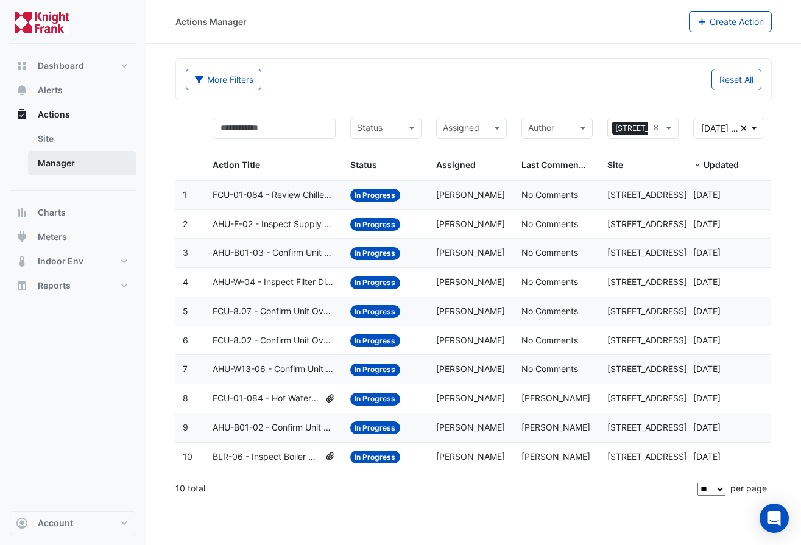
click at [54, 161] on link "Manager" at bounding box center [82, 163] width 108 height 24
click at [62, 137] on link "Site" at bounding box center [82, 139] width 108 height 24
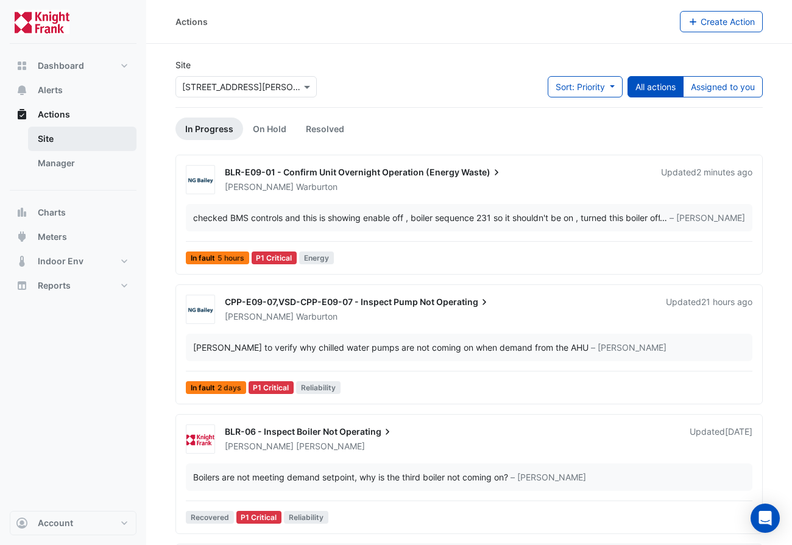
click at [48, 136] on link "Site" at bounding box center [82, 139] width 108 height 24
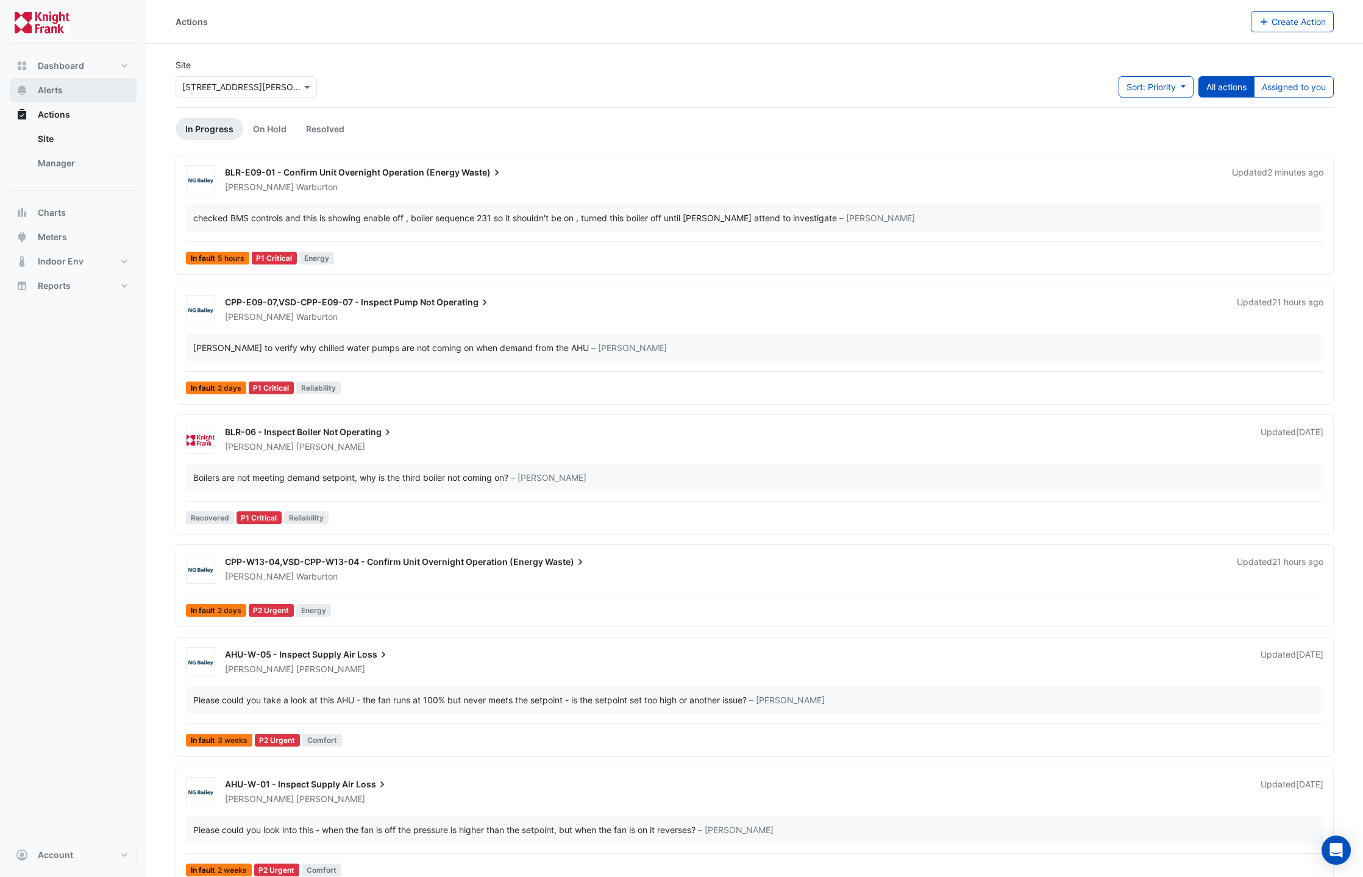
click at [46, 94] on span "Alerts" at bounding box center [50, 90] width 25 height 12
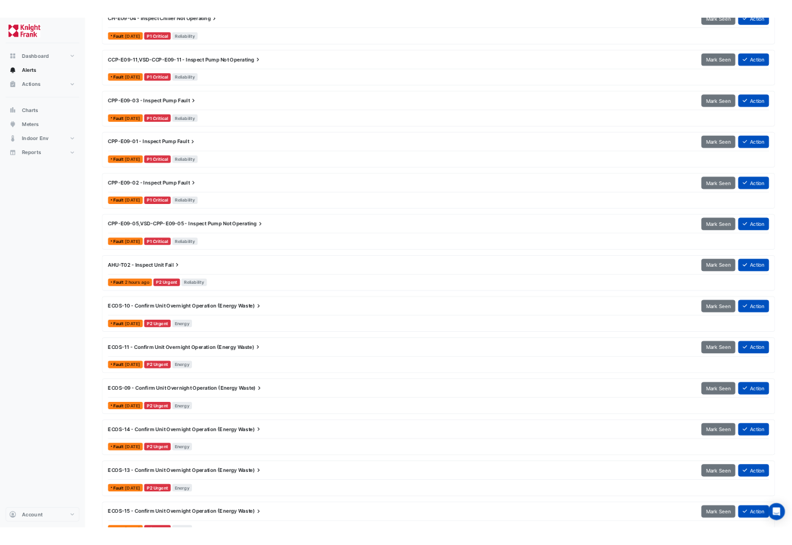
scroll to position [455, 0]
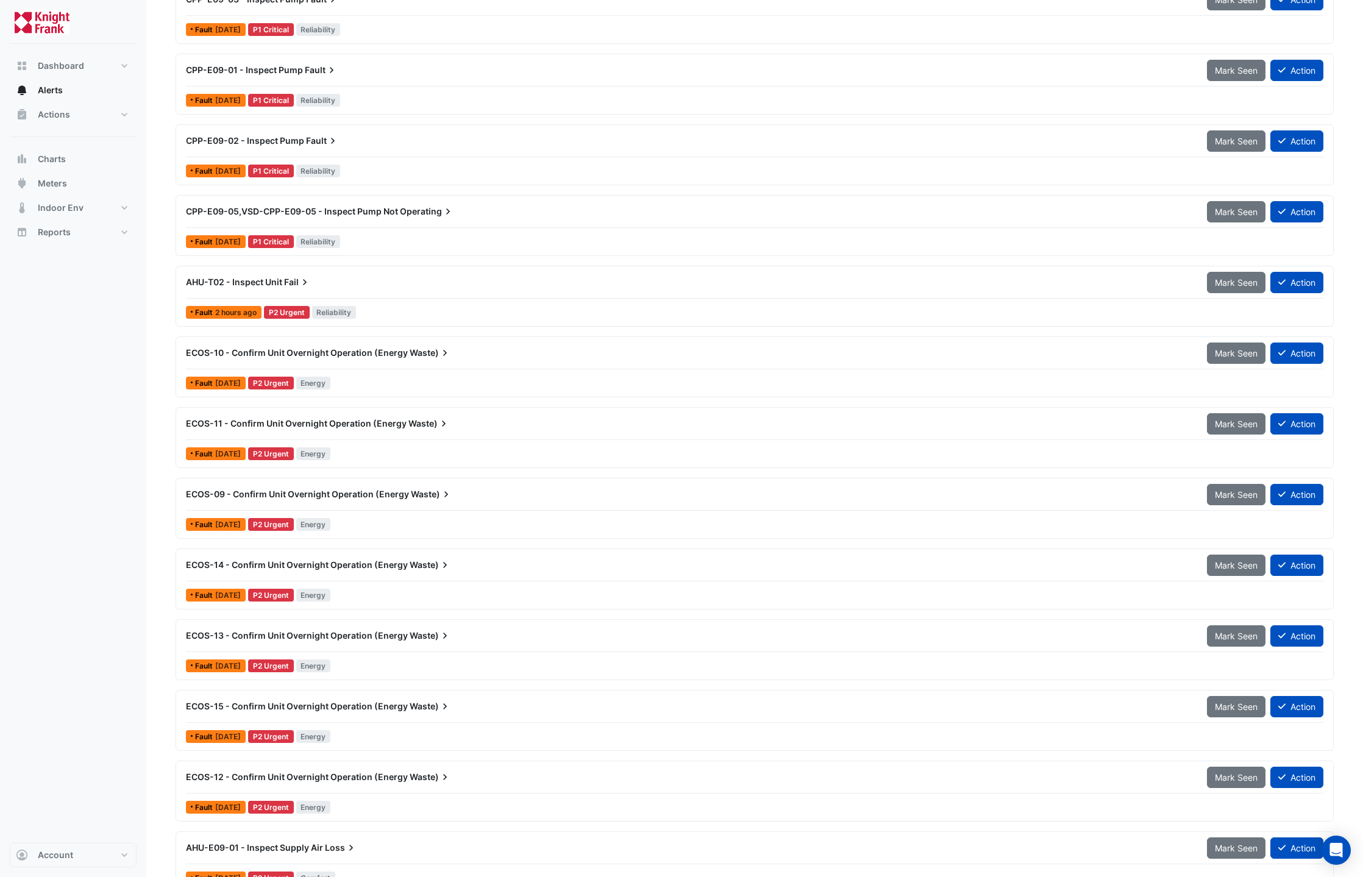
click at [301, 350] on span "ECOS-10 - Confirm Unit Overnight Operation (Energy" at bounding box center [297, 352] width 222 height 10
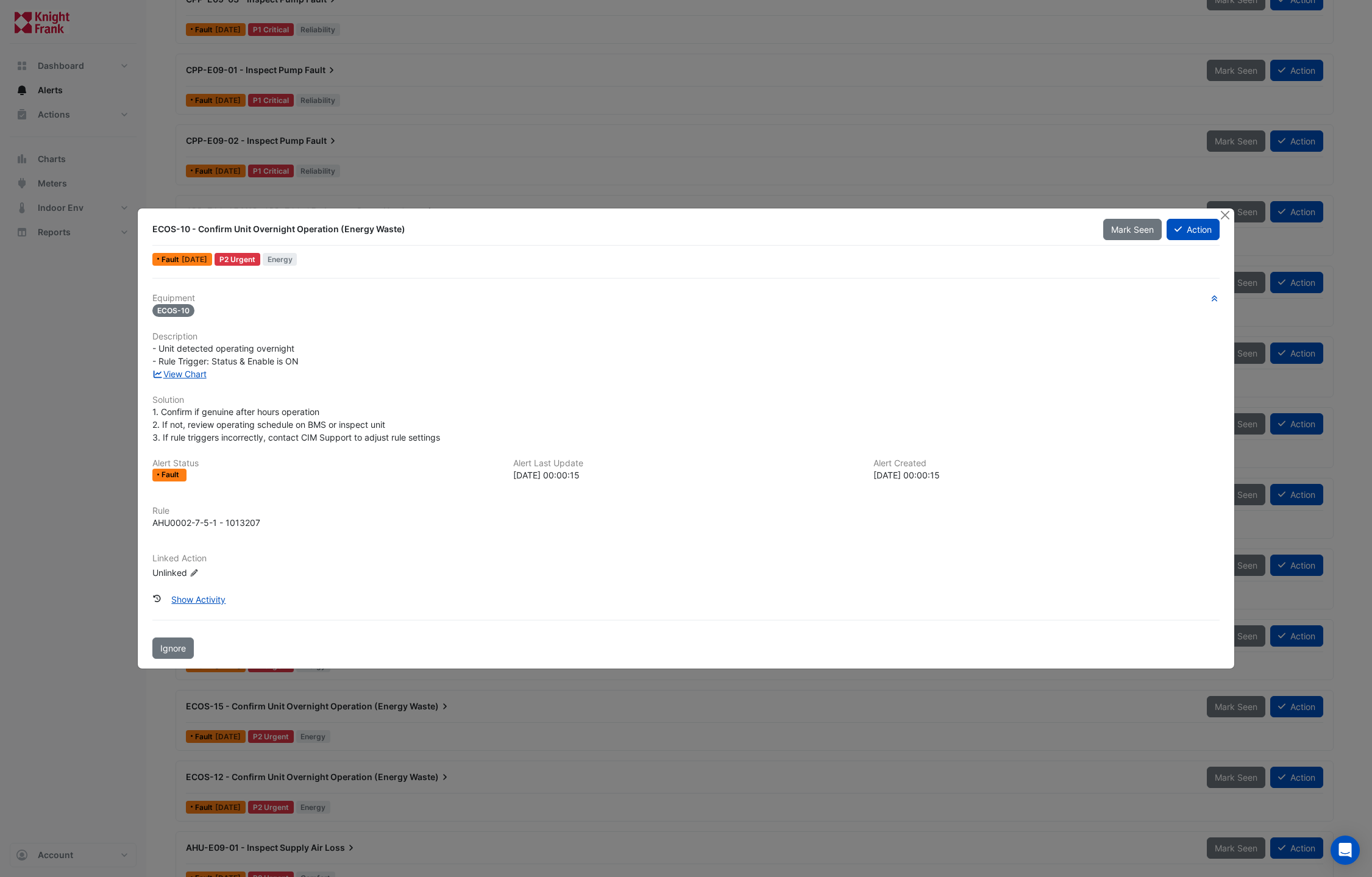
click at [193, 545] on icon "Edit Linked Action" at bounding box center [194, 572] width 9 height 7
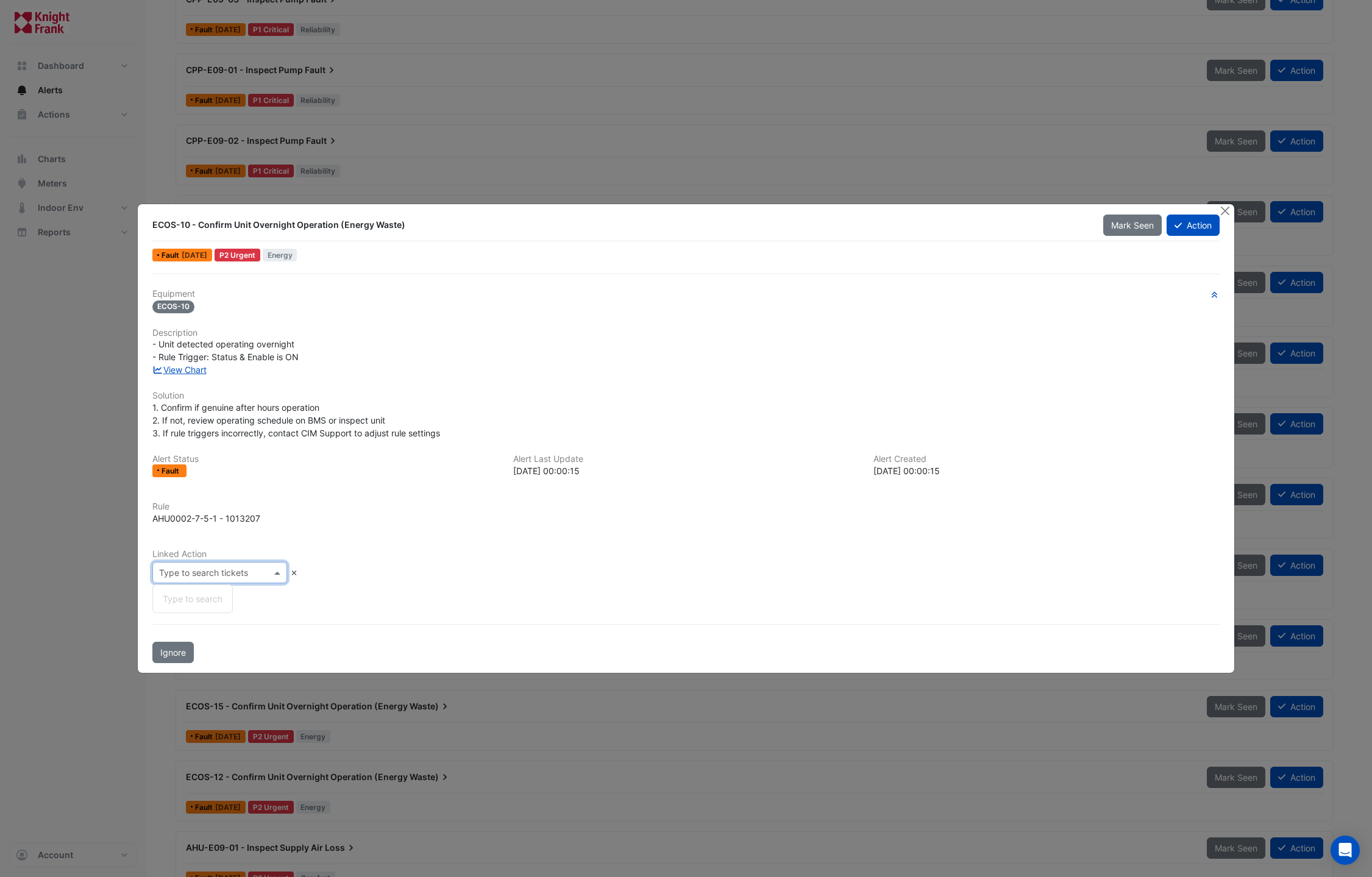
click at [256, 545] on div at bounding box center [219, 573] width 133 height 14
type input "**********"
click at [801, 212] on button "Close" at bounding box center [1225, 210] width 13 height 13
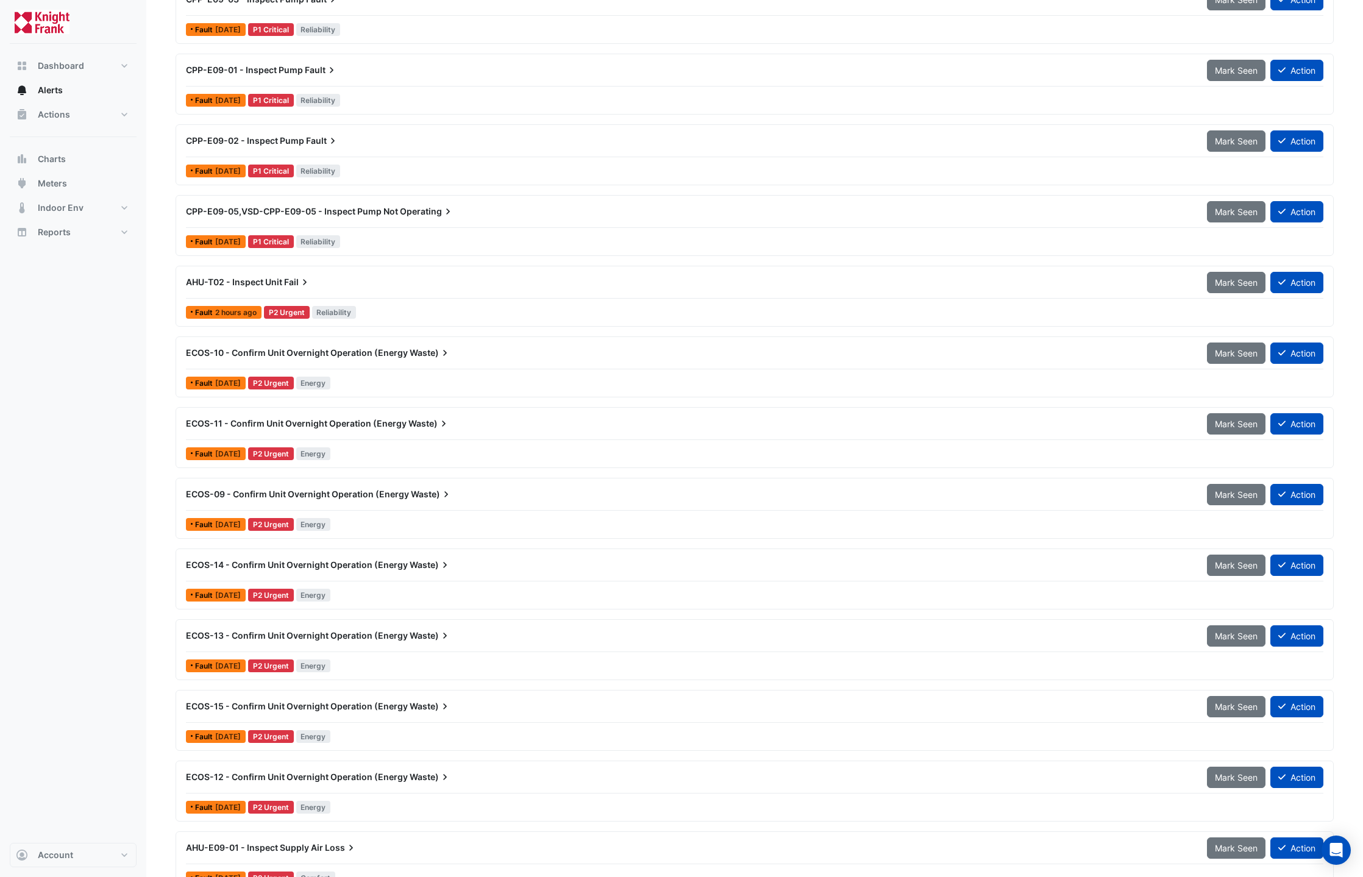
click at [292, 350] on span "ECOS-10 - Confirm Unit Overnight Operation (Energy" at bounding box center [297, 352] width 222 height 10
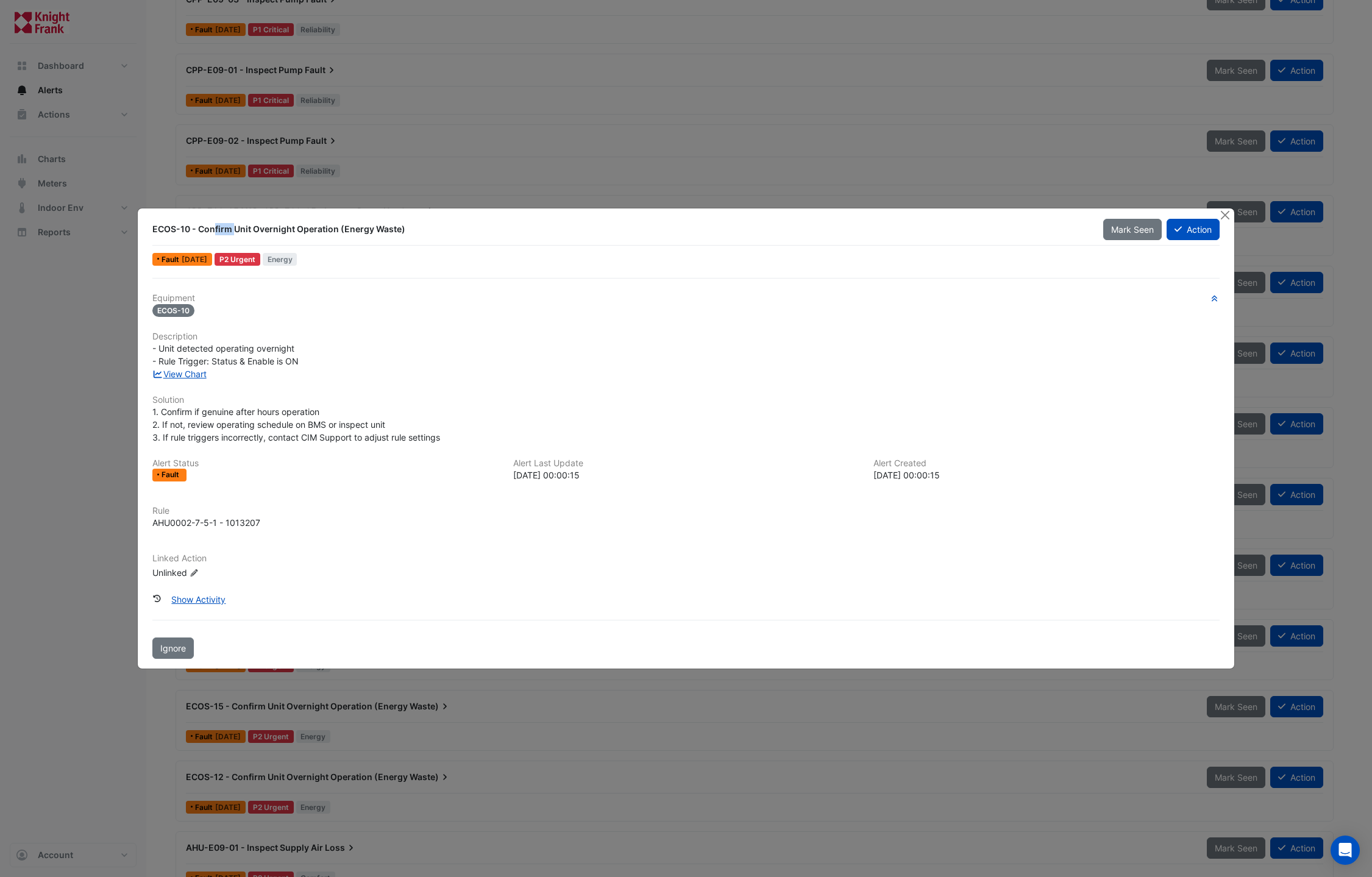
drag, startPoint x: 154, startPoint y: 226, endPoint x: 214, endPoint y: 268, distance: 73.5
click at [182, 229] on div "ECOS-10 - Confirm Unit Overnight Operation (Energy Waste)" at bounding box center [620, 229] width 936 height 12
click at [255, 407] on span "1. Confirm if genuine after hours operation 2. If not, review operating schedul…" at bounding box center [296, 425] width 288 height 36
click at [192, 376] on link "View Chart" at bounding box center [179, 374] width 54 height 10
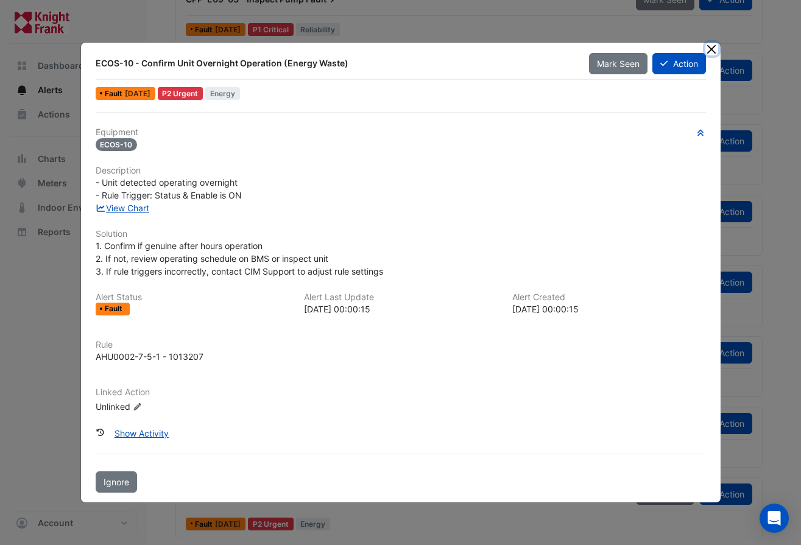
click at [711, 49] on button "Close" at bounding box center [712, 49] width 13 height 13
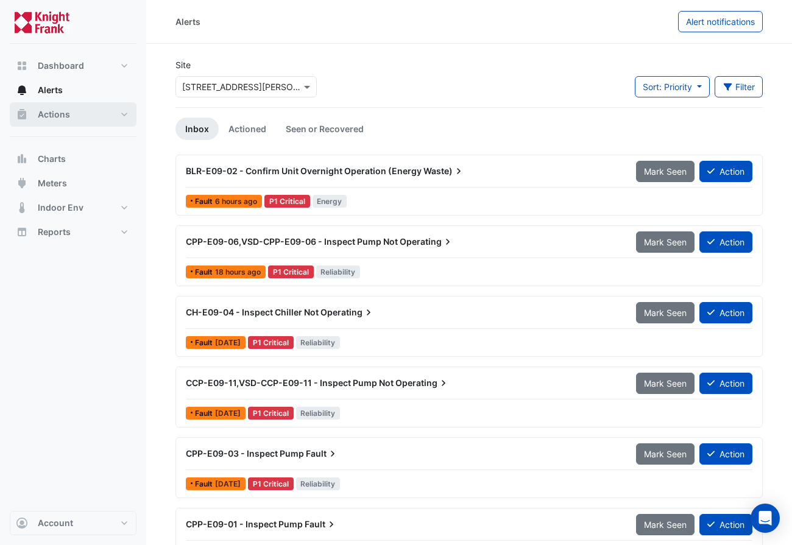
click at [108, 115] on button "Actions" at bounding box center [73, 114] width 127 height 24
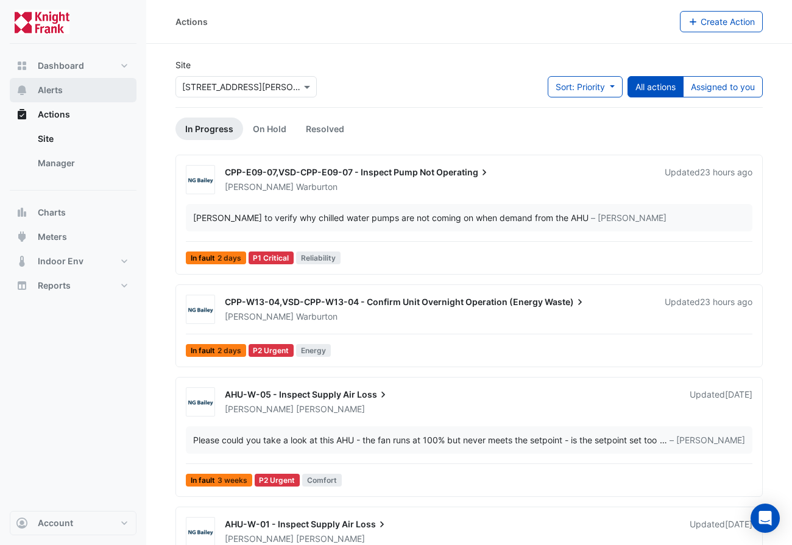
click at [62, 82] on button "Alerts" at bounding box center [73, 90] width 127 height 24
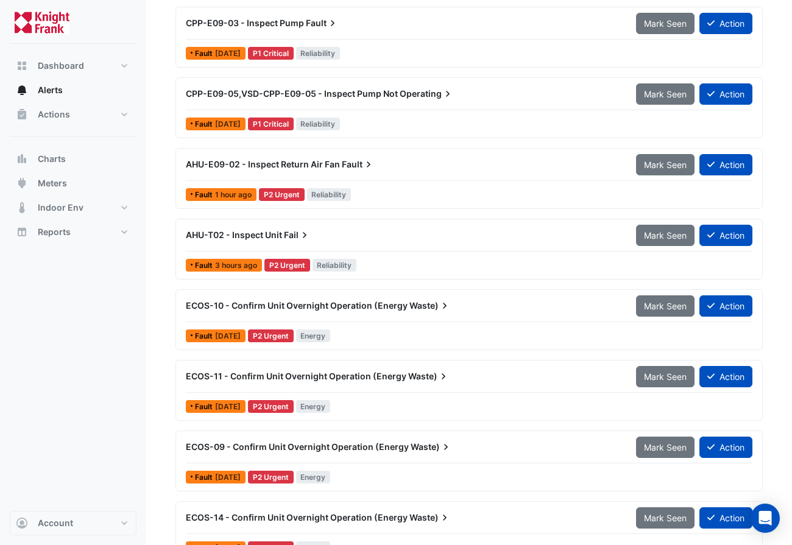
scroll to position [575, 0]
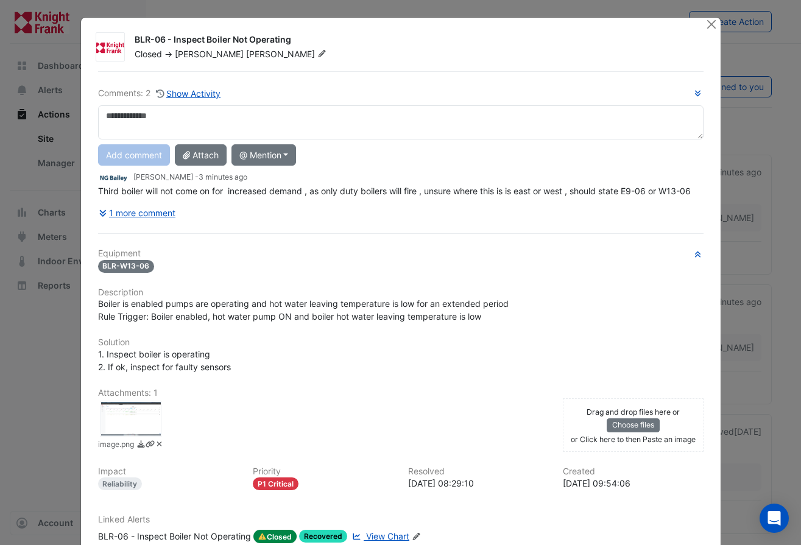
click at [131, 416] on div at bounding box center [131, 419] width 61 height 37
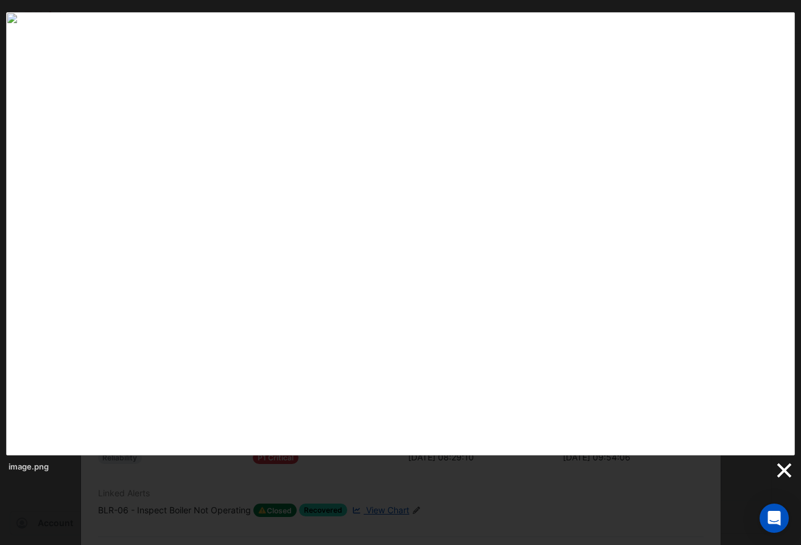
click at [784, 471] on link at bounding box center [784, 471] width 18 height 18
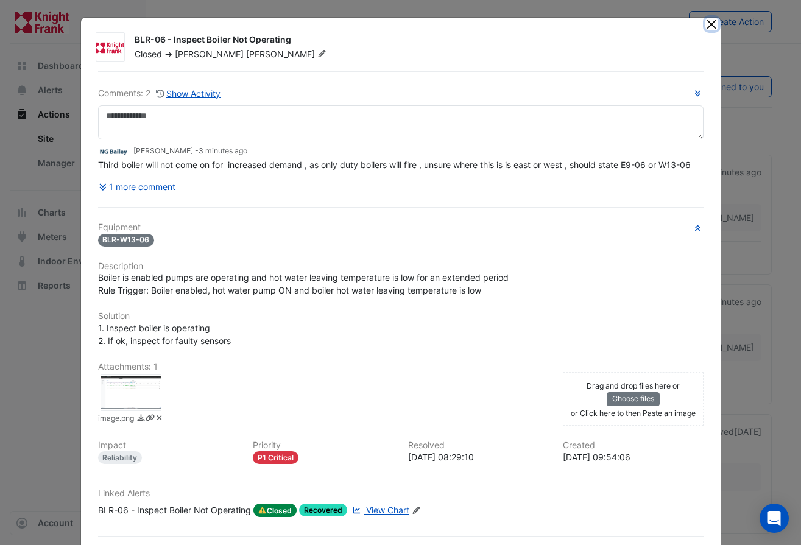
click at [706, 23] on button "Close" at bounding box center [712, 24] width 13 height 13
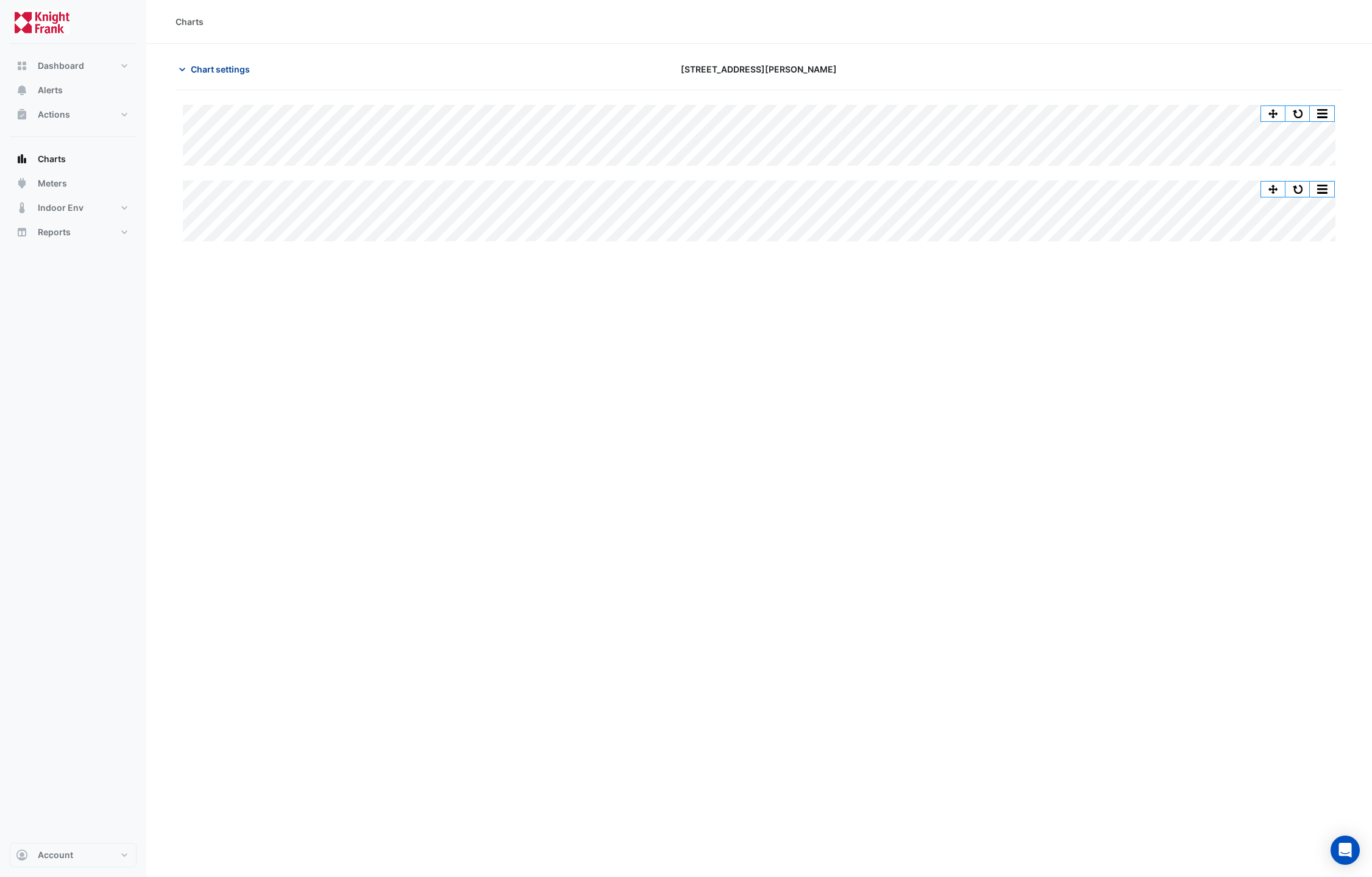
click at [228, 68] on span "Chart settings" at bounding box center [220, 69] width 59 height 13
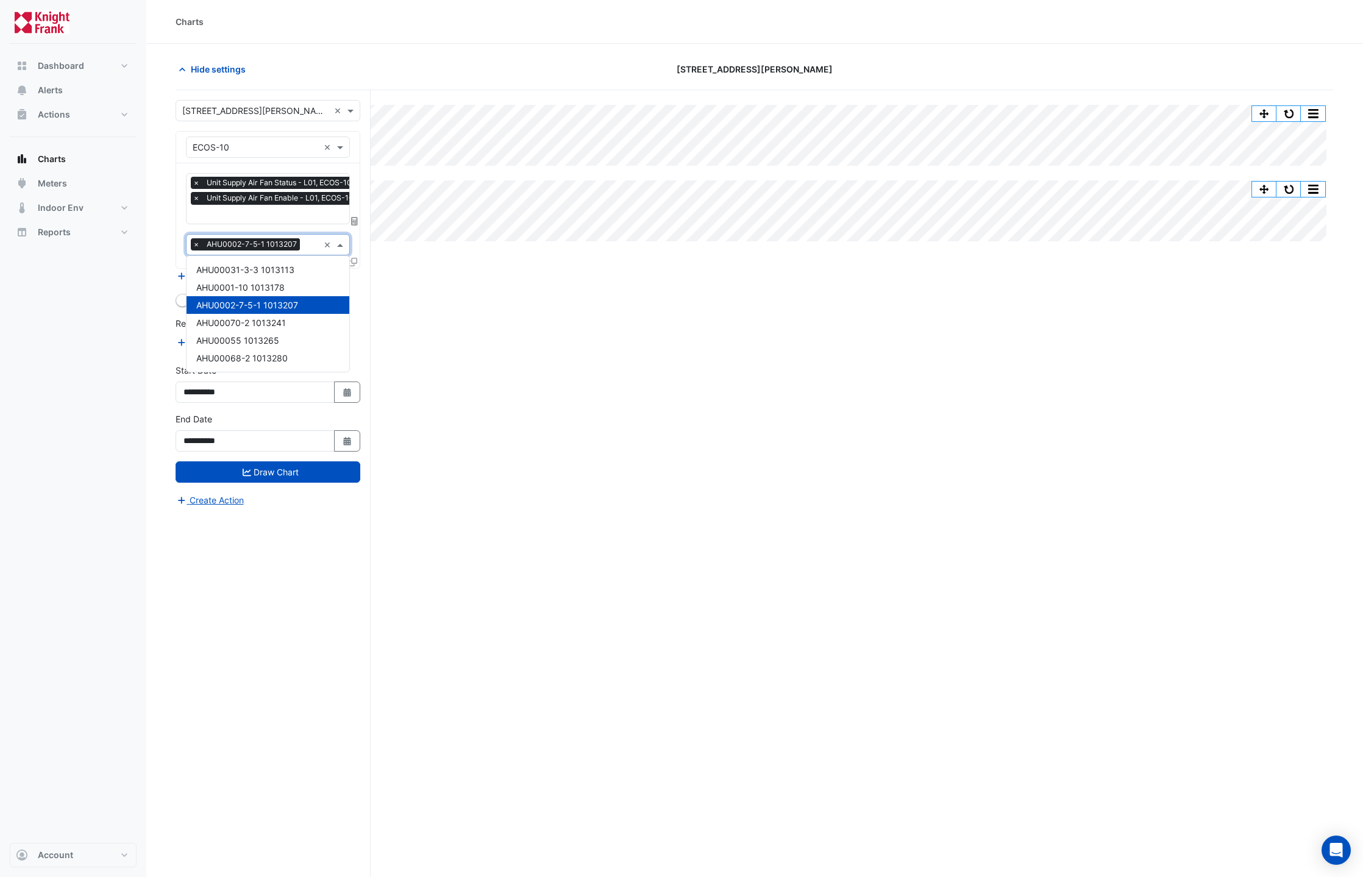
click at [305, 241] on input "text" at bounding box center [312, 246] width 14 height 13
click at [301, 219] on input "text" at bounding box center [270, 215] width 167 height 13
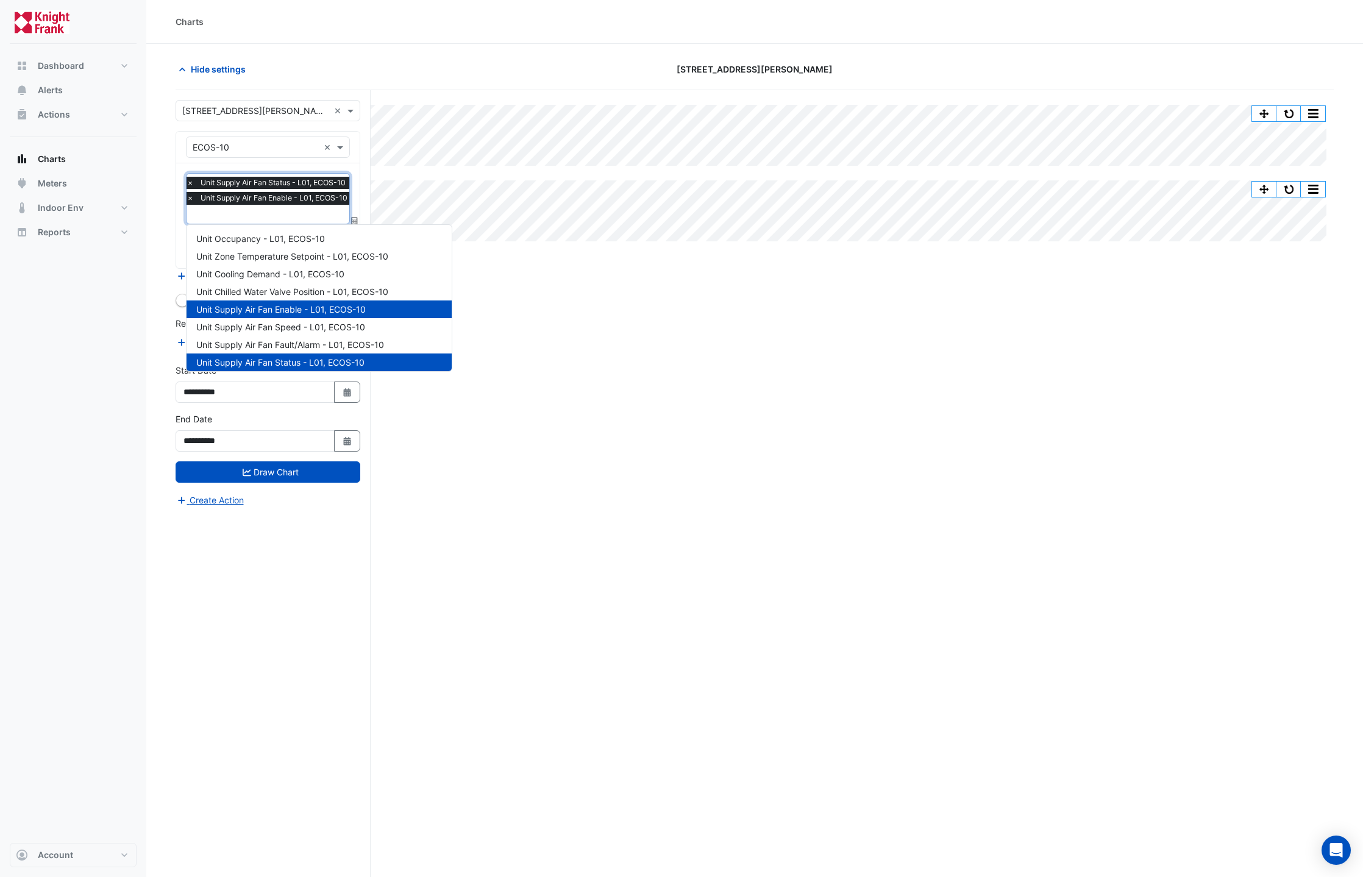
click at [301, 219] on input "text" at bounding box center [270, 215] width 167 height 13
click at [508, 279] on div "Split All Split None Print Save as JPEG Save as PNG Pivot Data Table Export CSV…" at bounding box center [755, 506] width 1158 height 833
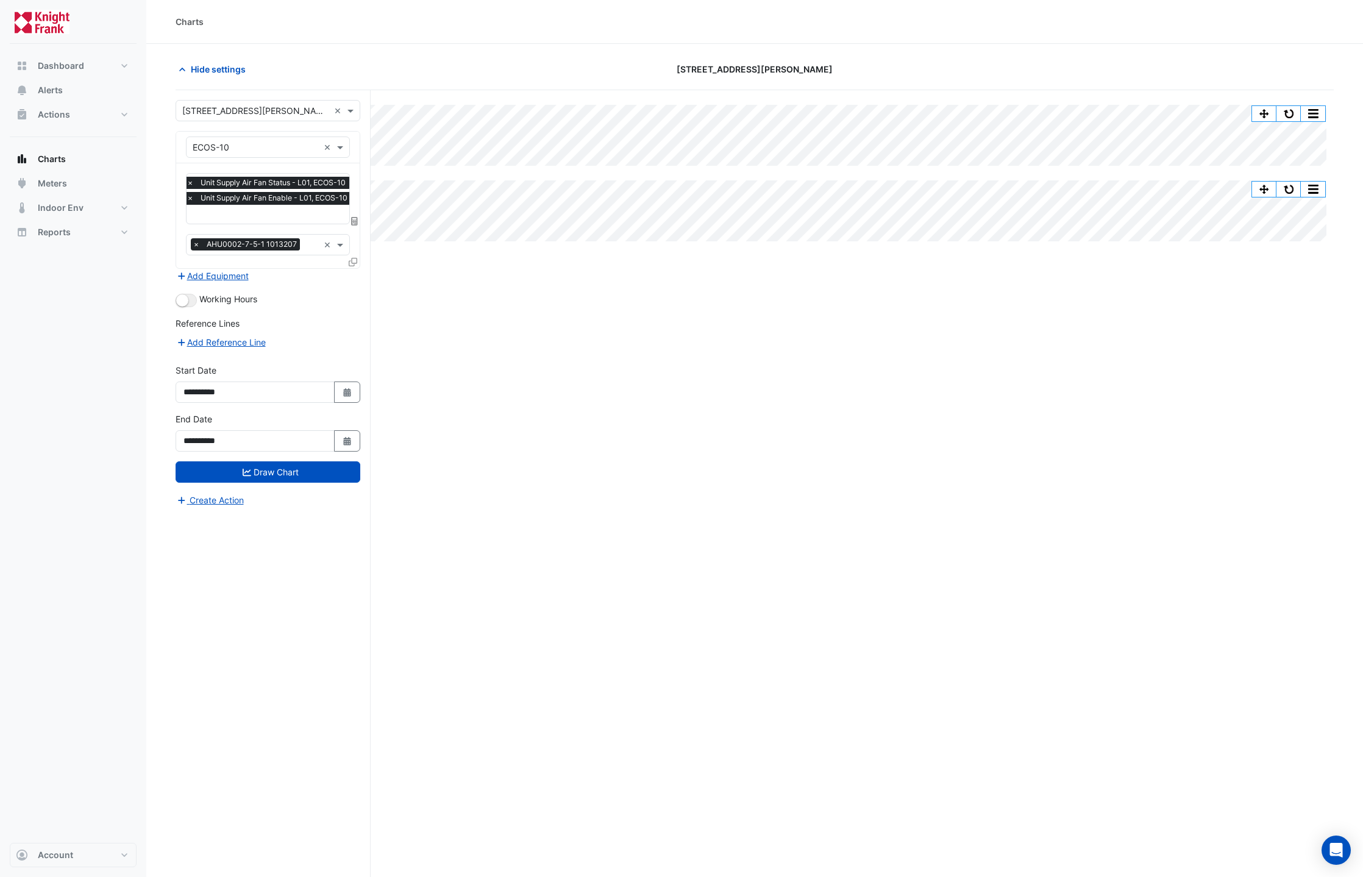
click at [246, 211] on input "text" at bounding box center [270, 215] width 167 height 13
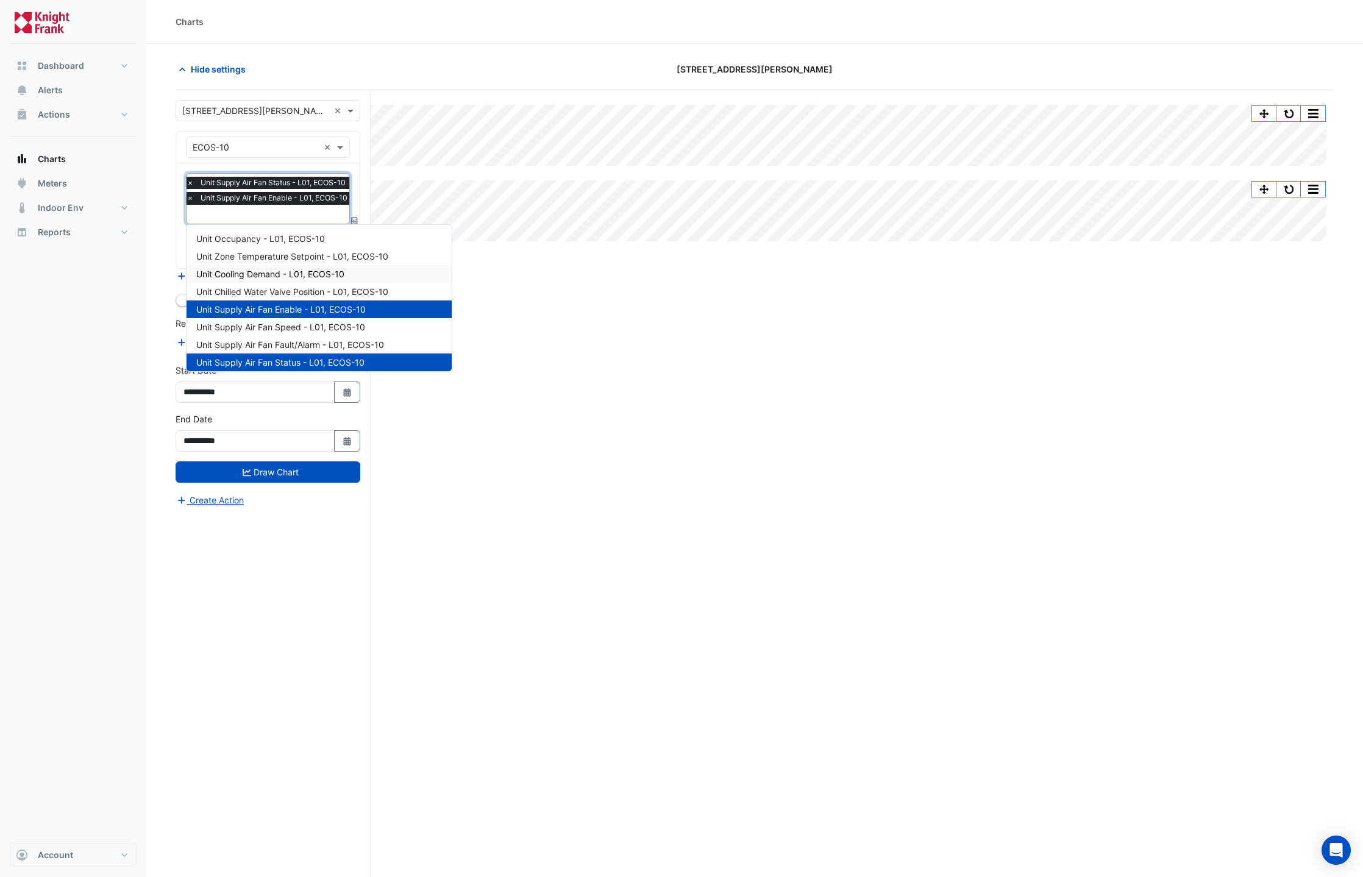
click at [540, 287] on div "Split All Split None Print Save as JPEG Save as PNG Pivot Data Table Export CSV…" at bounding box center [755, 506] width 1158 height 833
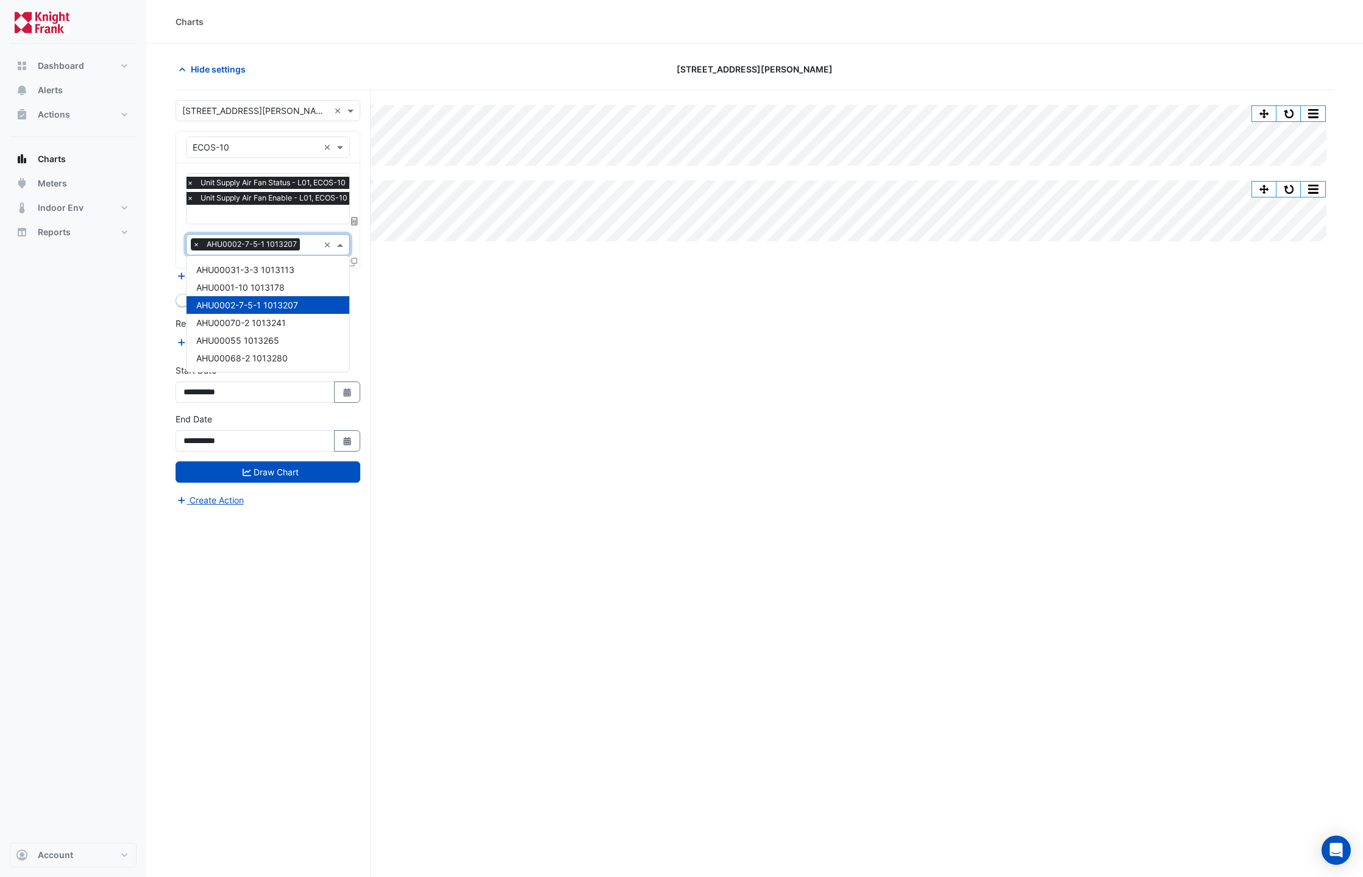
click at [305, 244] on input "text" at bounding box center [312, 246] width 14 height 13
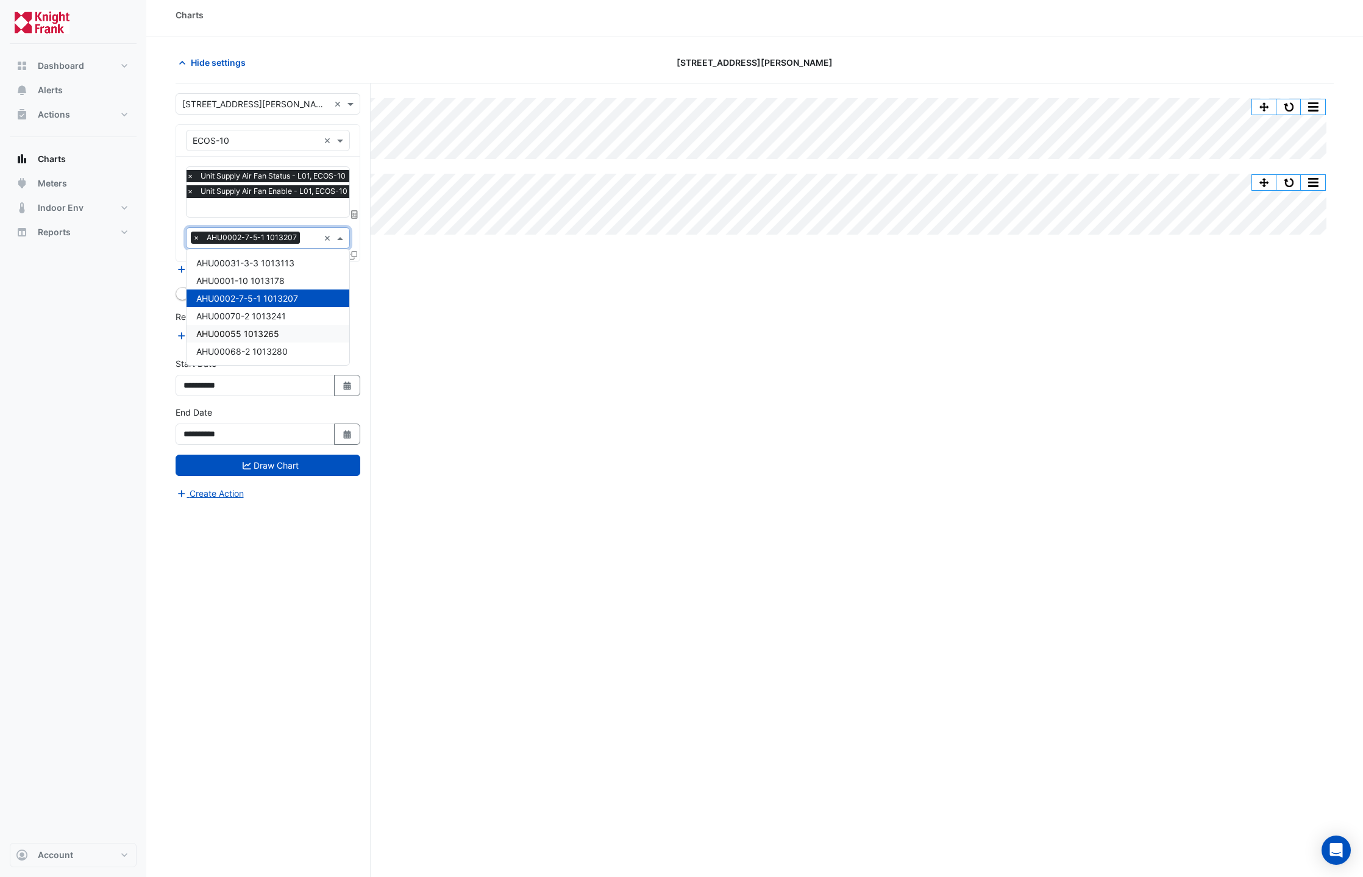
scroll to position [8, 0]
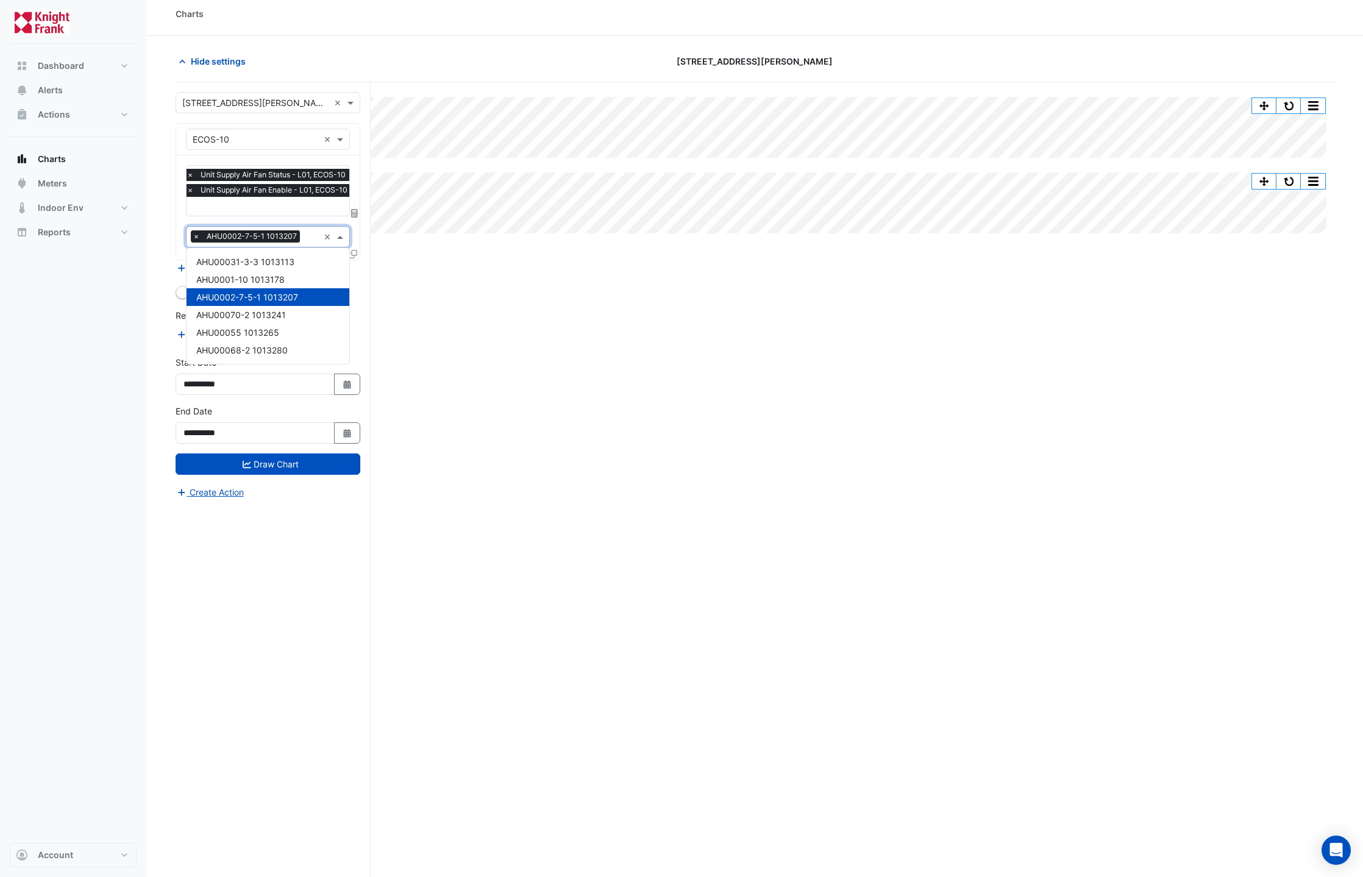
click at [478, 293] on div "Split All Split None Print Save as JPEG Save as PNG Pivot Data Table Export CSV…" at bounding box center [755, 498] width 1158 height 833
click at [287, 204] on input "text" at bounding box center [270, 207] width 167 height 13
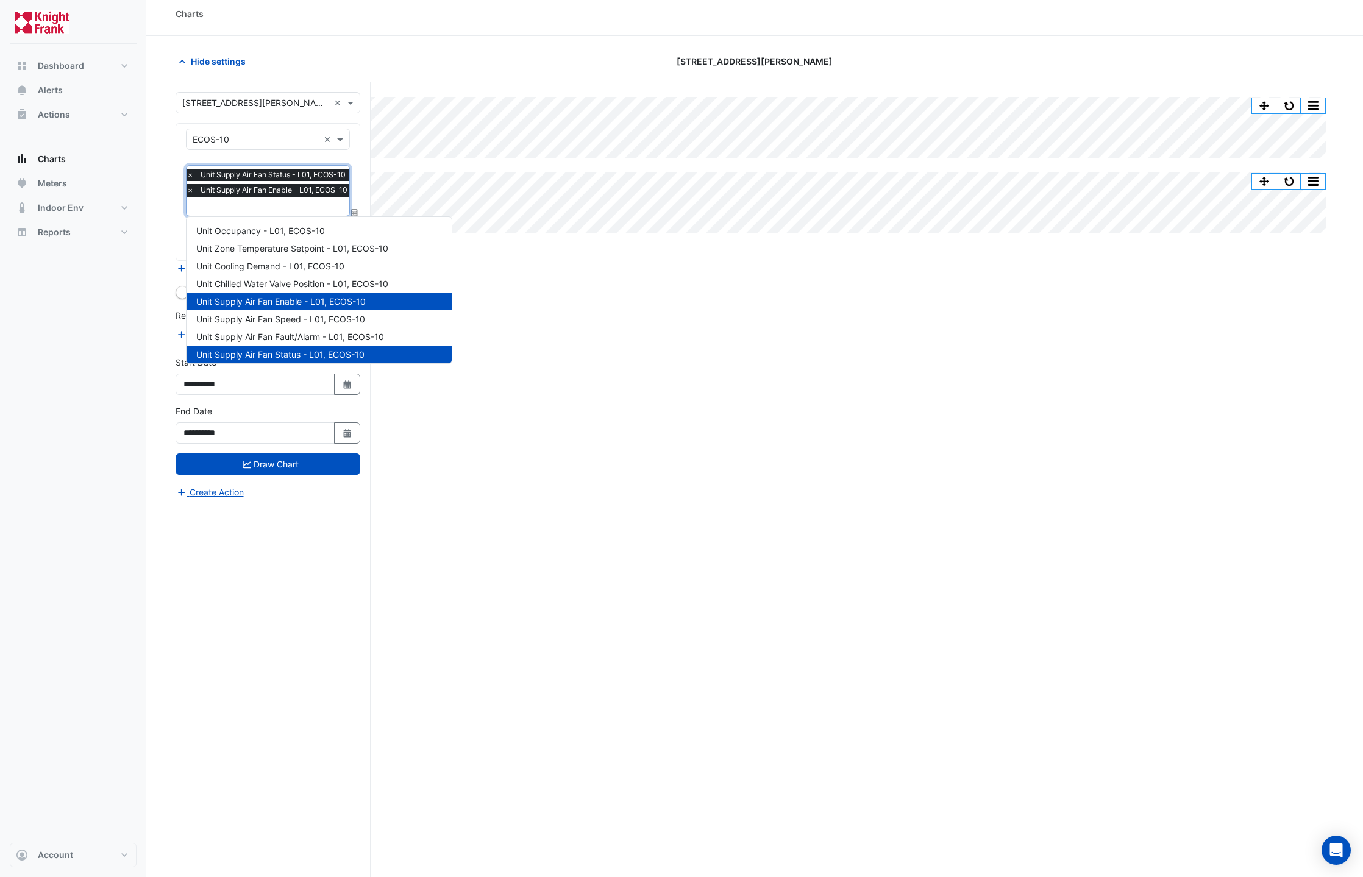
click at [590, 282] on div "Split All Split None Print Save as JPEG Save as PNG Pivot Data Table Export CSV…" at bounding box center [755, 498] width 1158 height 833
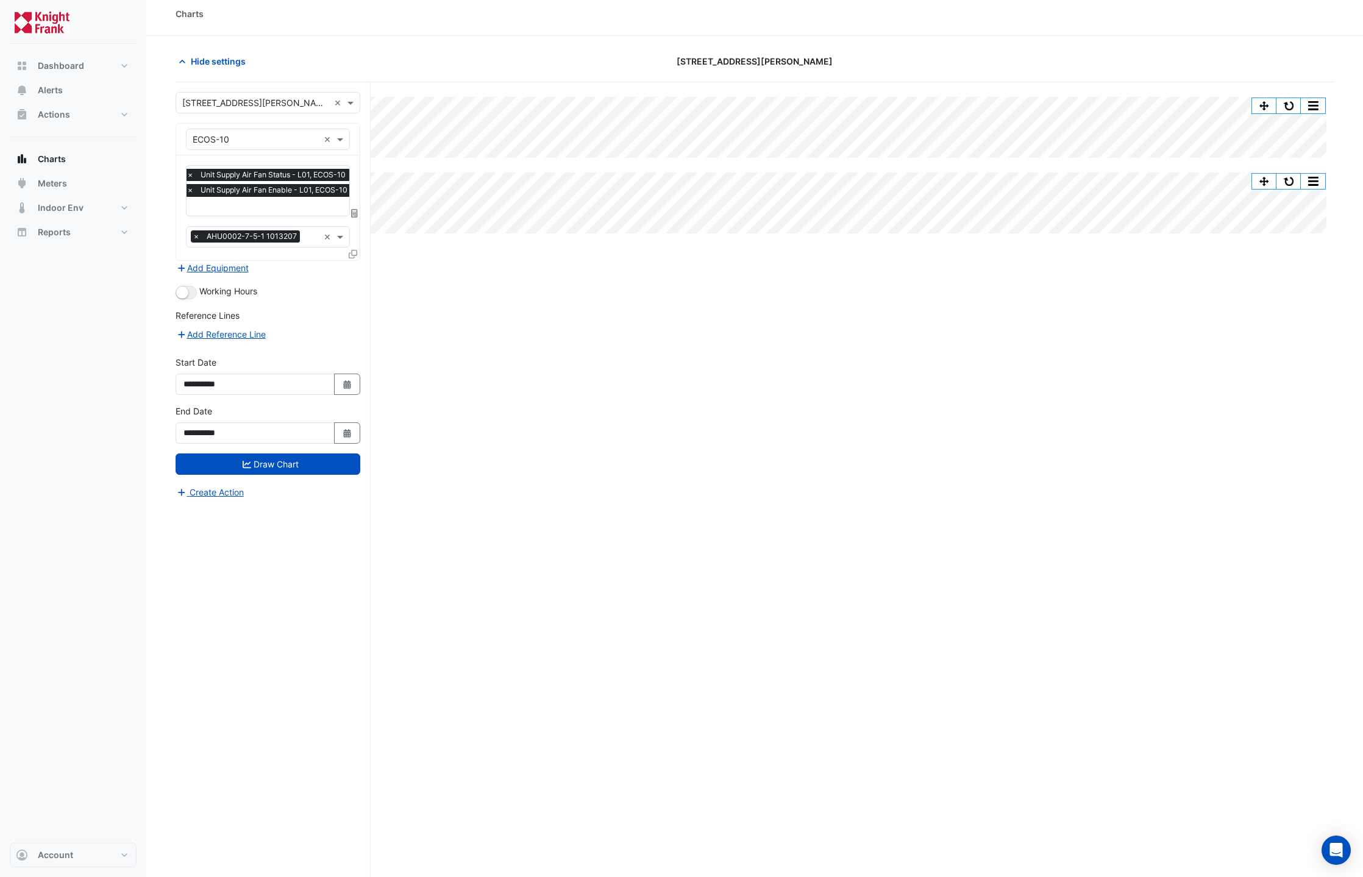
click at [307, 236] on input "text" at bounding box center [312, 238] width 14 height 13
